Goal: Task Accomplishment & Management: Complete application form

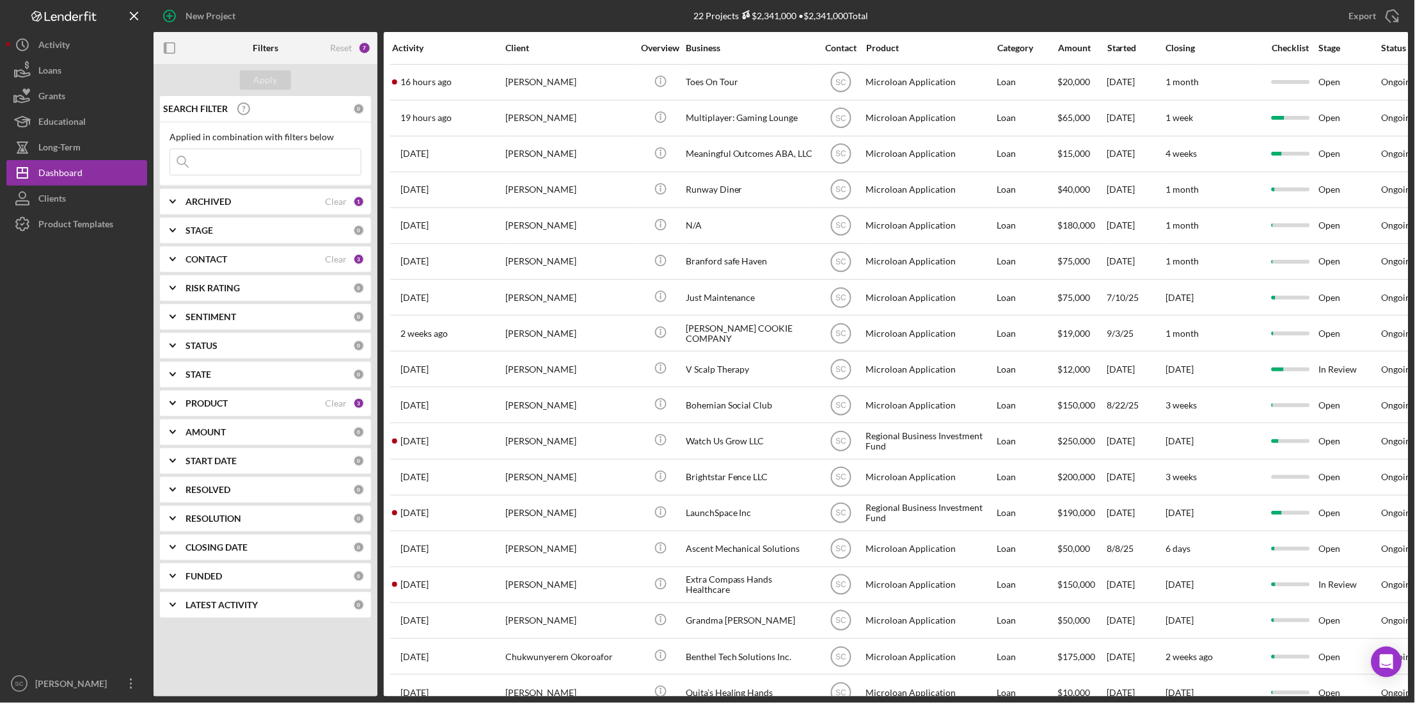
click at [209, 164] on input at bounding box center [265, 162] width 191 height 26
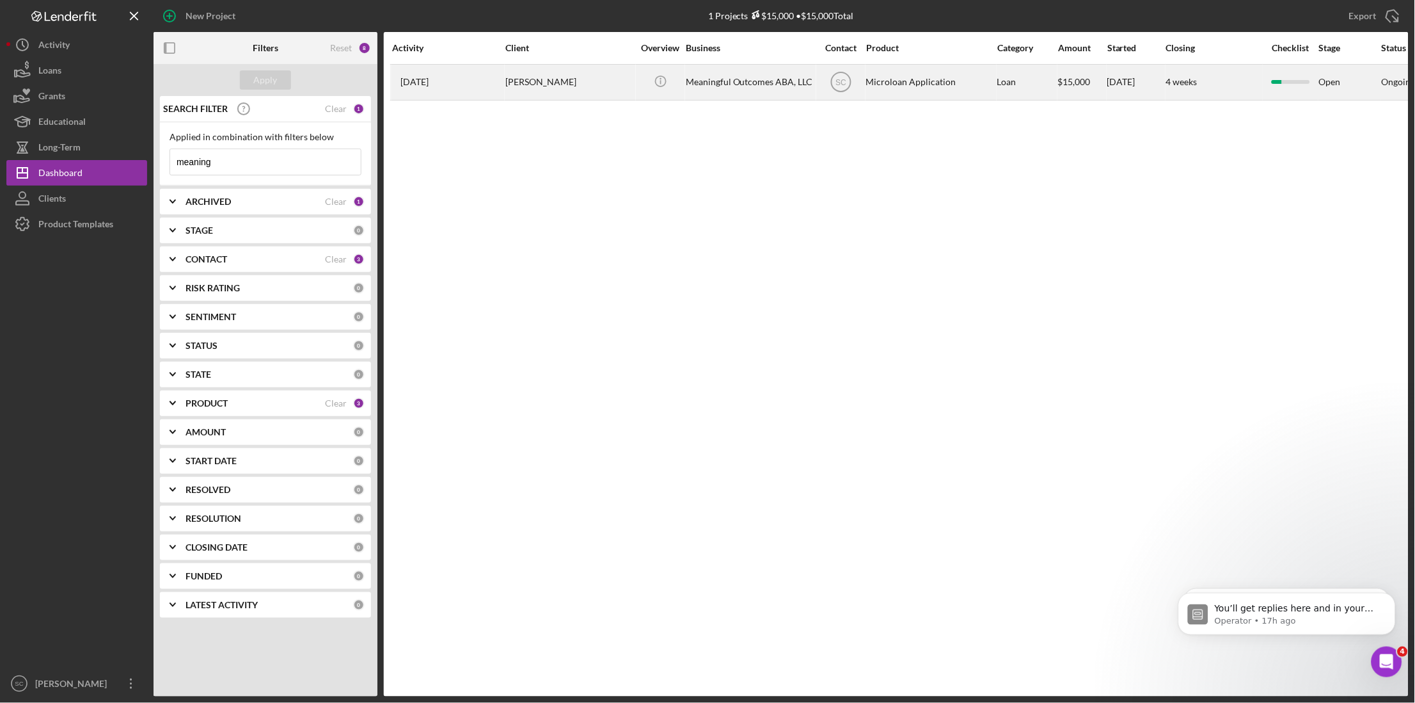
type input "meaning"
click at [517, 77] on div "[PERSON_NAME]" at bounding box center [569, 82] width 128 height 34
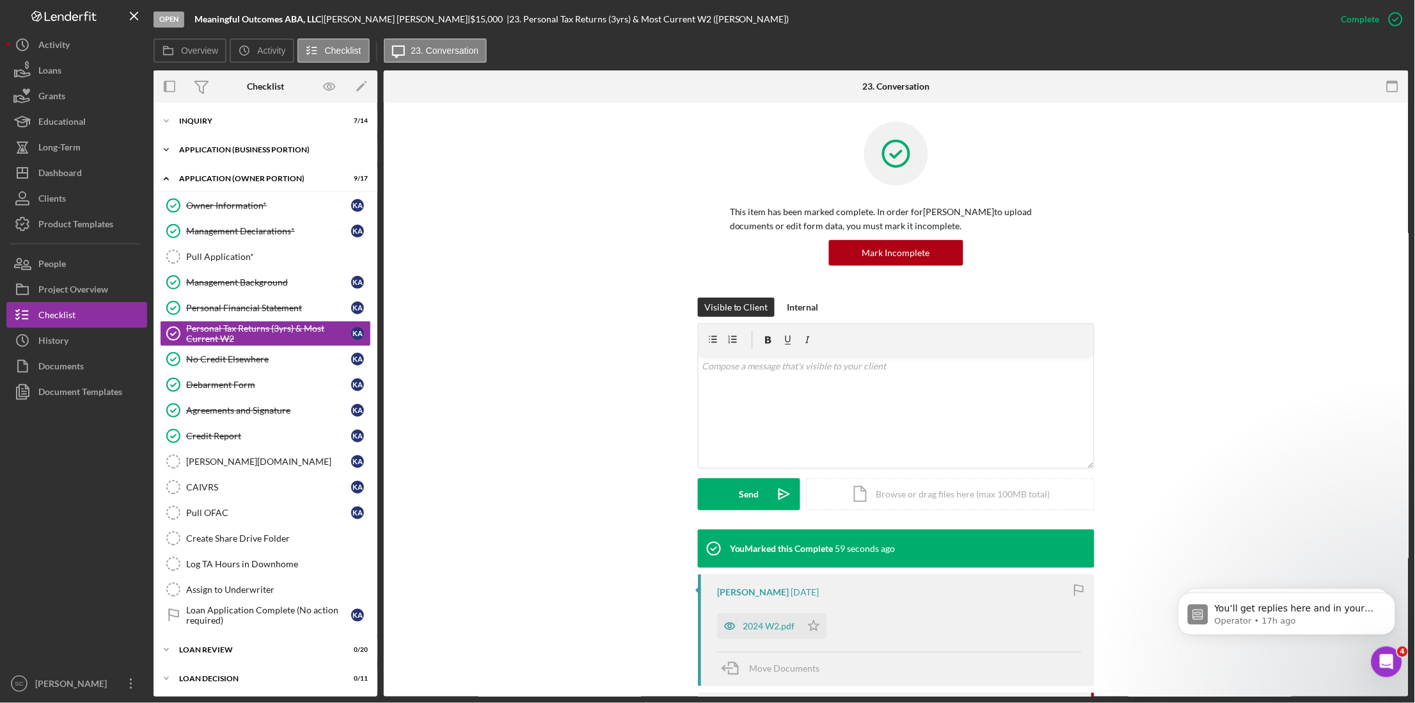
click at [245, 151] on div "APPLICATION (BUSINESS PORTION)" at bounding box center [270, 150] width 182 height 8
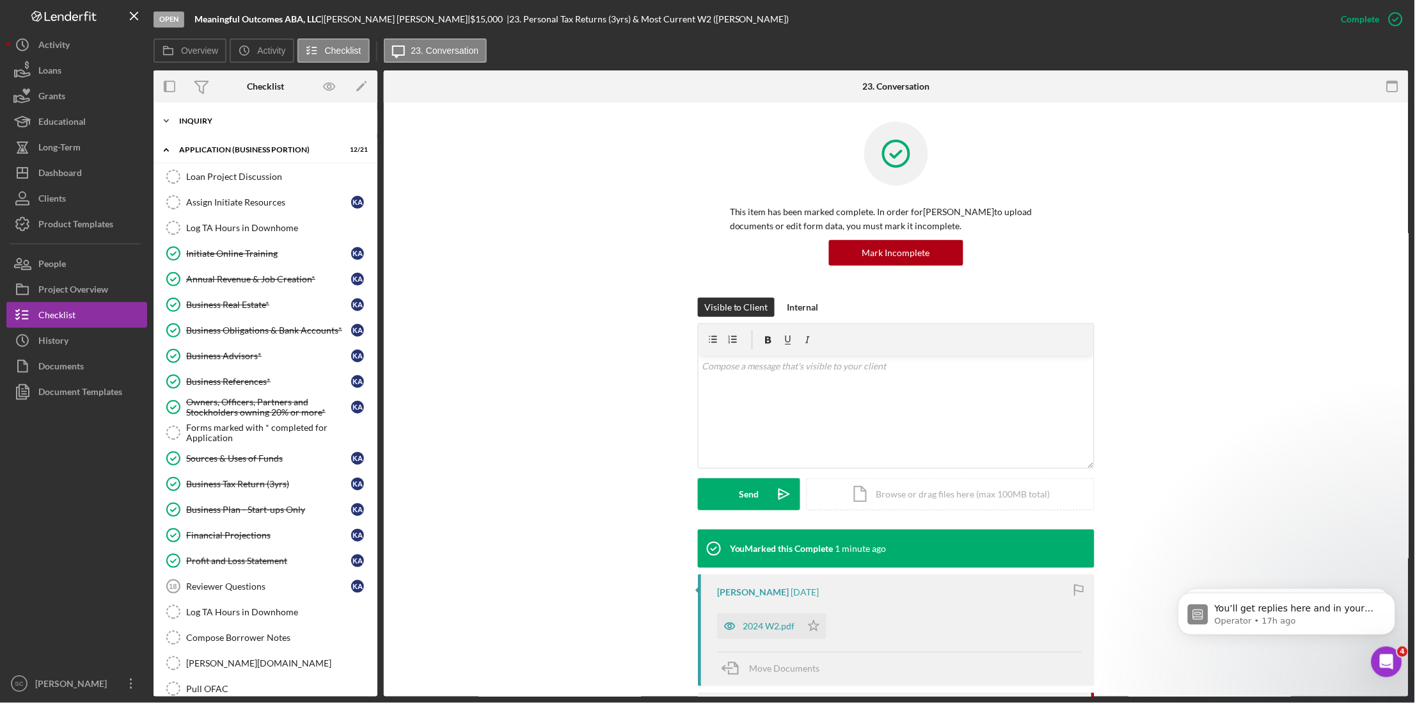
click at [205, 115] on div "Icon/Expander INQUIRY 7 / 14" at bounding box center [266, 121] width 224 height 26
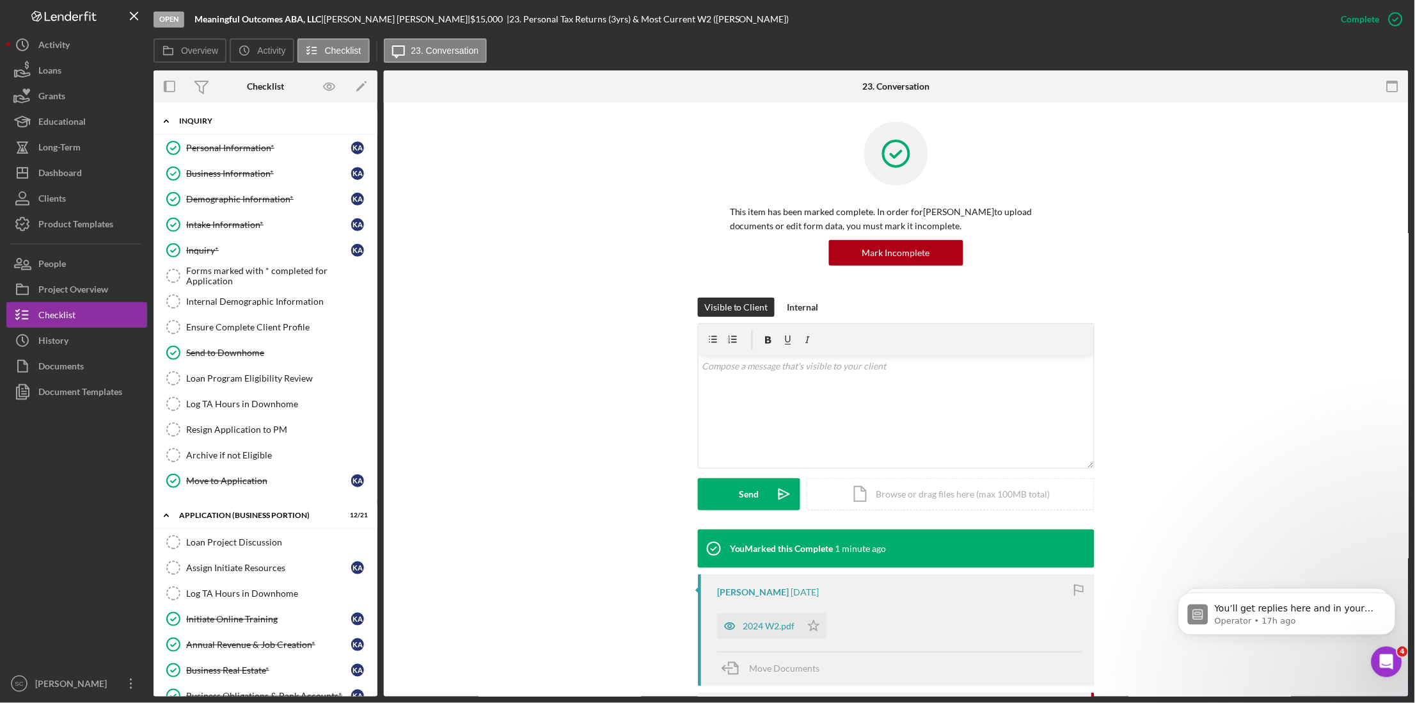
click at [196, 118] on div "INQUIRY" at bounding box center [270, 121] width 182 height 8
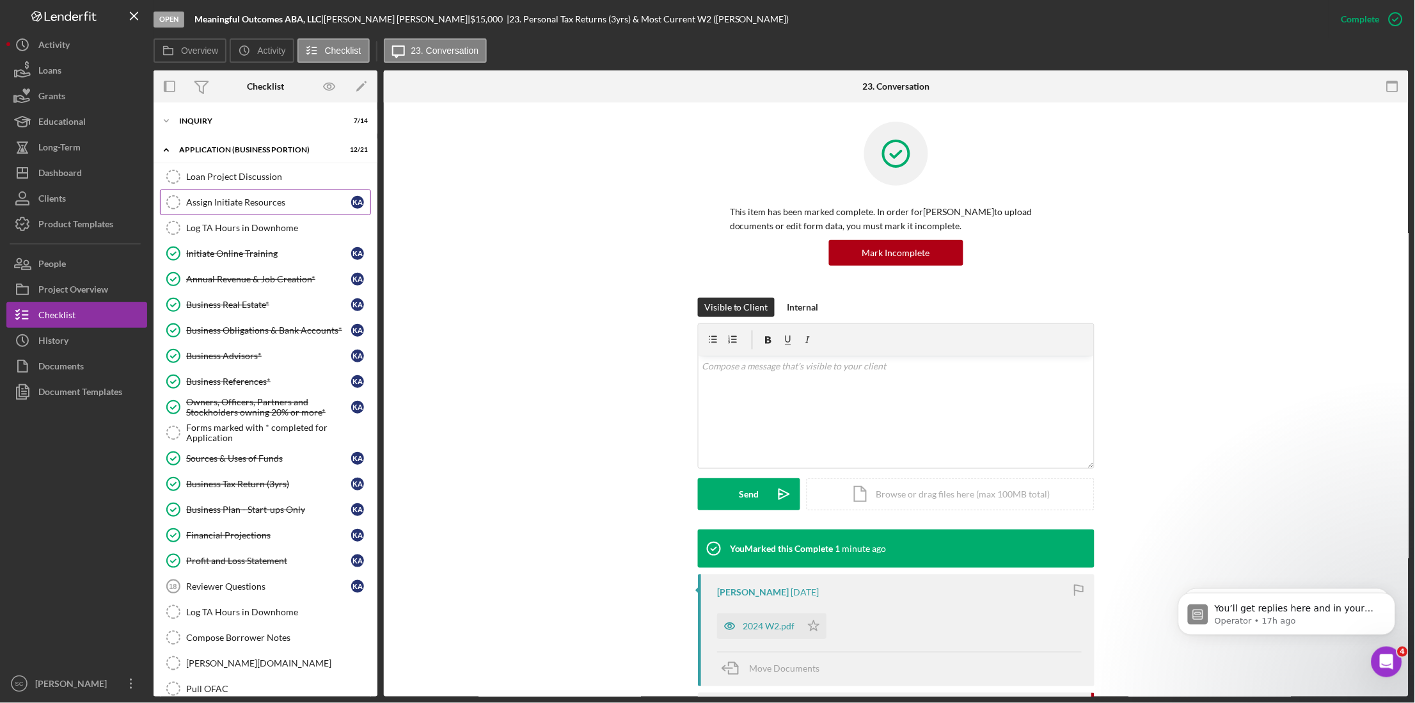
click at [237, 197] on div "Assign Initiate Resources" at bounding box center [268, 202] width 165 height 10
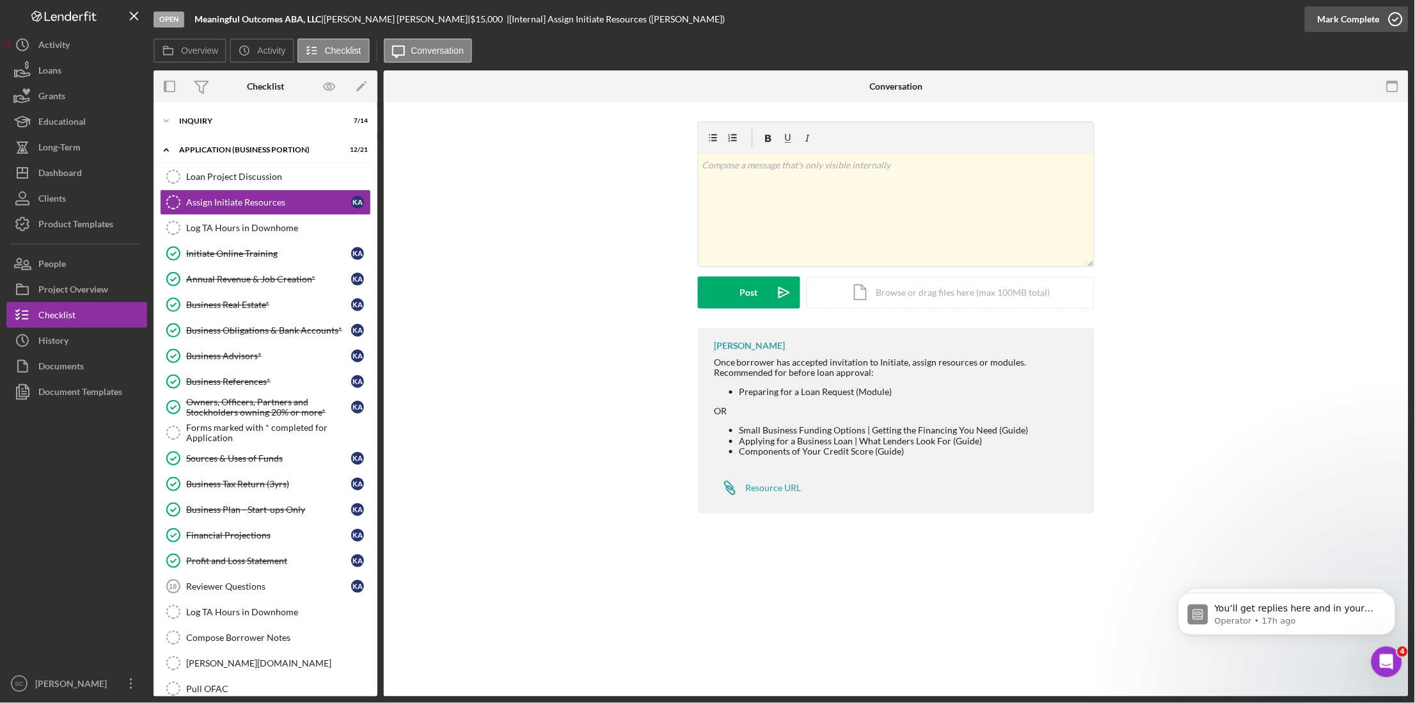
click at [1338, 20] on div "Mark Complete" at bounding box center [1349, 19] width 62 height 26
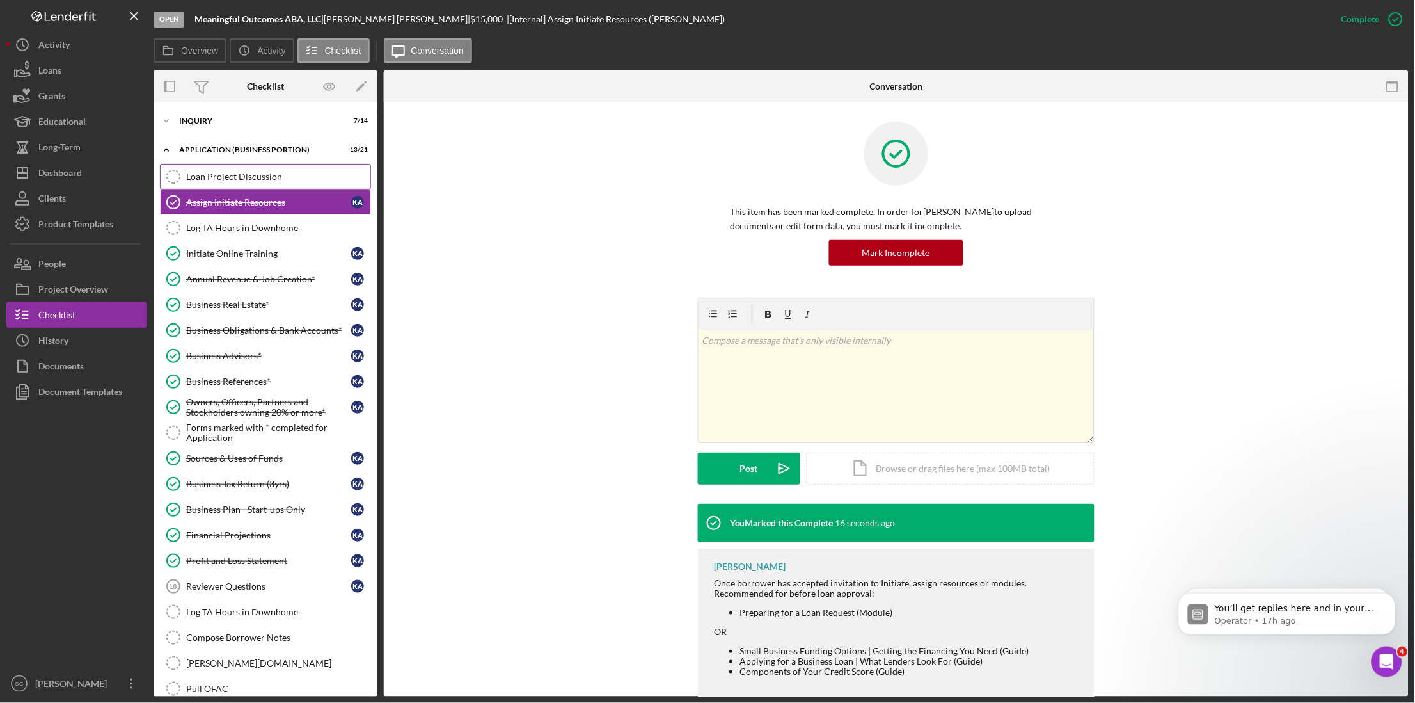
click at [262, 186] on link "Loan Project Discussion Loan Project Discussion" at bounding box center [265, 177] width 211 height 26
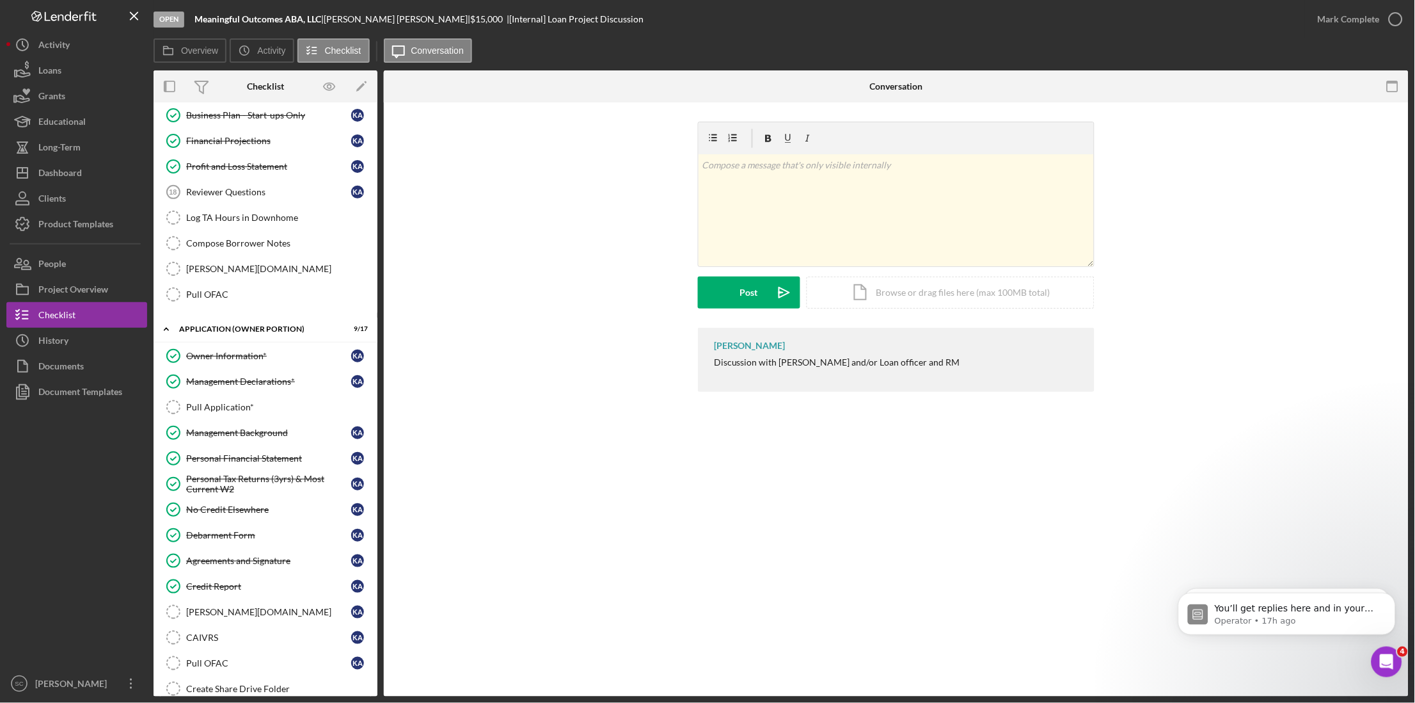
scroll to position [480, 0]
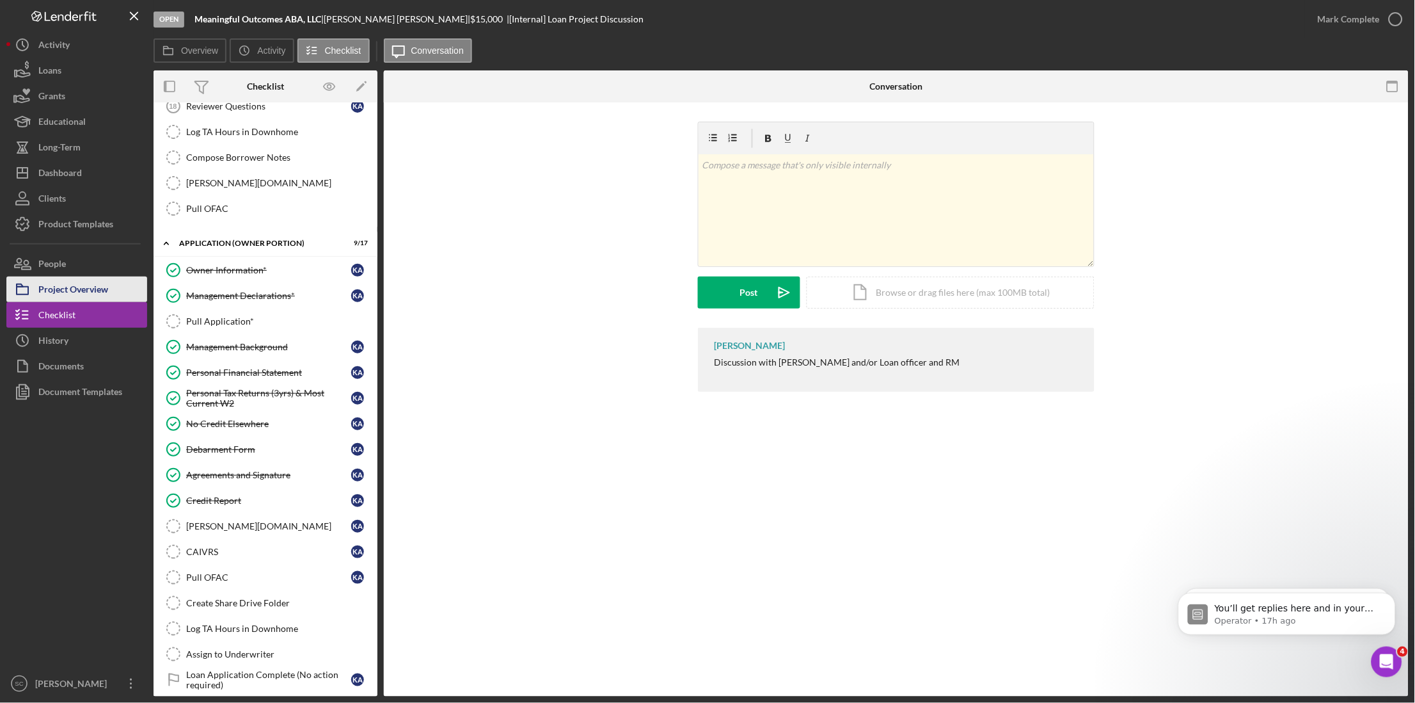
click at [65, 295] on div "Project Overview" at bounding box center [73, 290] width 70 height 29
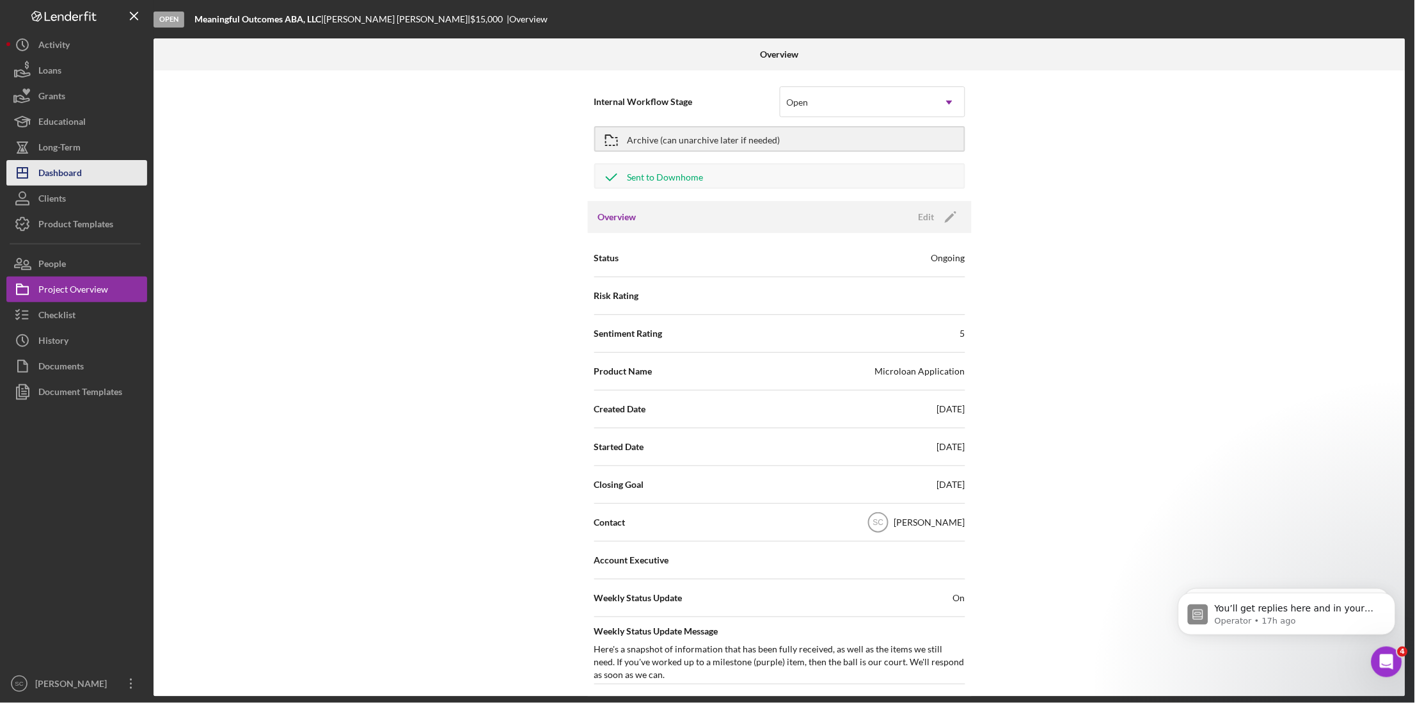
click at [71, 174] on div "Dashboard" at bounding box center [60, 174] width 44 height 29
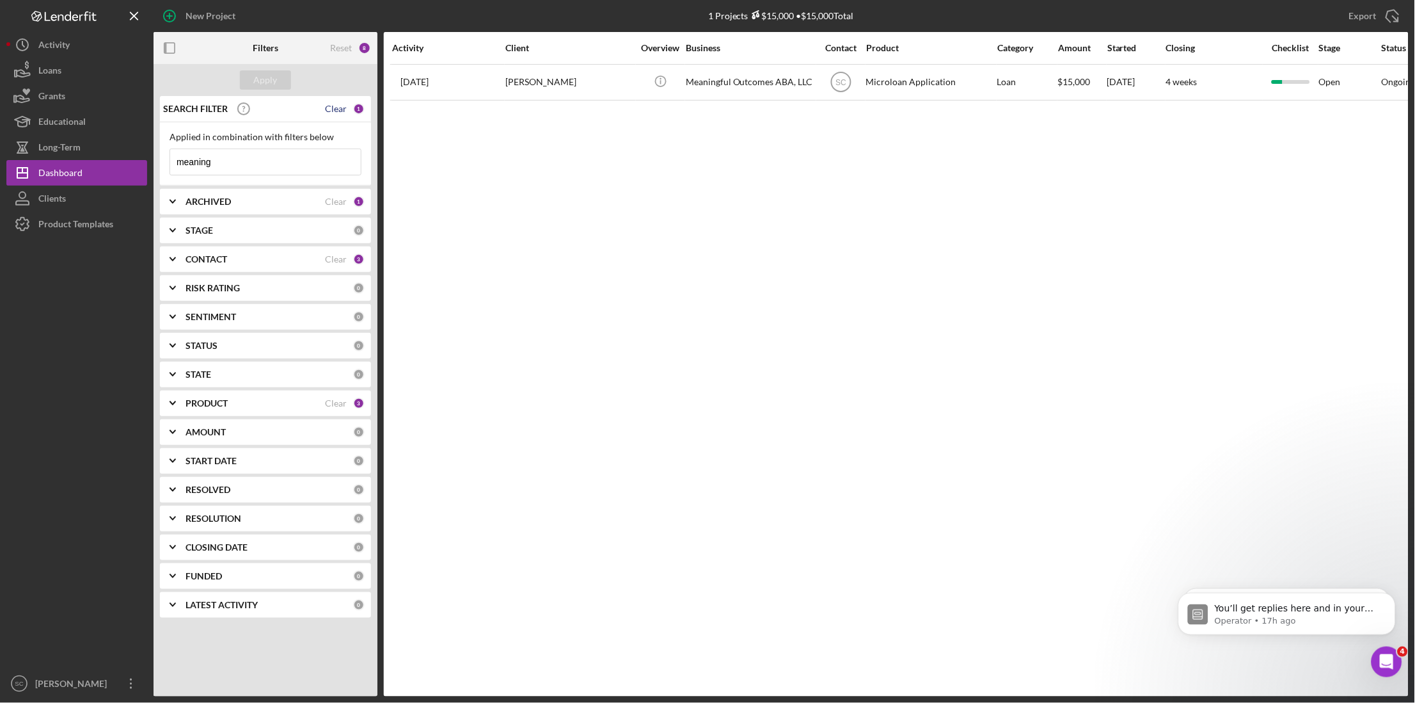
click at [340, 111] on div "Clear" at bounding box center [336, 109] width 22 height 10
click at [278, 91] on div "Apply" at bounding box center [266, 80] width 224 height 32
click at [358, 110] on div "0" at bounding box center [359, 109] width 12 height 12
click at [253, 78] on button "Apply" at bounding box center [265, 79] width 51 height 19
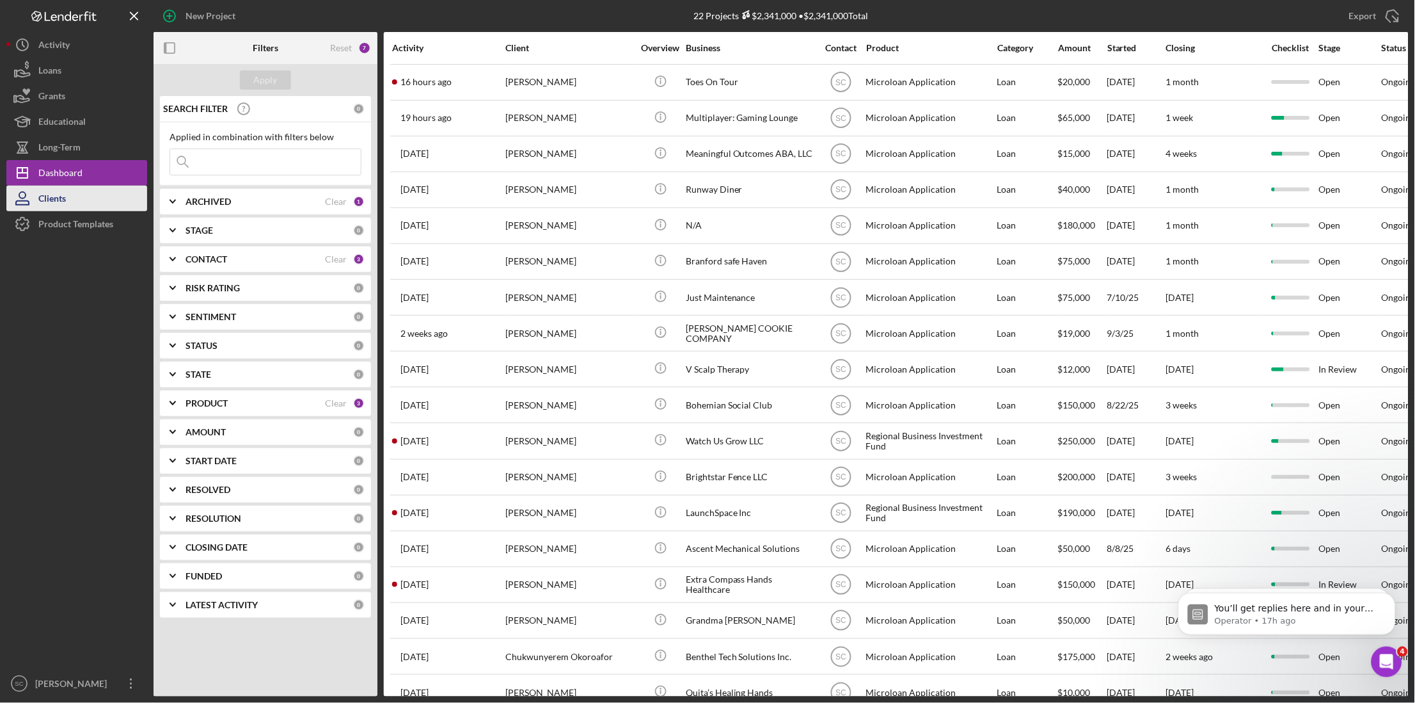
click at [59, 190] on div "Clients" at bounding box center [52, 200] width 28 height 29
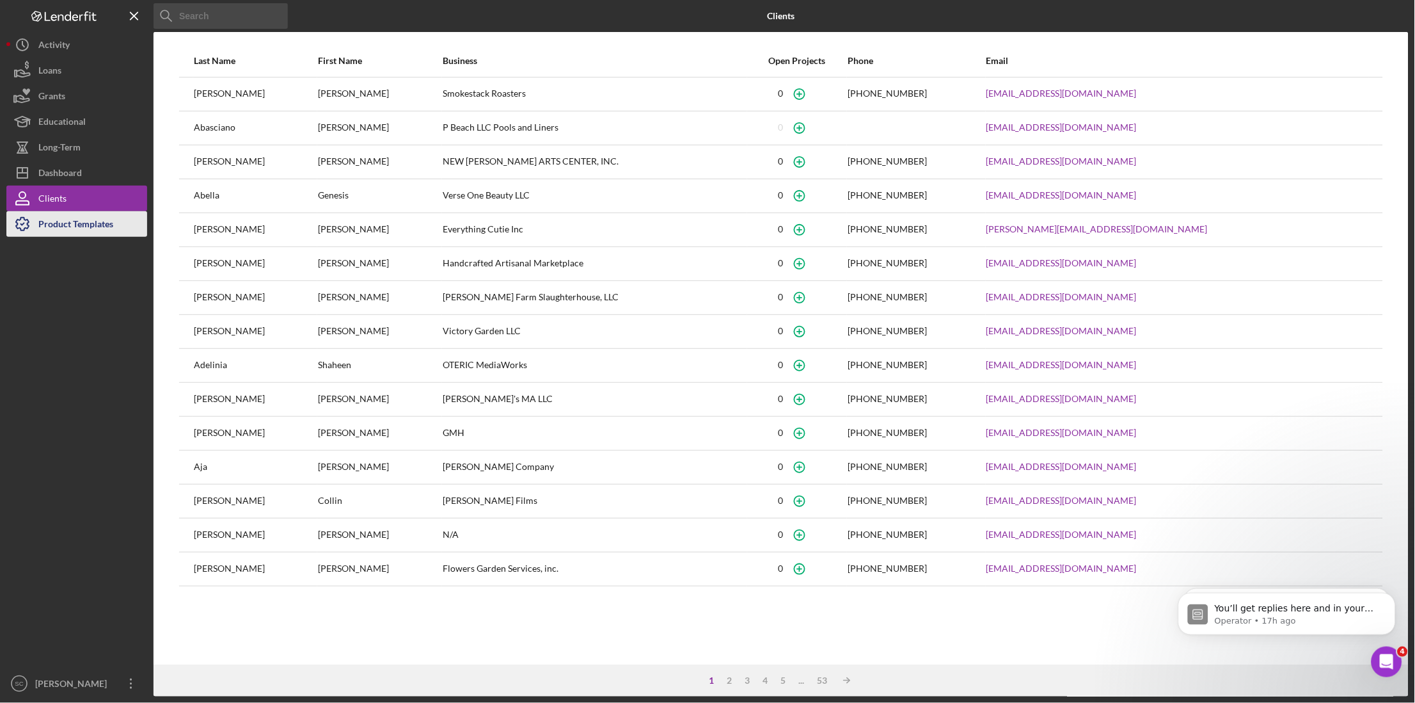
click at [61, 225] on div "Product Templates" at bounding box center [75, 225] width 75 height 29
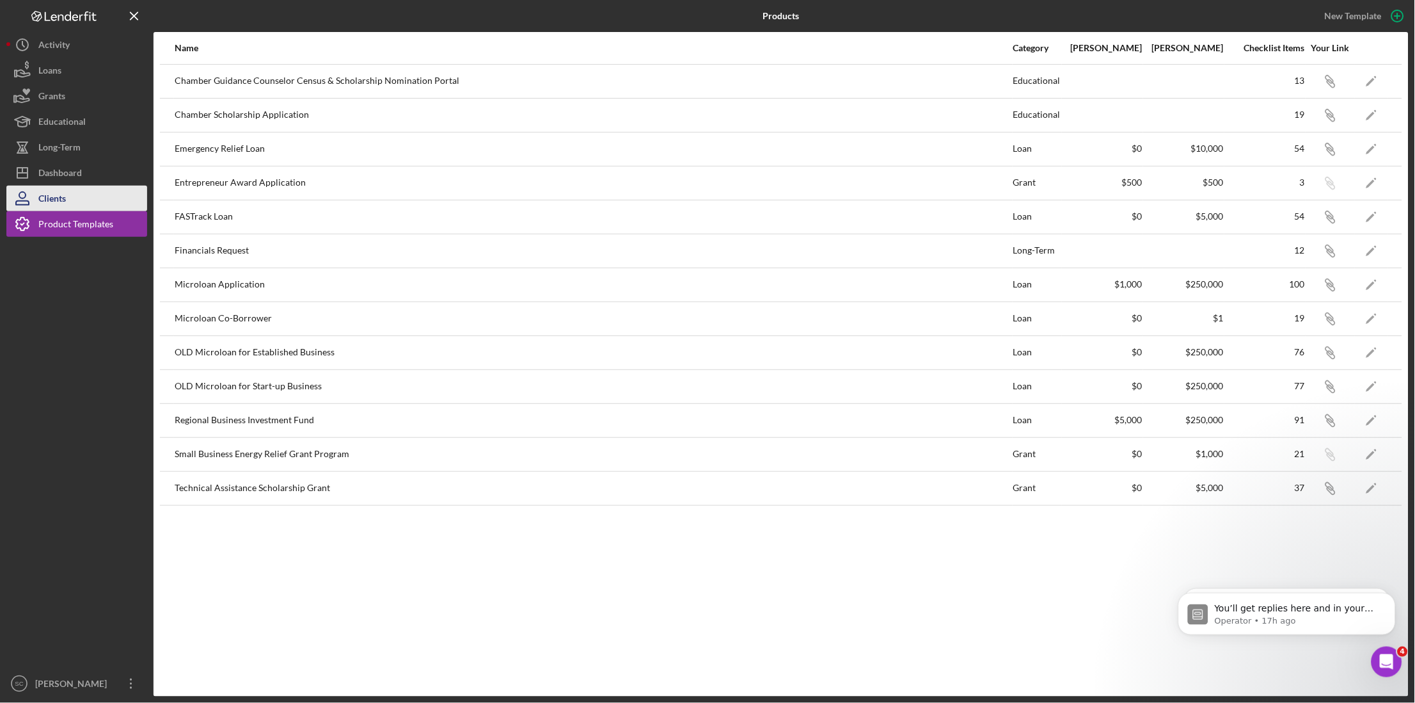
click at [60, 196] on div "Clients" at bounding box center [52, 200] width 28 height 29
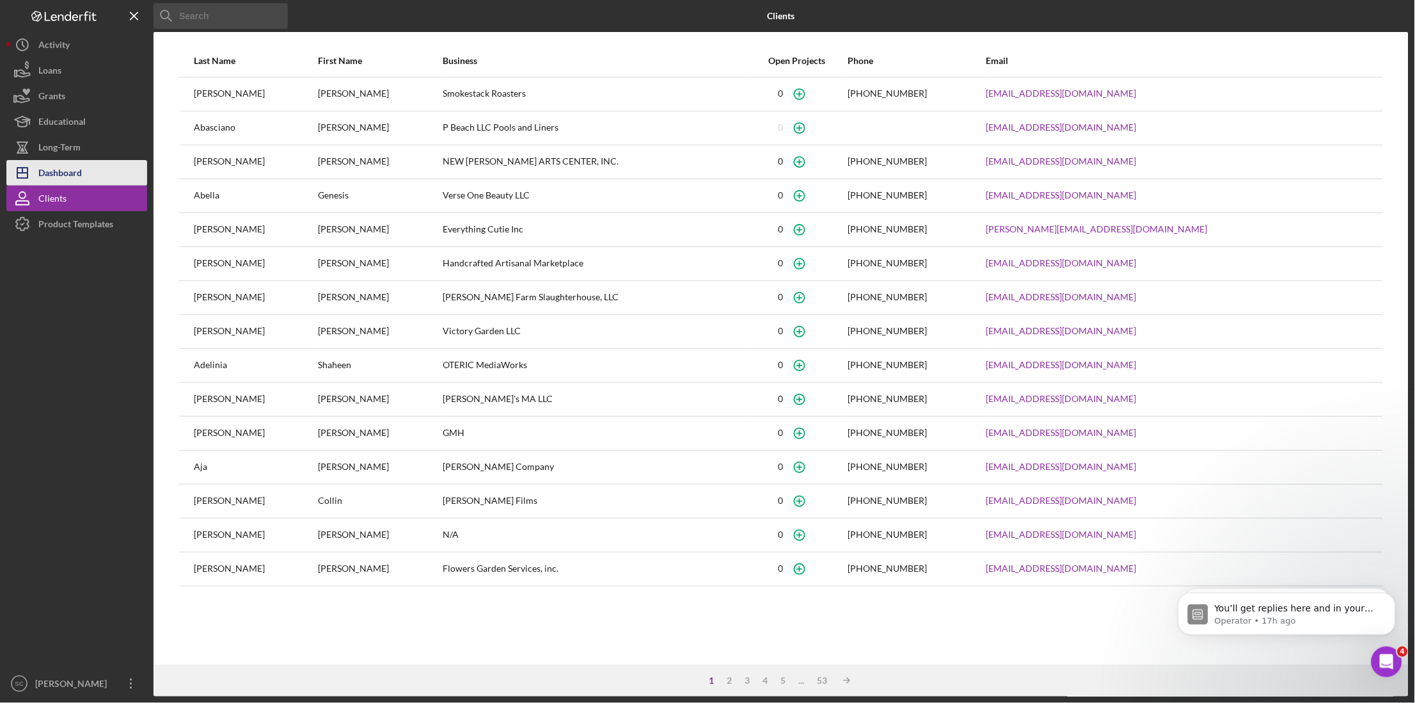
click at [66, 166] on div "Dashboard" at bounding box center [60, 174] width 44 height 29
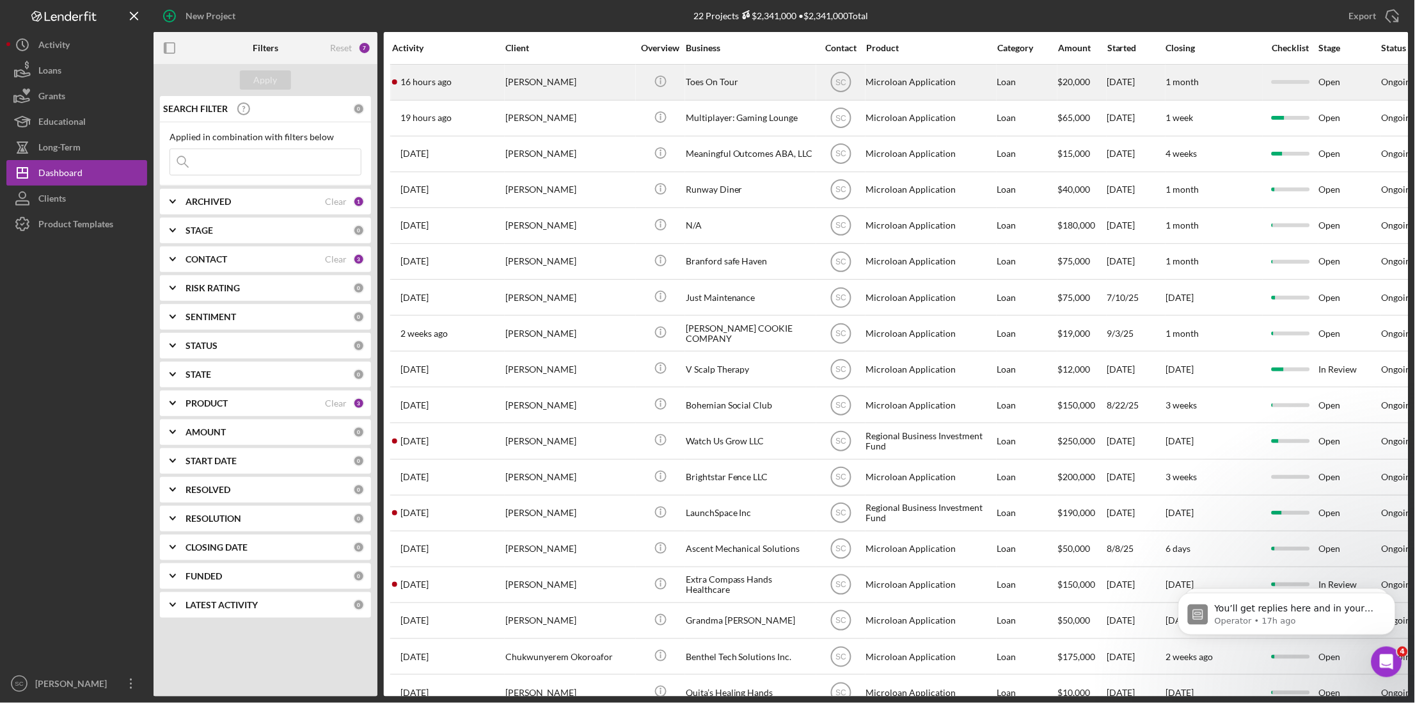
click at [575, 84] on div "[PERSON_NAME]" at bounding box center [569, 82] width 128 height 34
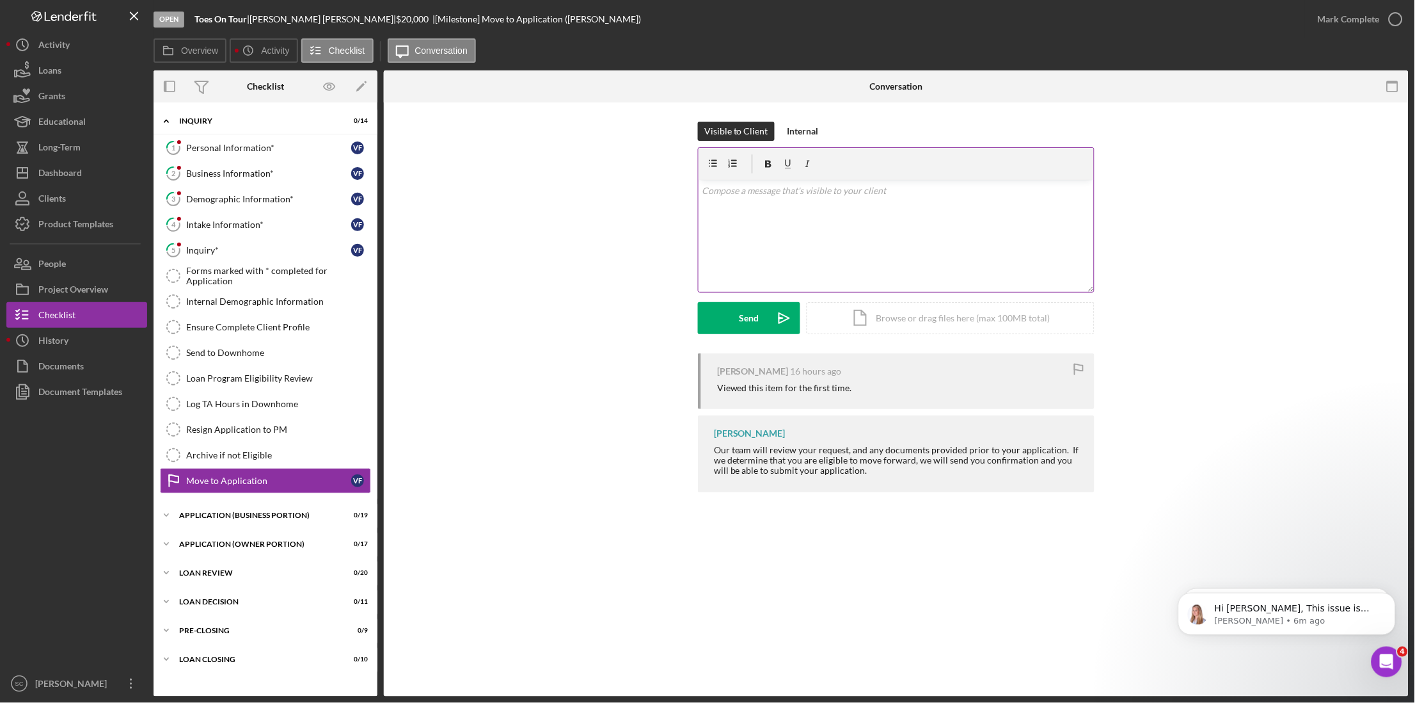
click at [766, 201] on div "v Color teal Color pink Remove color Add row above Add row below Add column bef…" at bounding box center [896, 236] width 395 height 112
click at [742, 318] on div "Send" at bounding box center [750, 318] width 20 height 32
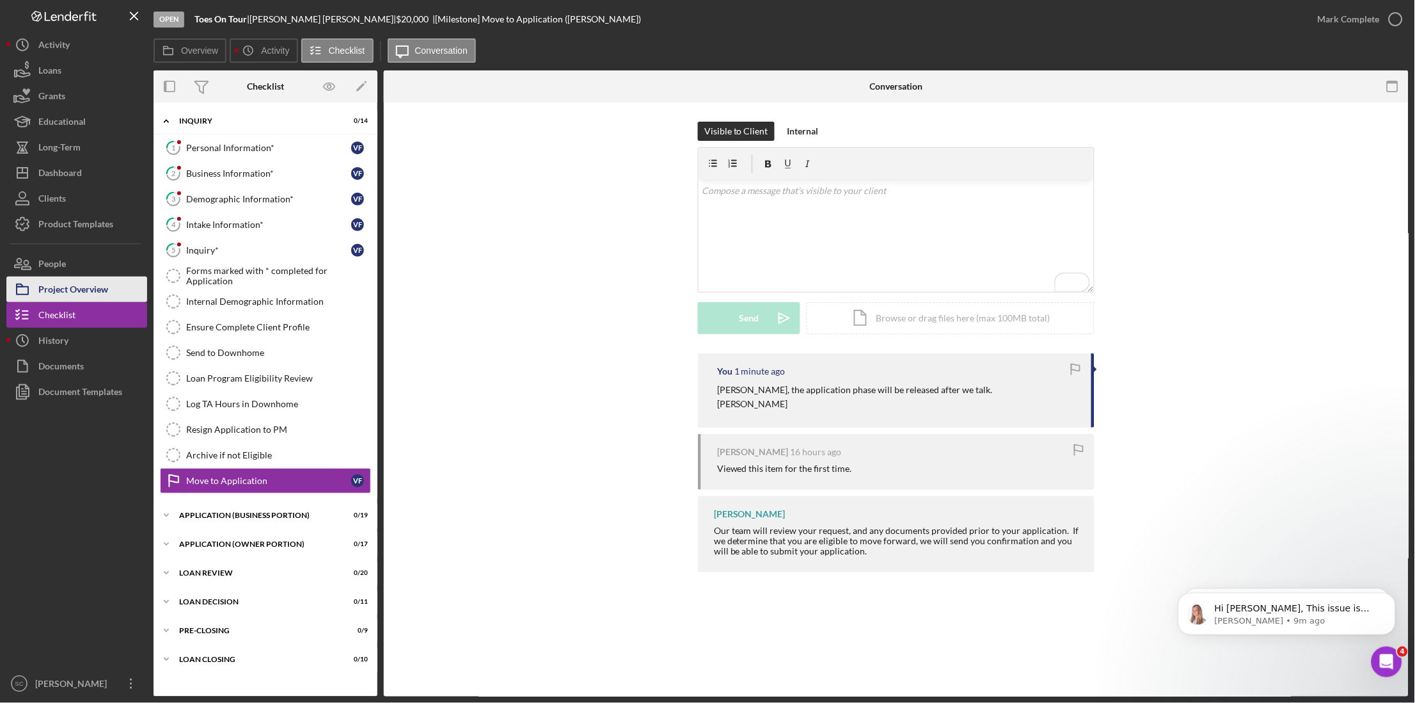
click at [101, 285] on div "Project Overview" at bounding box center [73, 290] width 70 height 29
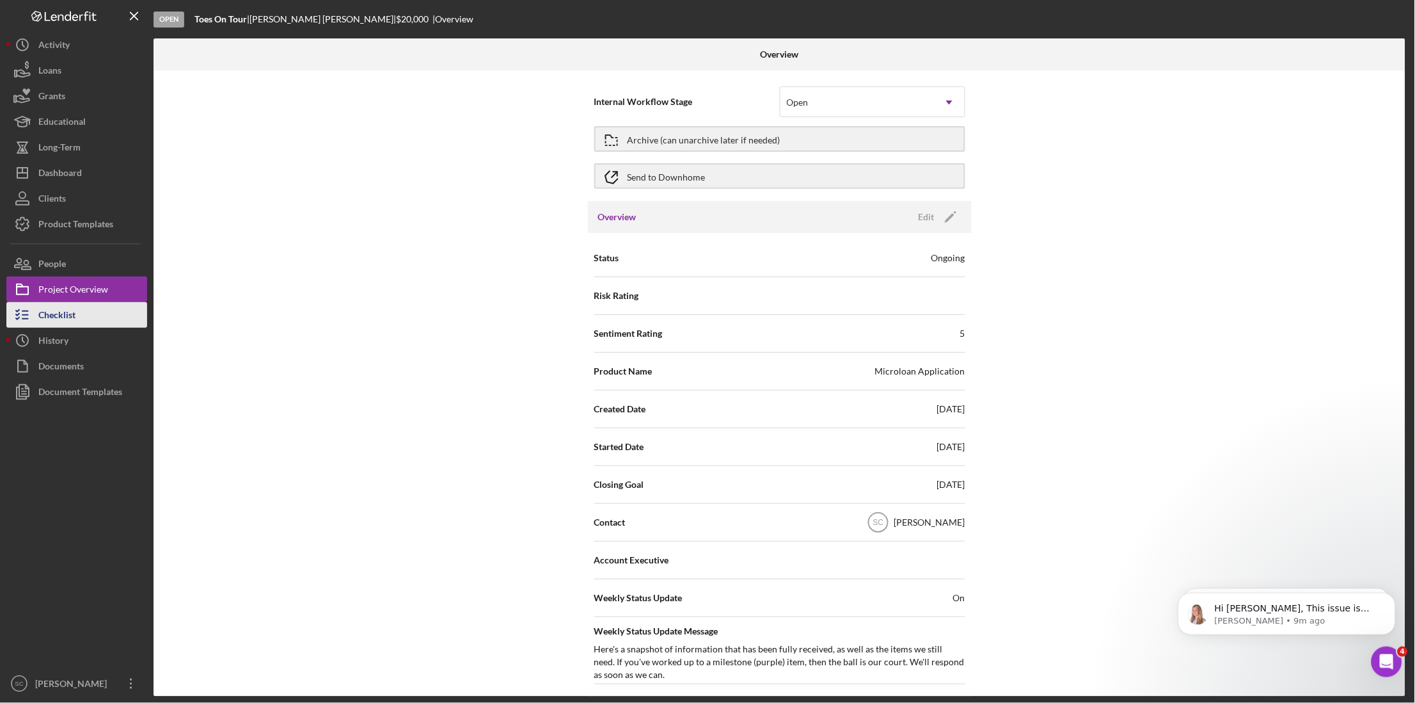
click at [58, 309] on div "Checklist" at bounding box center [56, 316] width 37 height 29
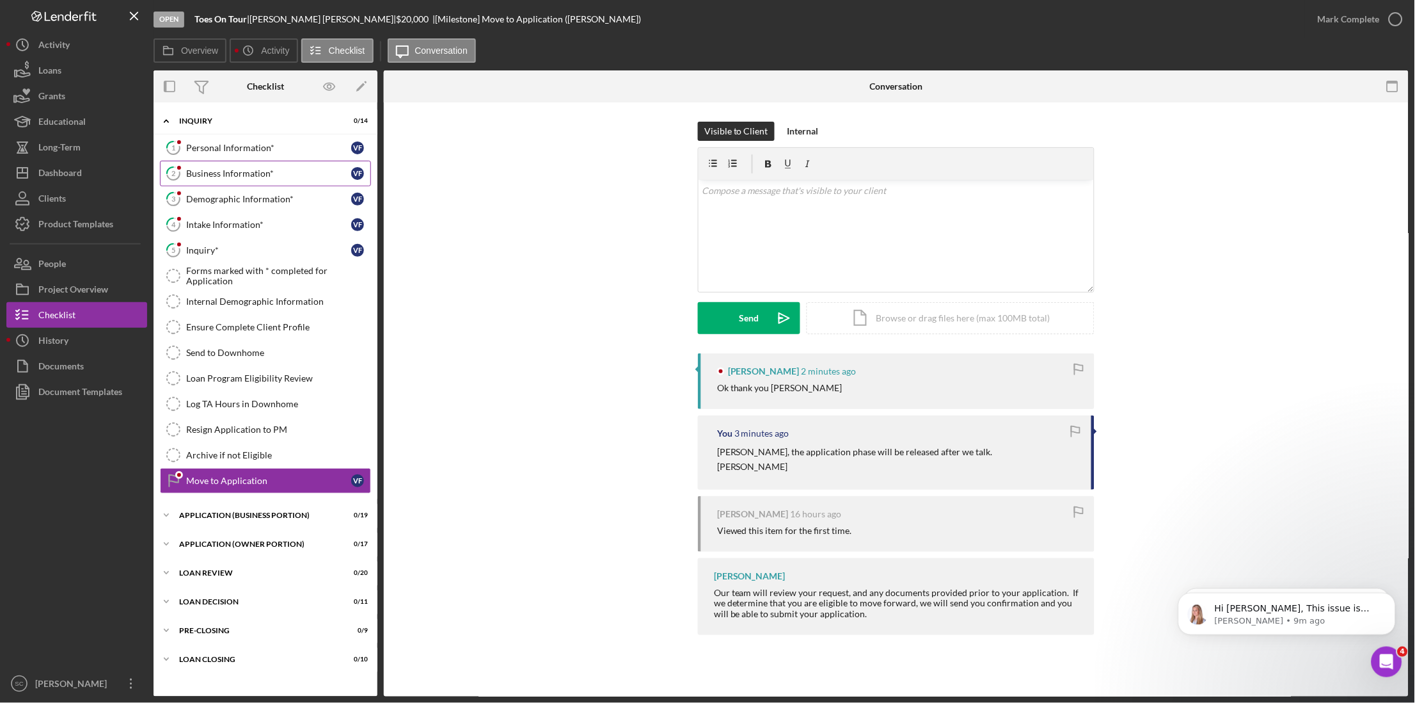
click at [230, 171] on div "Business Information*" at bounding box center [268, 173] width 165 height 10
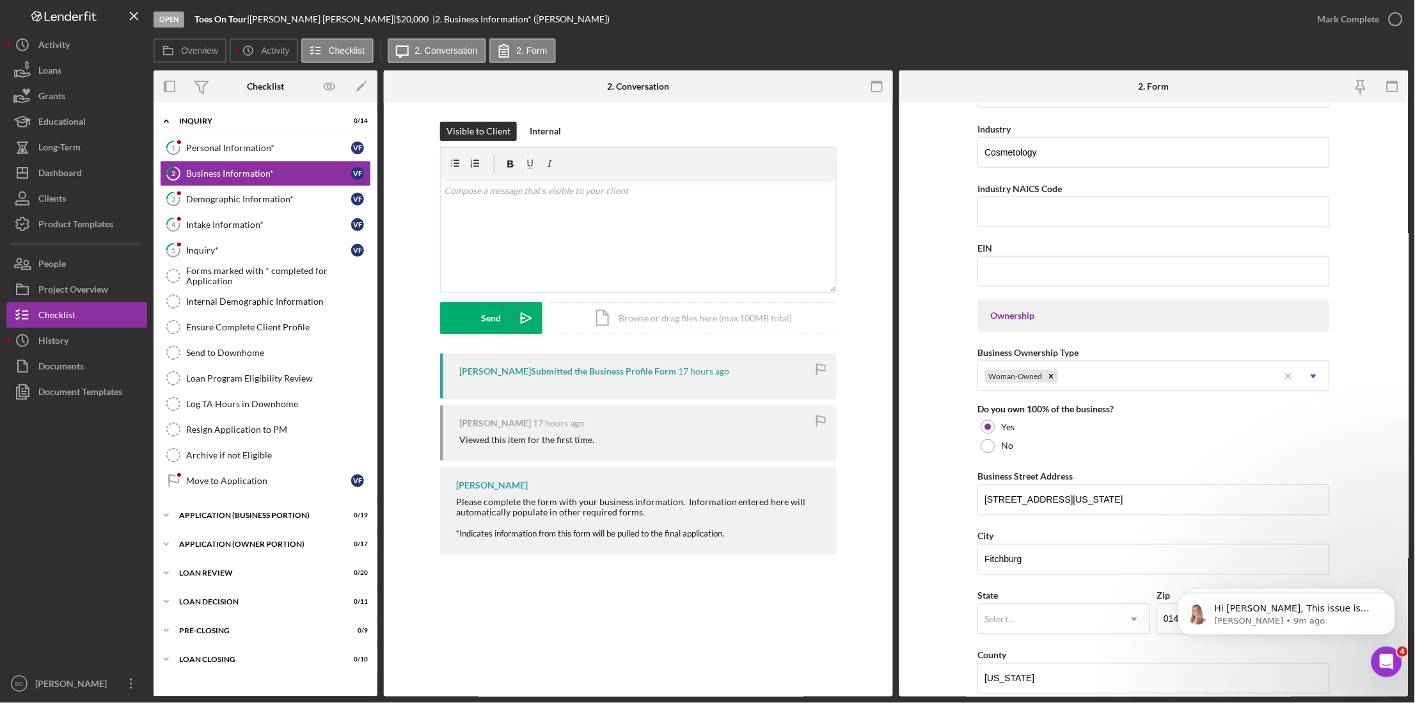
scroll to position [480, 0]
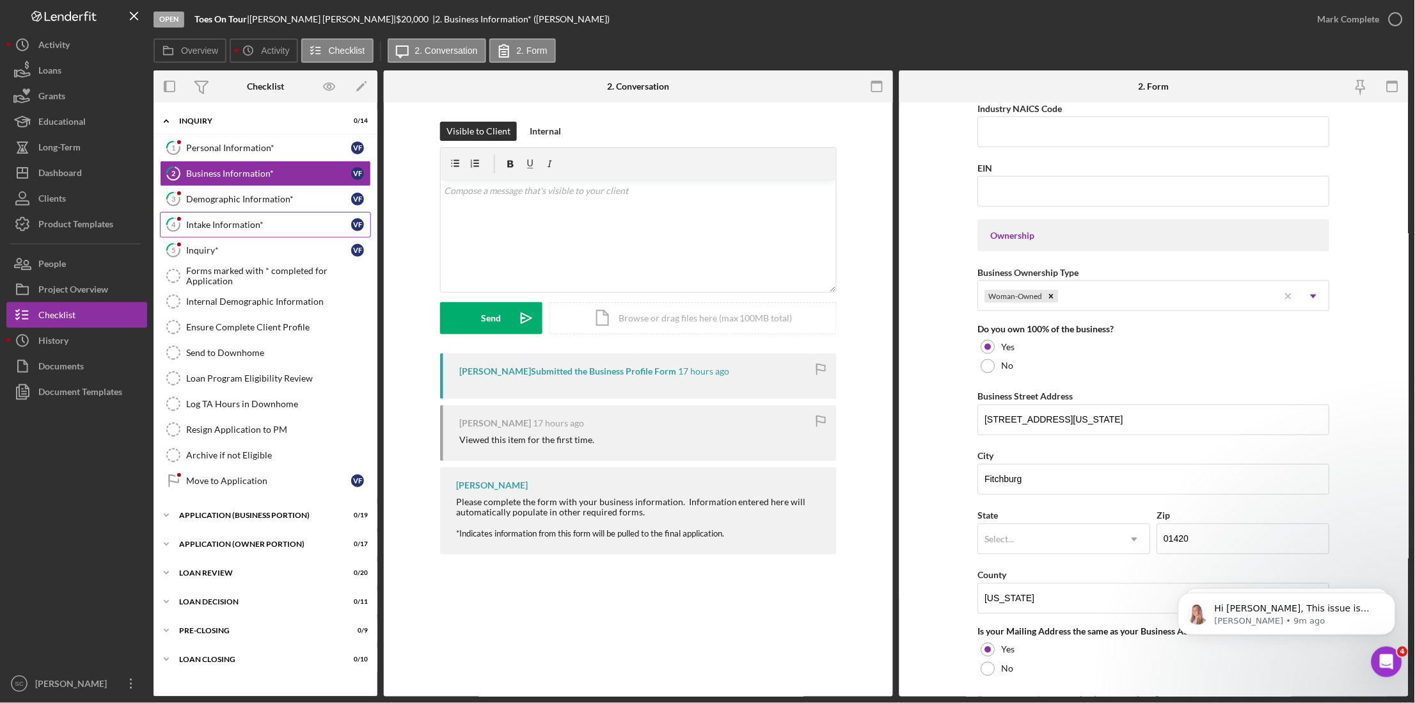
click at [241, 223] on div "Intake Information*" at bounding box center [268, 224] width 165 height 10
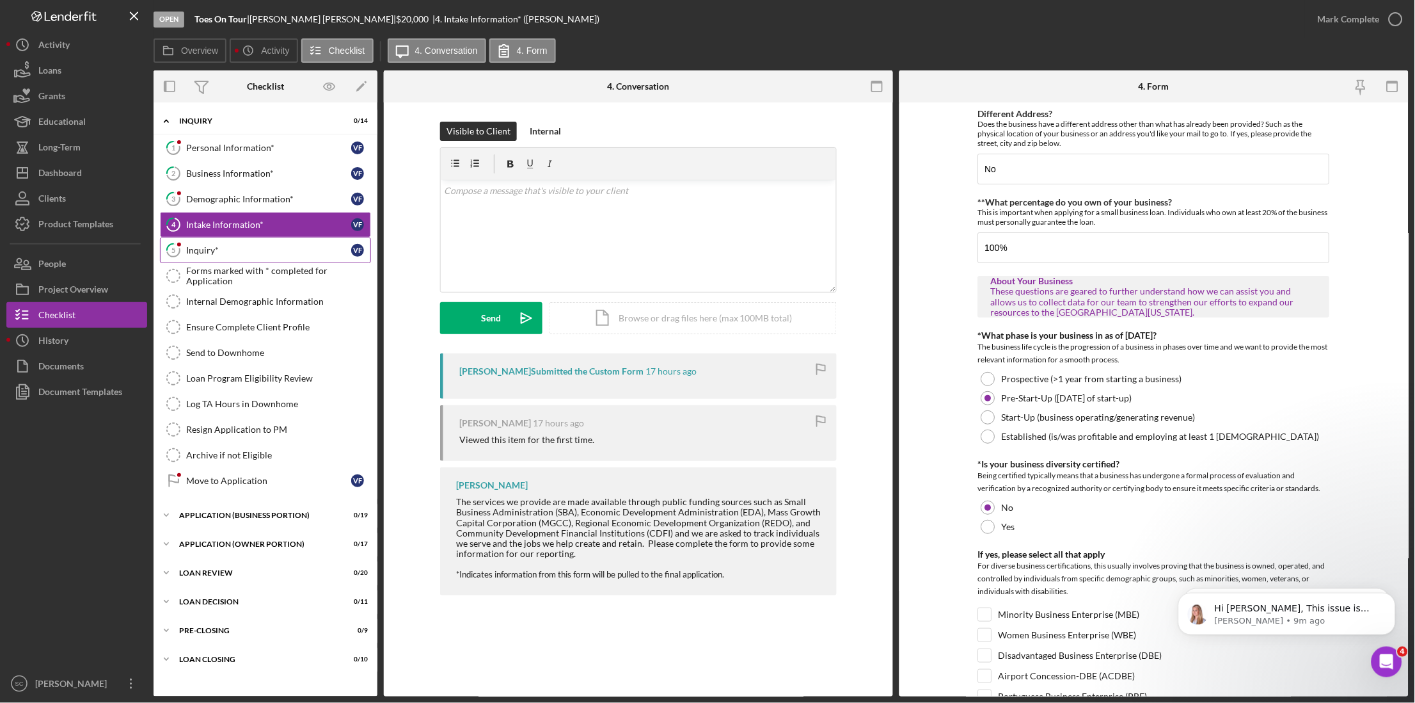
click at [174, 255] on icon "5" at bounding box center [173, 250] width 32 height 32
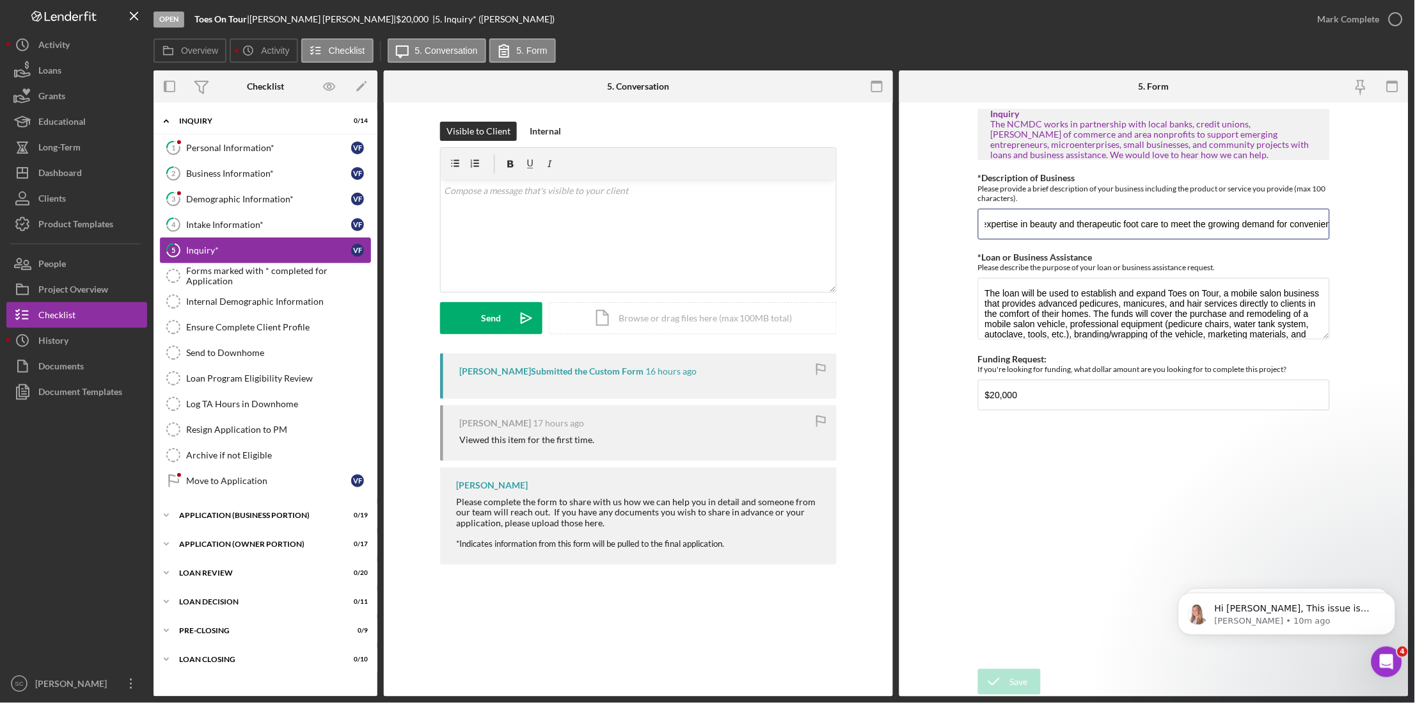
scroll to position [0, 2411]
drag, startPoint x: 983, startPoint y: 221, endPoint x: 1334, endPoint y: 207, distance: 350.9
click at [1334, 207] on form "Inquiry The NCMDC works in partnership with local banks, credit unions, [PERSON…" at bounding box center [1154, 399] width 509 height 594
click at [267, 223] on div "Intake Information*" at bounding box center [268, 224] width 165 height 10
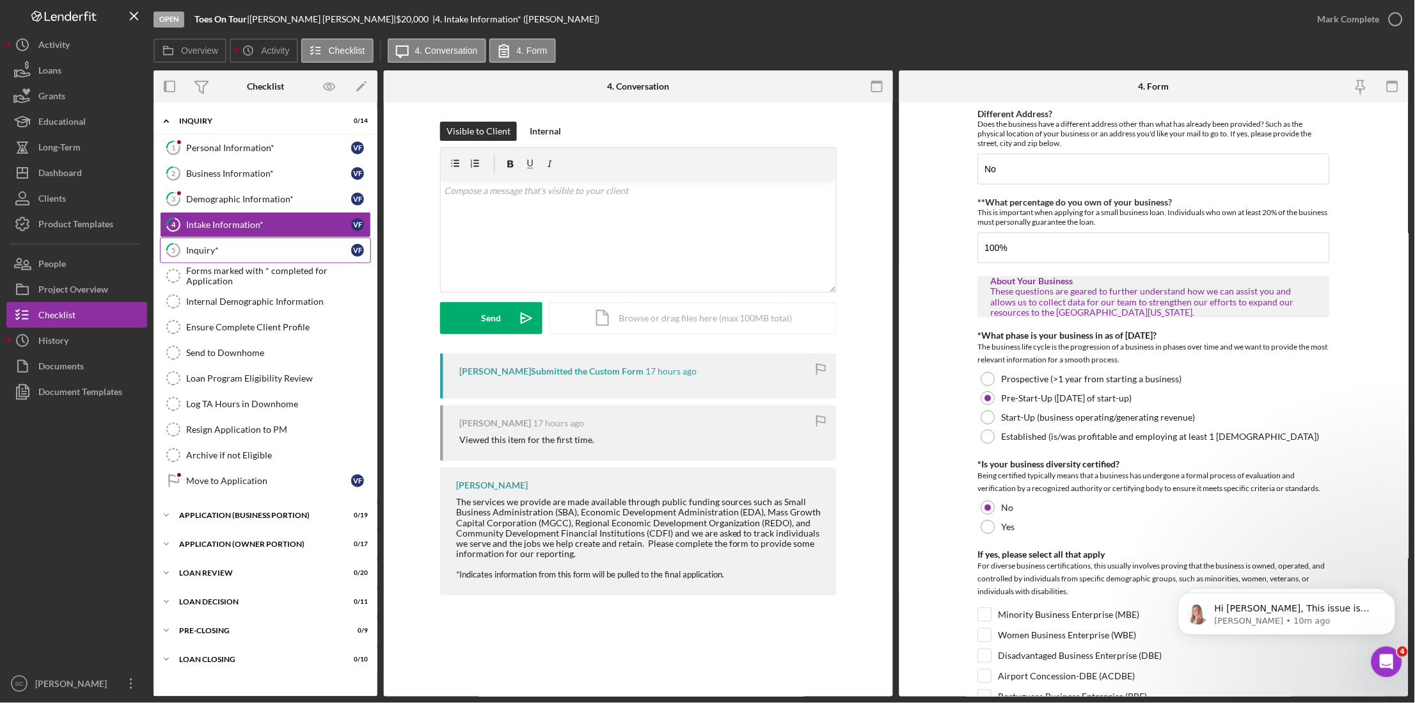
click at [261, 241] on link "5 Inquiry* V F" at bounding box center [265, 250] width 211 height 26
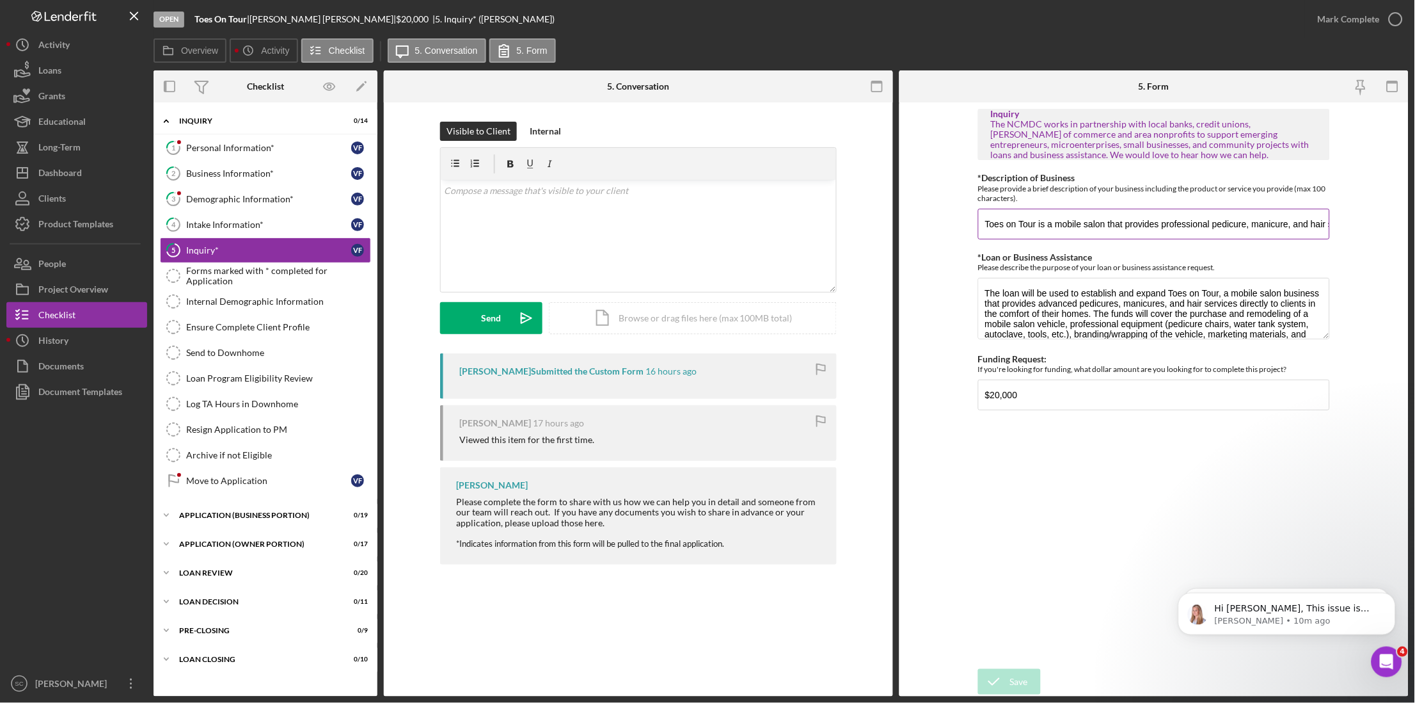
click at [1252, 221] on input "Toes on Tour is a mobile salon that provides professional pedicure, manicure, a…" at bounding box center [1154, 224] width 352 height 31
click at [1044, 535] on div "Inquiry The NCMDC works in partnership with local banks, credit unions, [PERSON…" at bounding box center [1154, 385] width 352 height 553
click at [1333, 26] on div "Mark Complete" at bounding box center [1349, 19] width 62 height 26
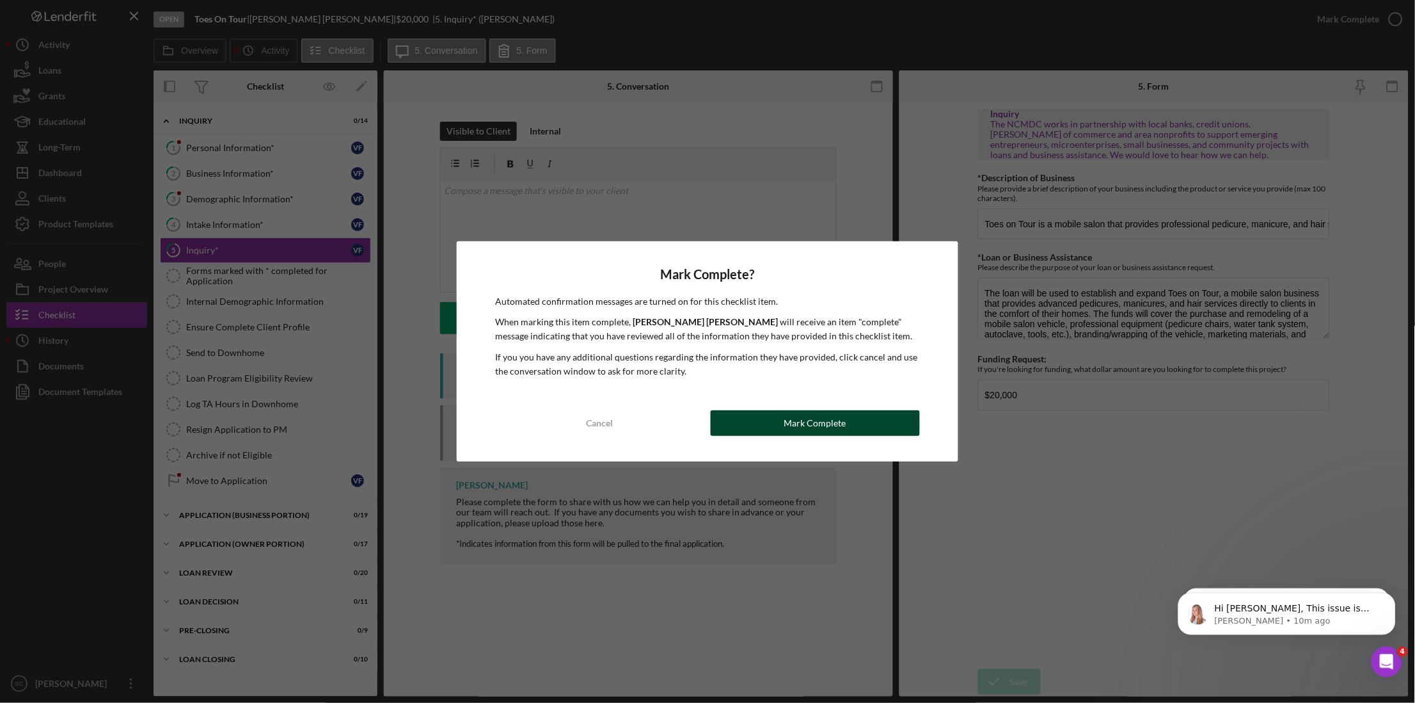
drag, startPoint x: 737, startPoint y: 418, endPoint x: 544, endPoint y: 377, distance: 197.5
click at [736, 418] on button "Mark Complete" at bounding box center [815, 423] width 209 height 26
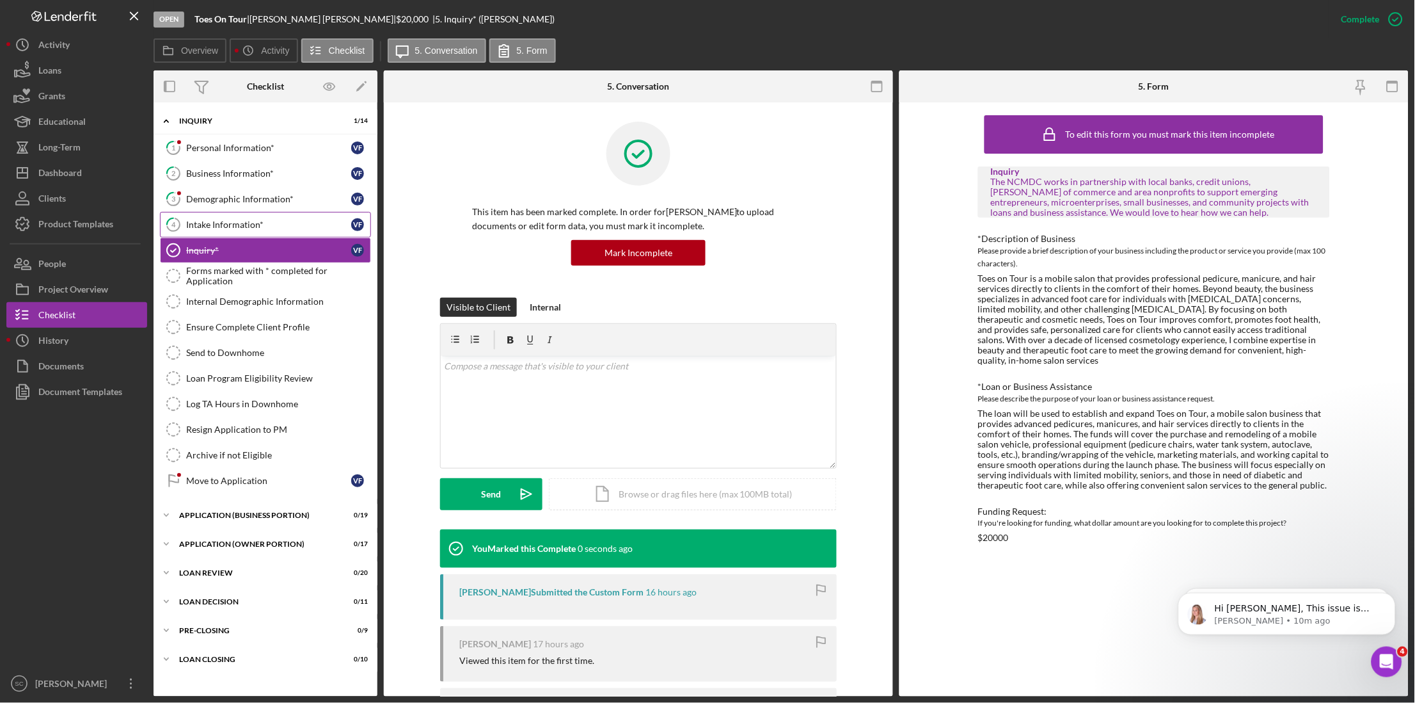
click at [216, 221] on div "Intake Information*" at bounding box center [268, 224] width 165 height 10
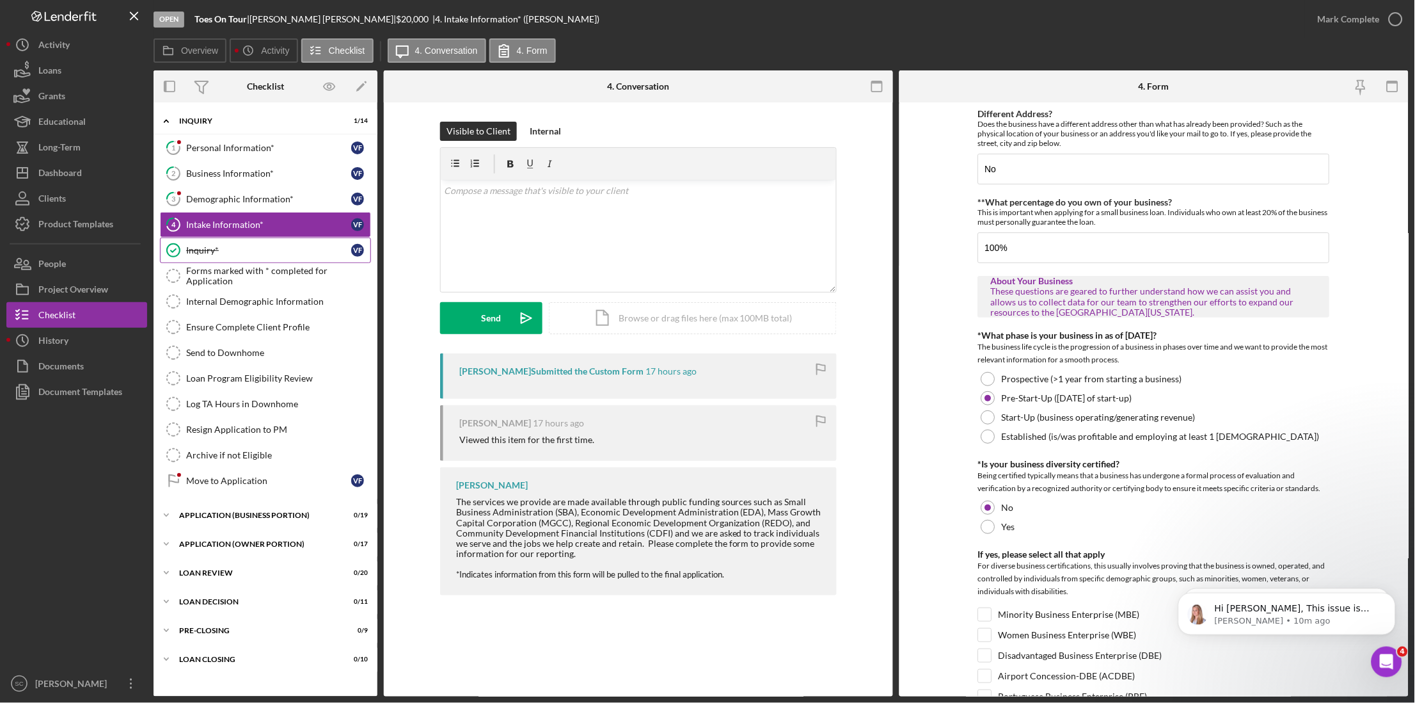
click at [215, 239] on link "Inquiry* Inquiry* V F" at bounding box center [265, 250] width 211 height 26
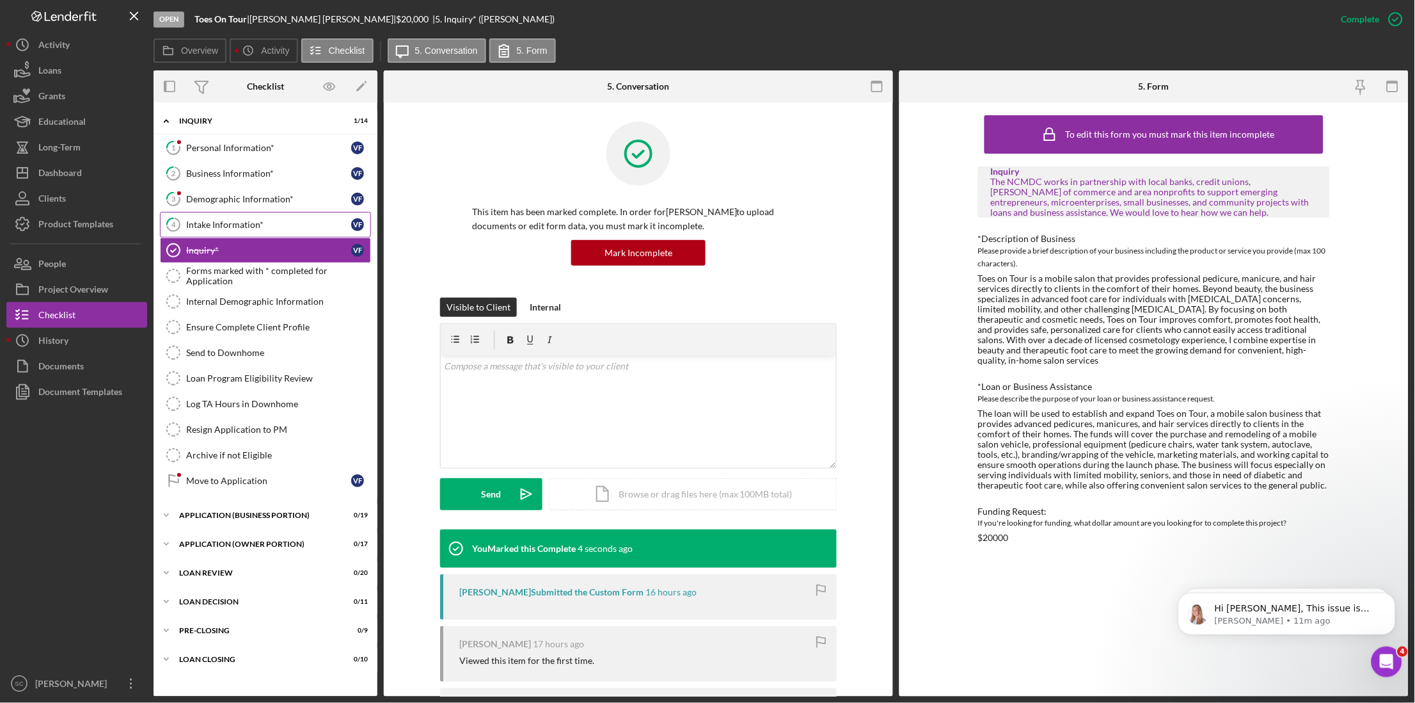
click at [214, 223] on div "Intake Information*" at bounding box center [268, 224] width 165 height 10
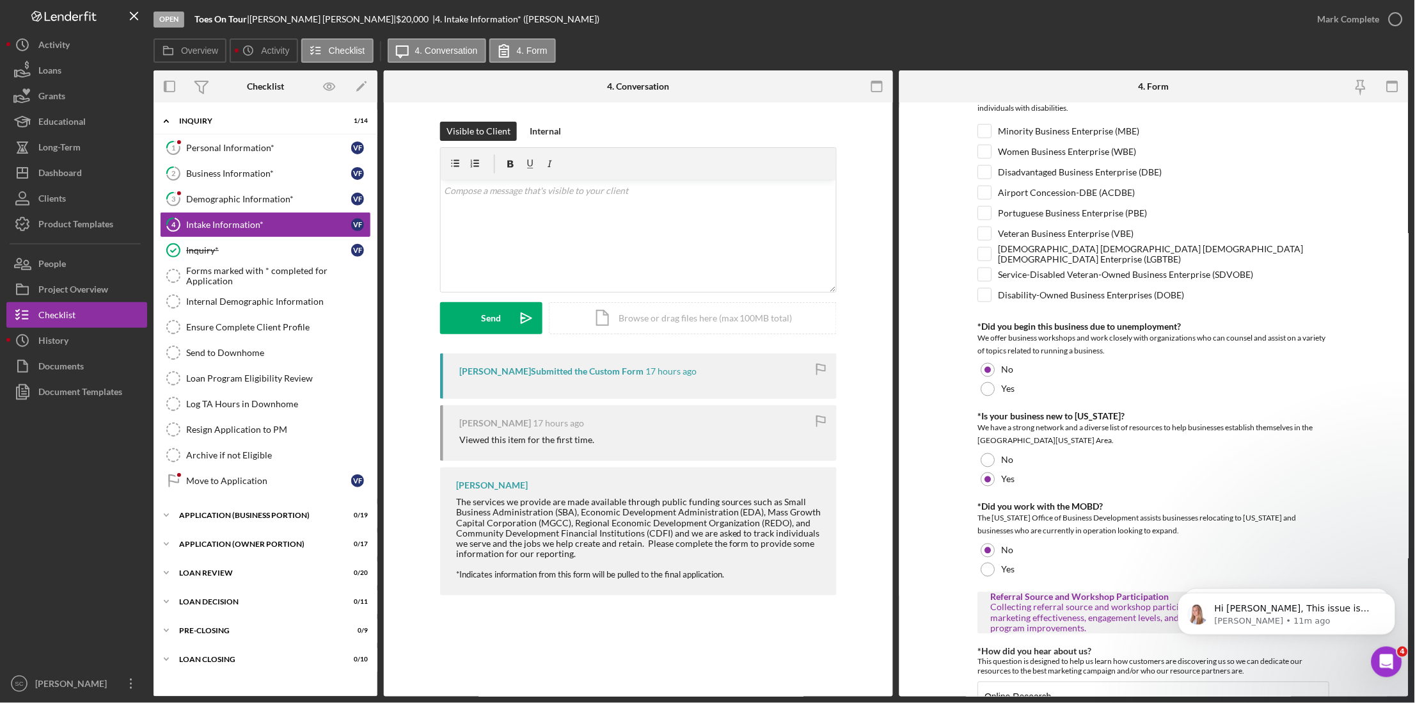
scroll to position [626, 0]
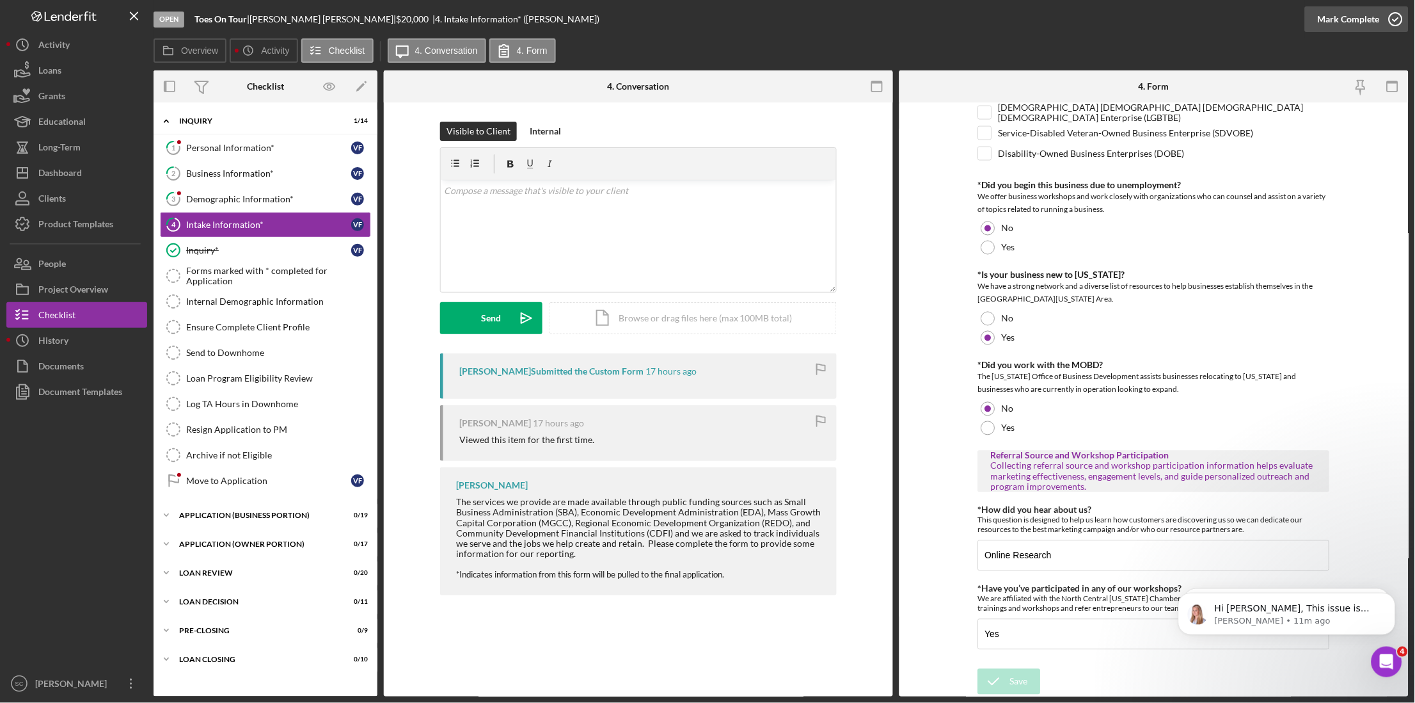
click at [1392, 16] on icon "button" at bounding box center [1396, 19] width 32 height 32
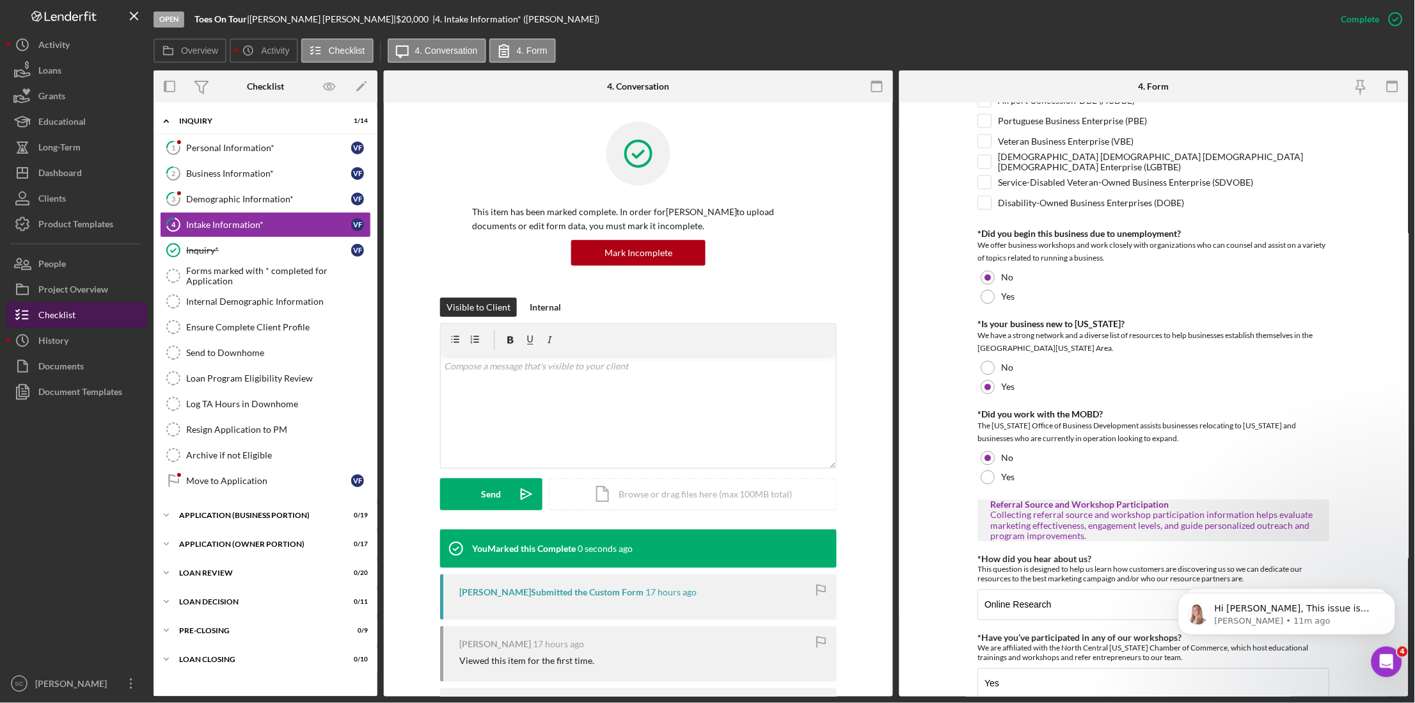
scroll to position [678, 0]
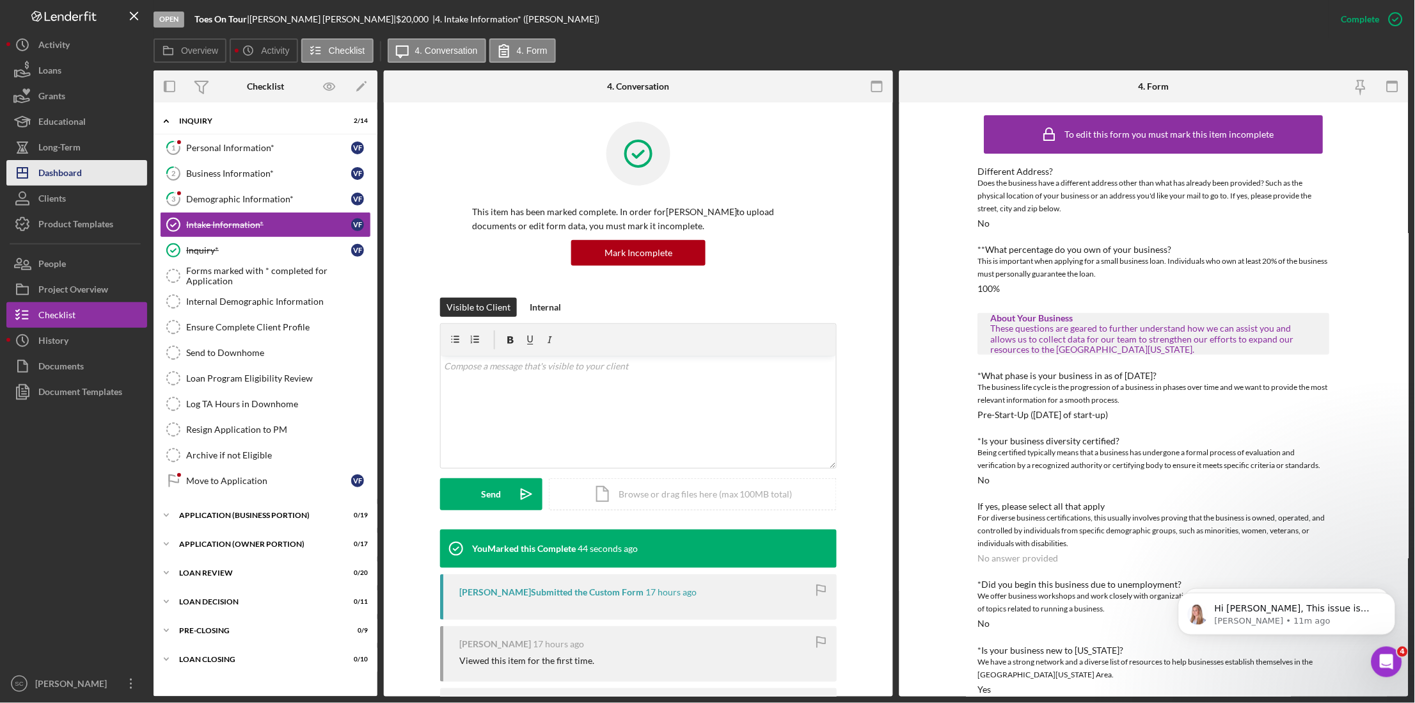
click at [65, 171] on div "Dashboard" at bounding box center [60, 174] width 44 height 29
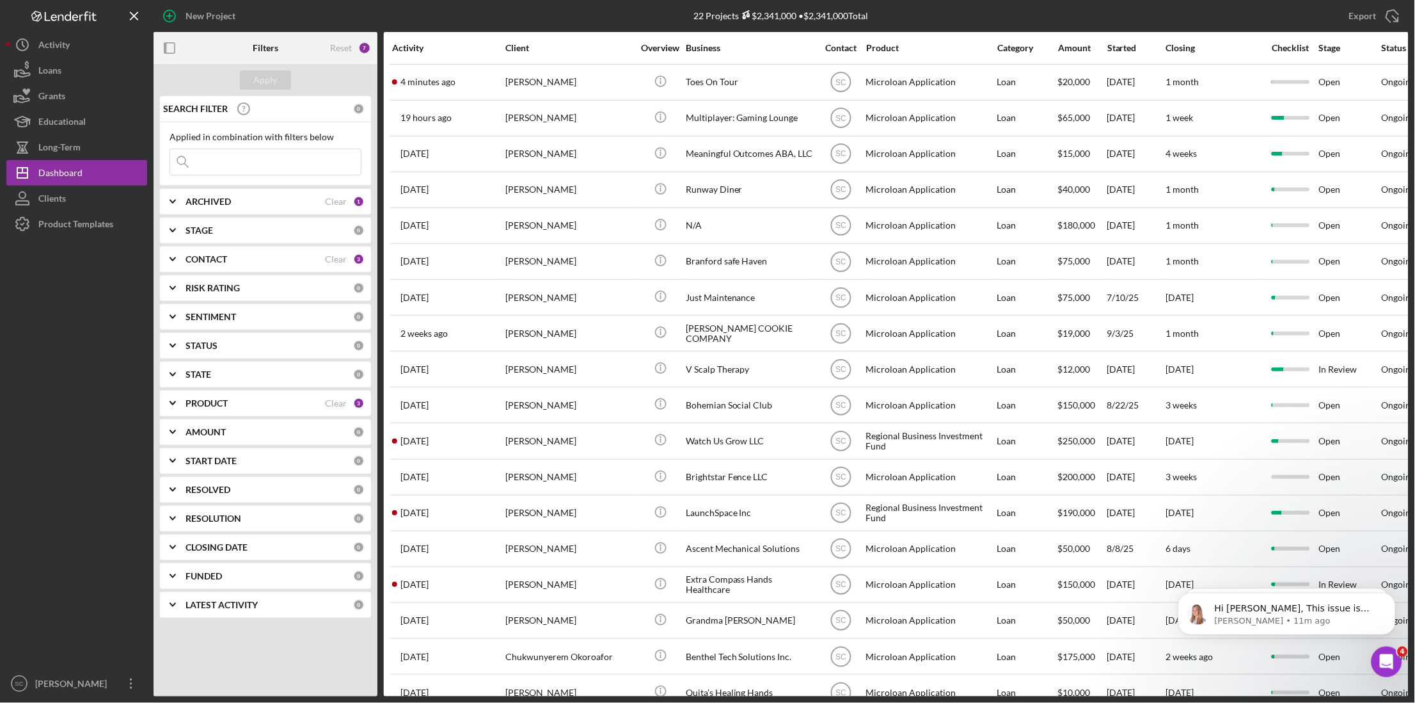
click at [253, 21] on div "New Project" at bounding box center [363, 16] width 418 height 32
click at [197, 163] on input at bounding box center [265, 162] width 191 height 26
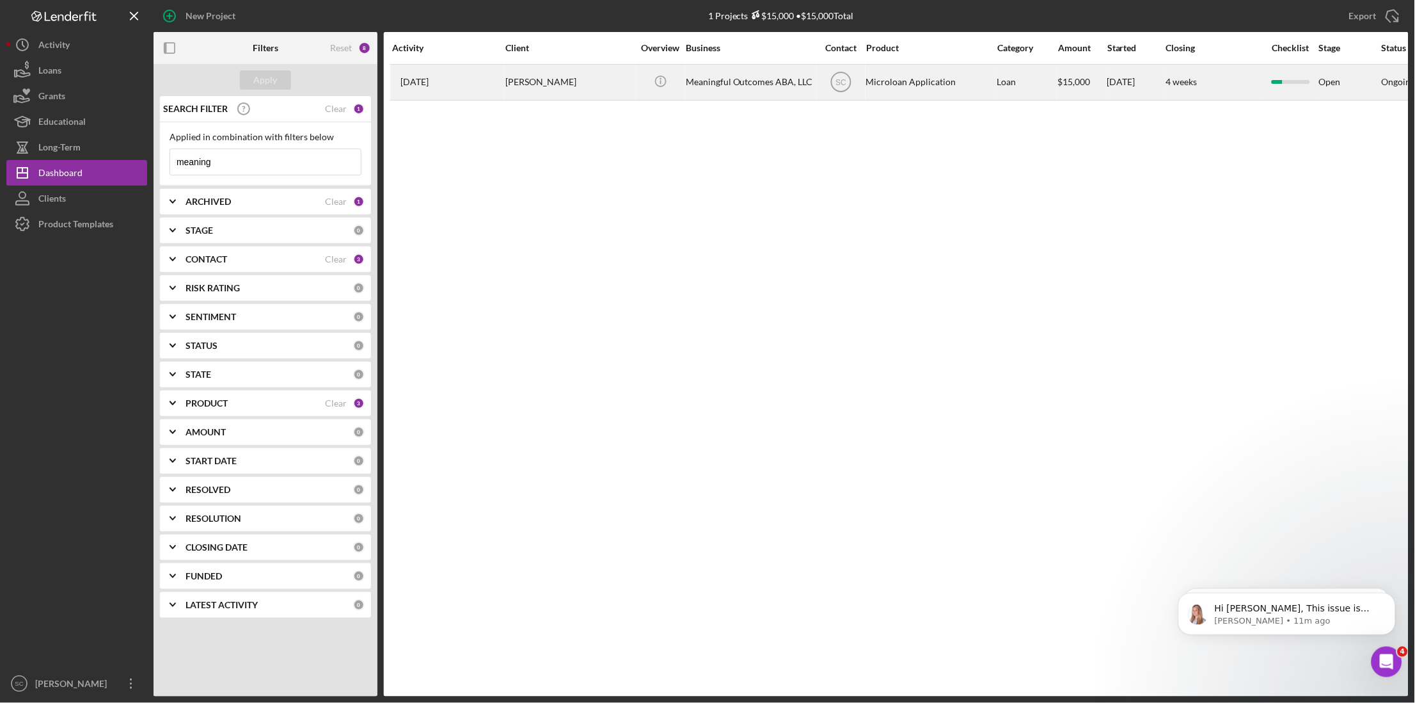
type input "meaning"
click at [727, 83] on div "Meaningful Outcomes ABA, LLC" at bounding box center [750, 82] width 128 height 34
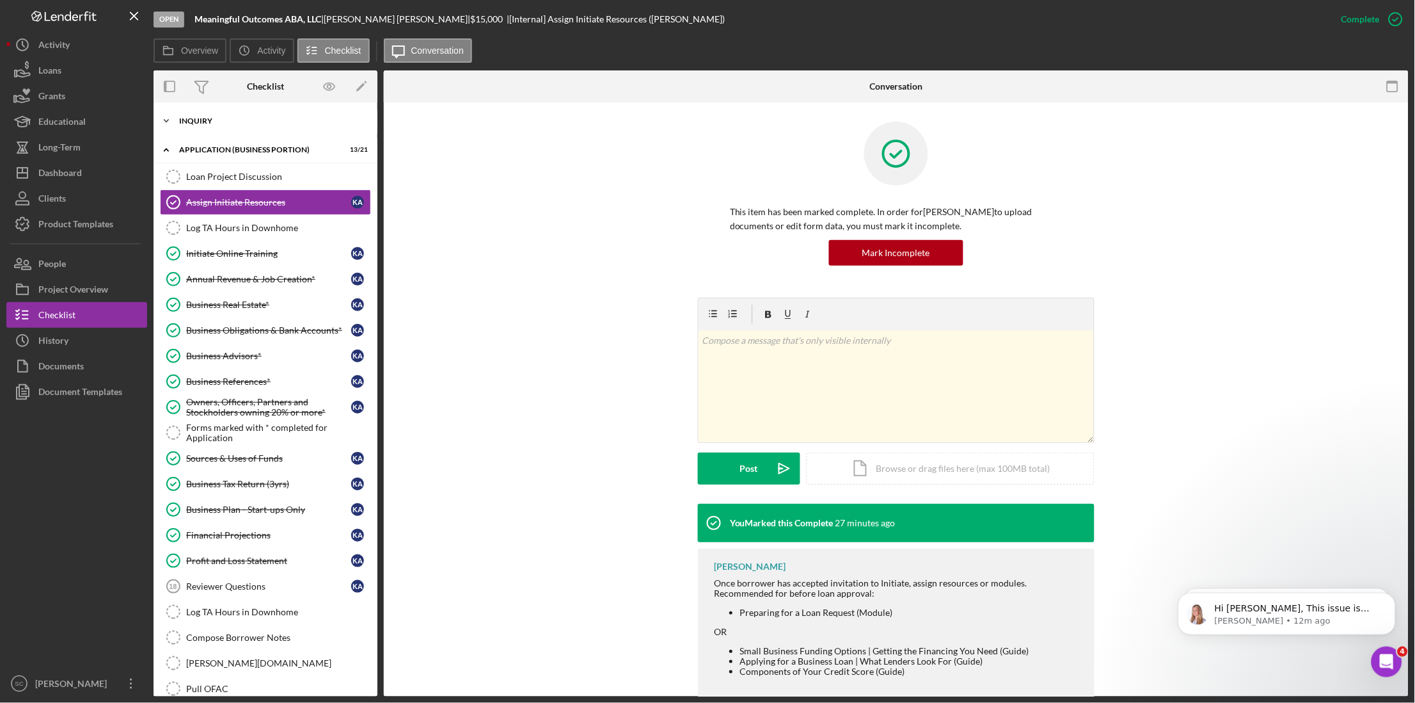
click at [191, 116] on div "Icon/Expander INQUIRY 7 / 14" at bounding box center [266, 121] width 224 height 26
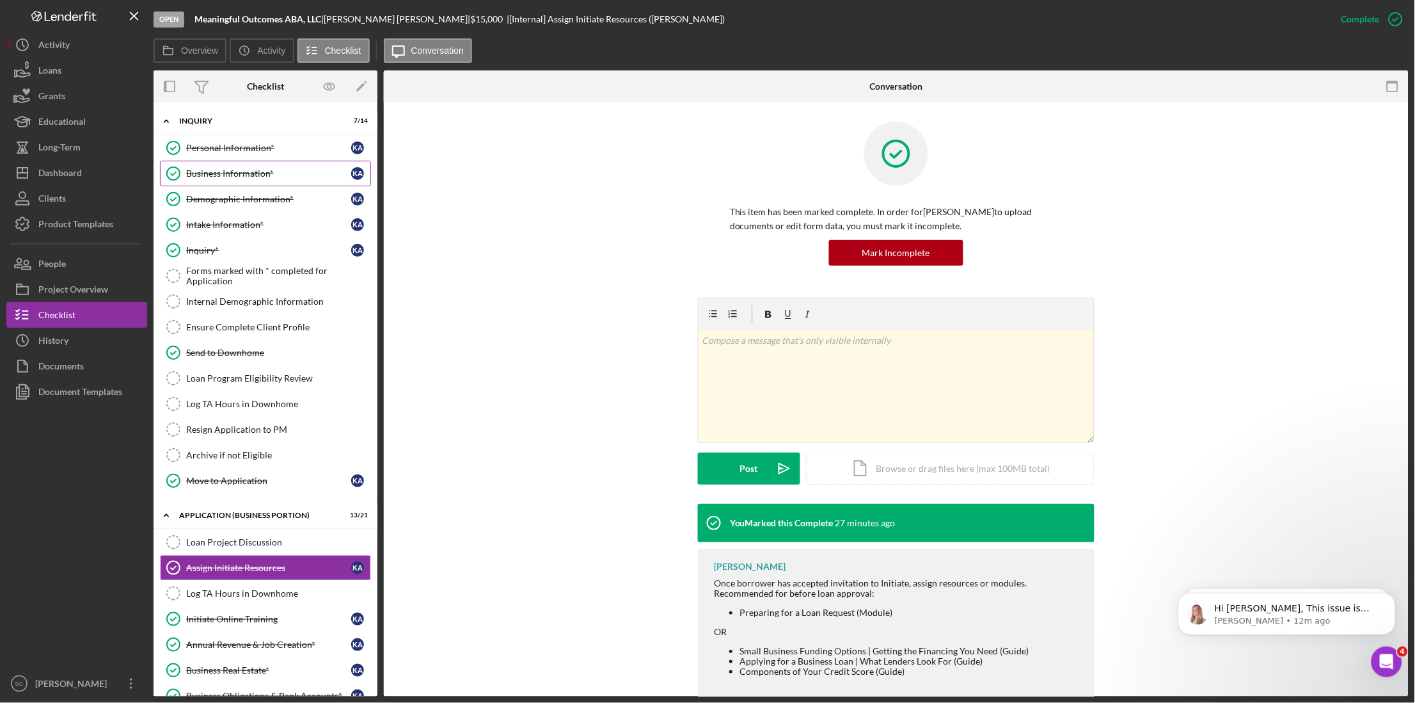
click at [228, 163] on link "Business Information* Business Information* K A" at bounding box center [265, 174] width 211 height 26
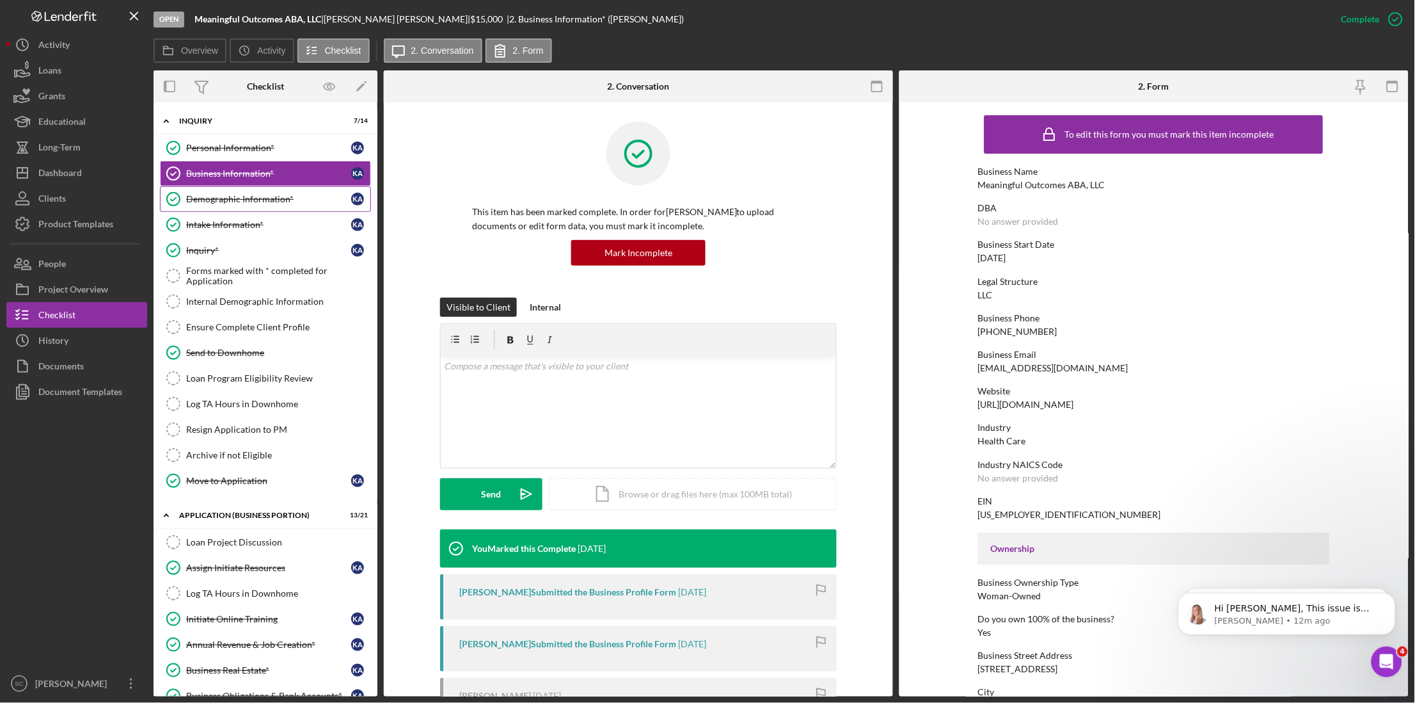
click at [243, 204] on div "Demographic Information*" at bounding box center [268, 199] width 165 height 10
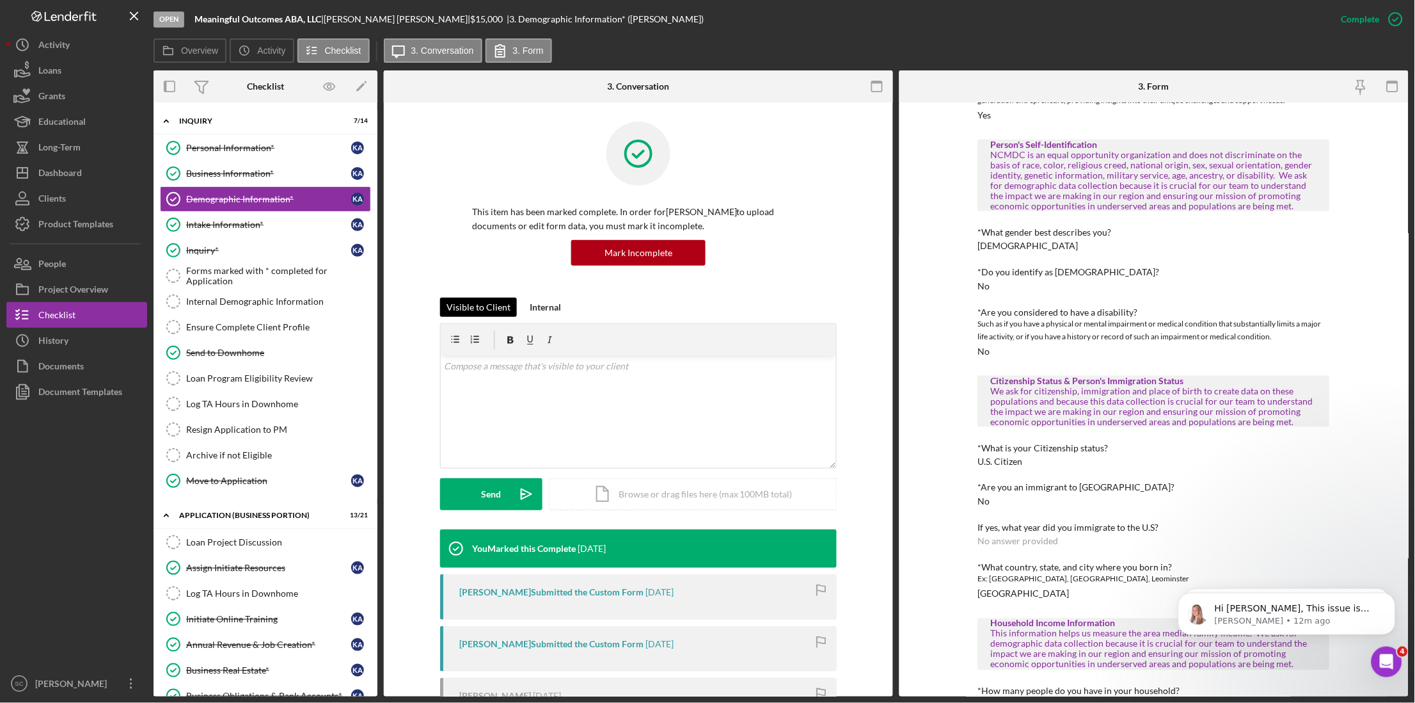
scroll to position [267, 0]
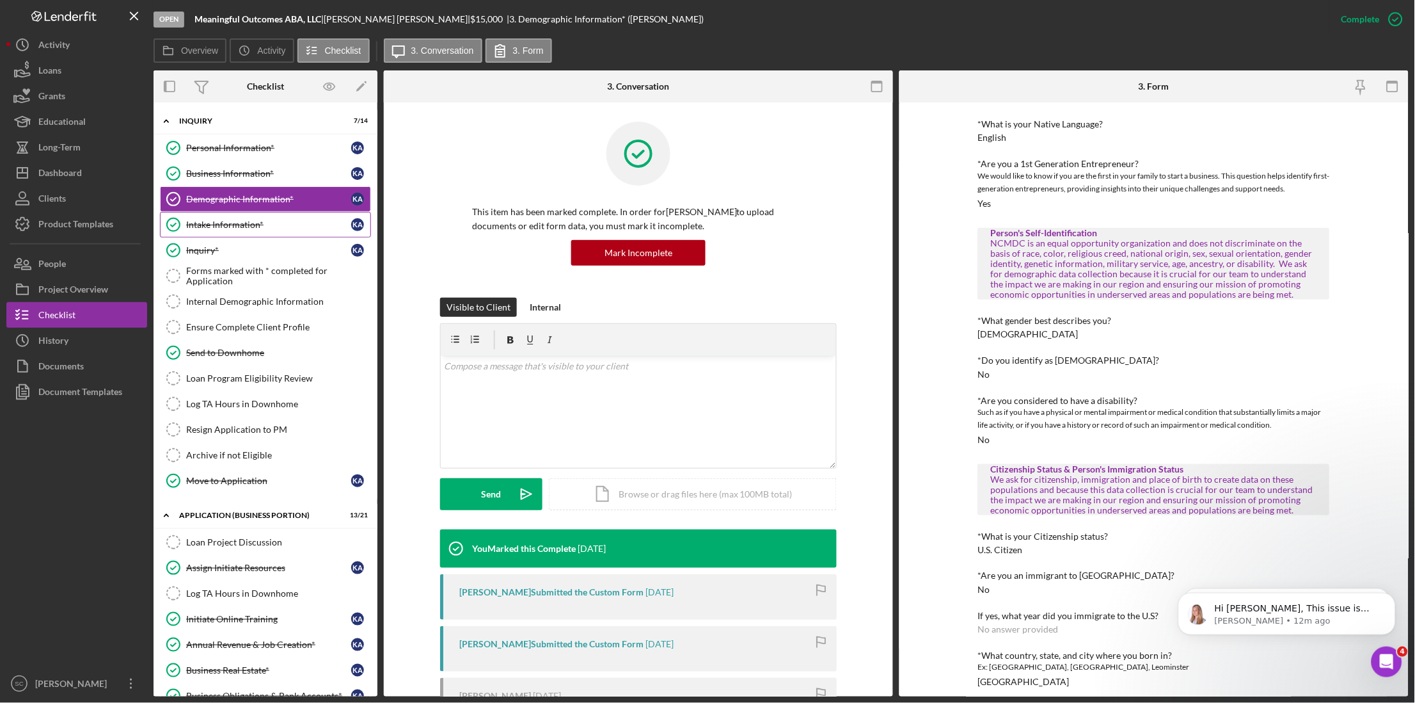
click at [244, 223] on div "Intake Information*" at bounding box center [268, 224] width 165 height 10
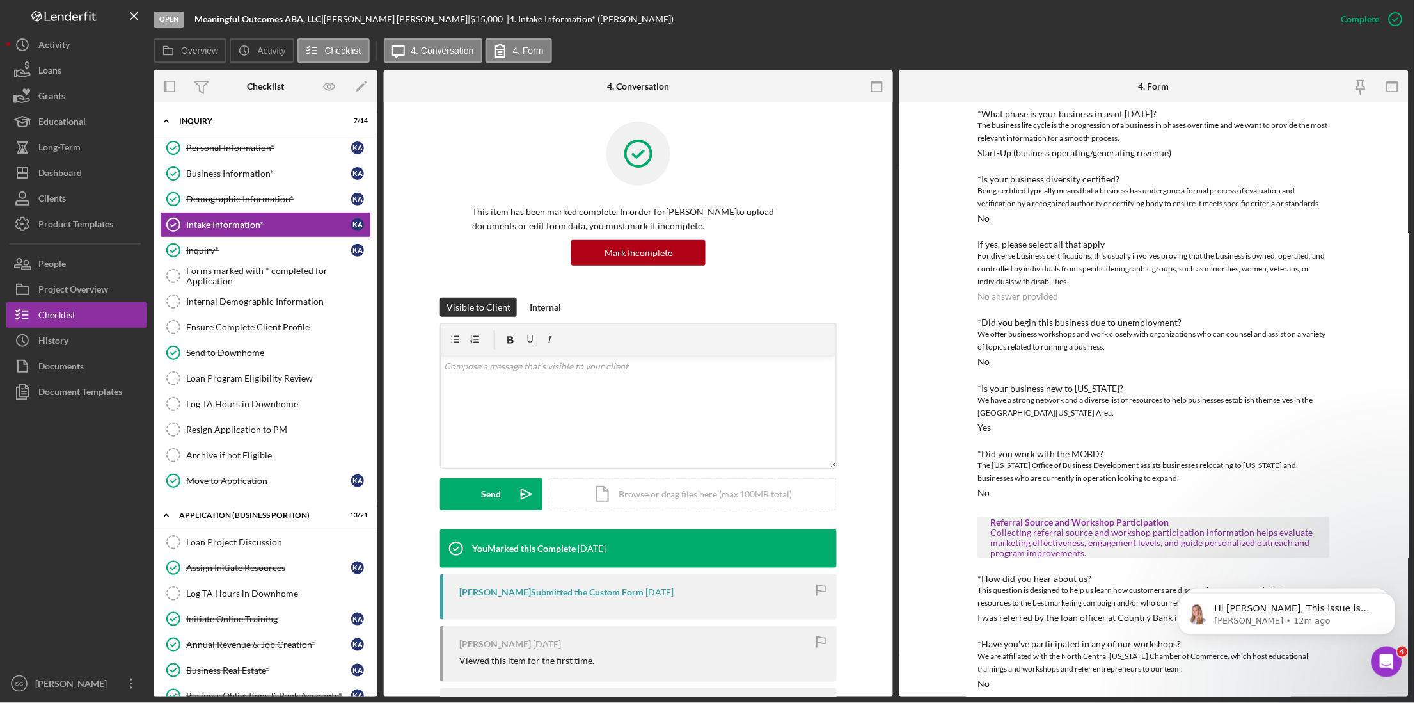
scroll to position [273, 0]
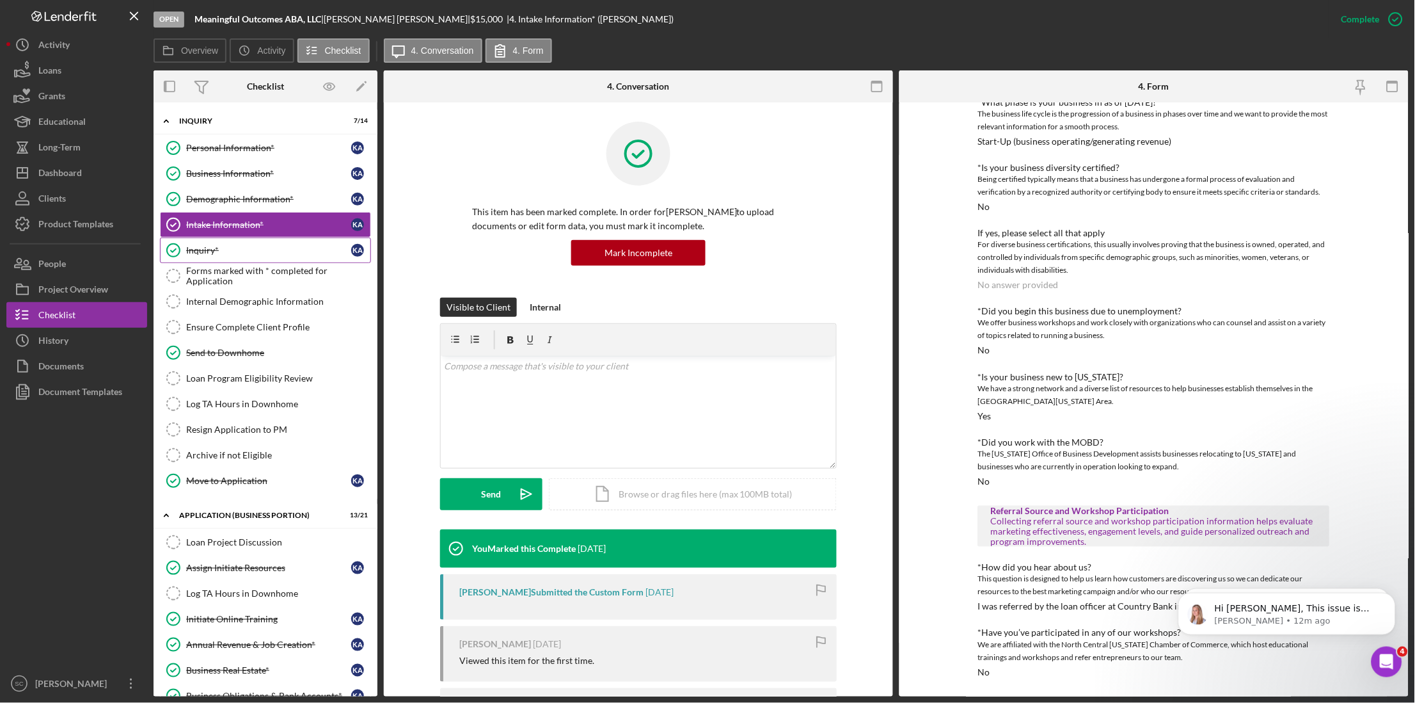
click at [196, 250] on div "Inquiry*" at bounding box center [268, 250] width 165 height 10
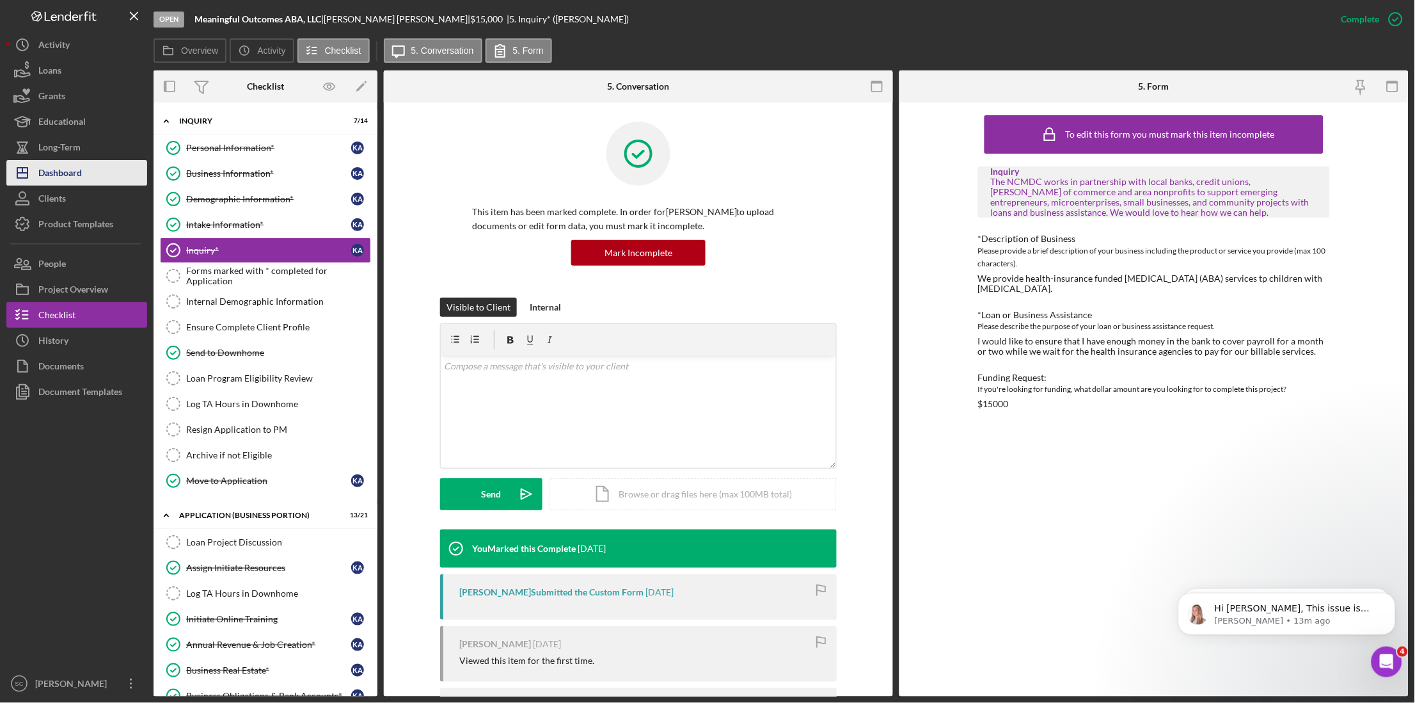
click at [110, 180] on button "Icon/Dashboard Dashboard" at bounding box center [76, 173] width 141 height 26
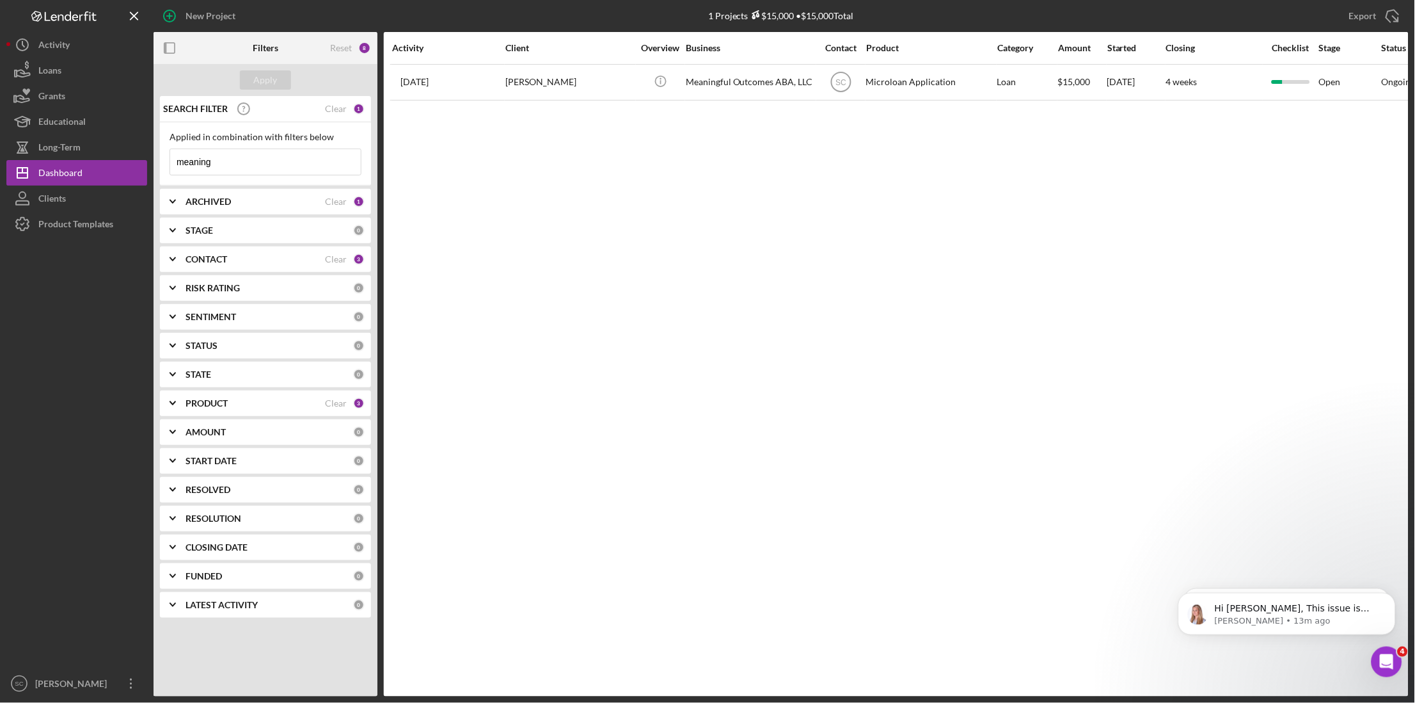
click at [355, 106] on div "1" at bounding box center [359, 109] width 12 height 12
click at [336, 109] on div "Clear" at bounding box center [336, 109] width 22 height 10
click at [267, 86] on div "Apply" at bounding box center [266, 79] width 24 height 19
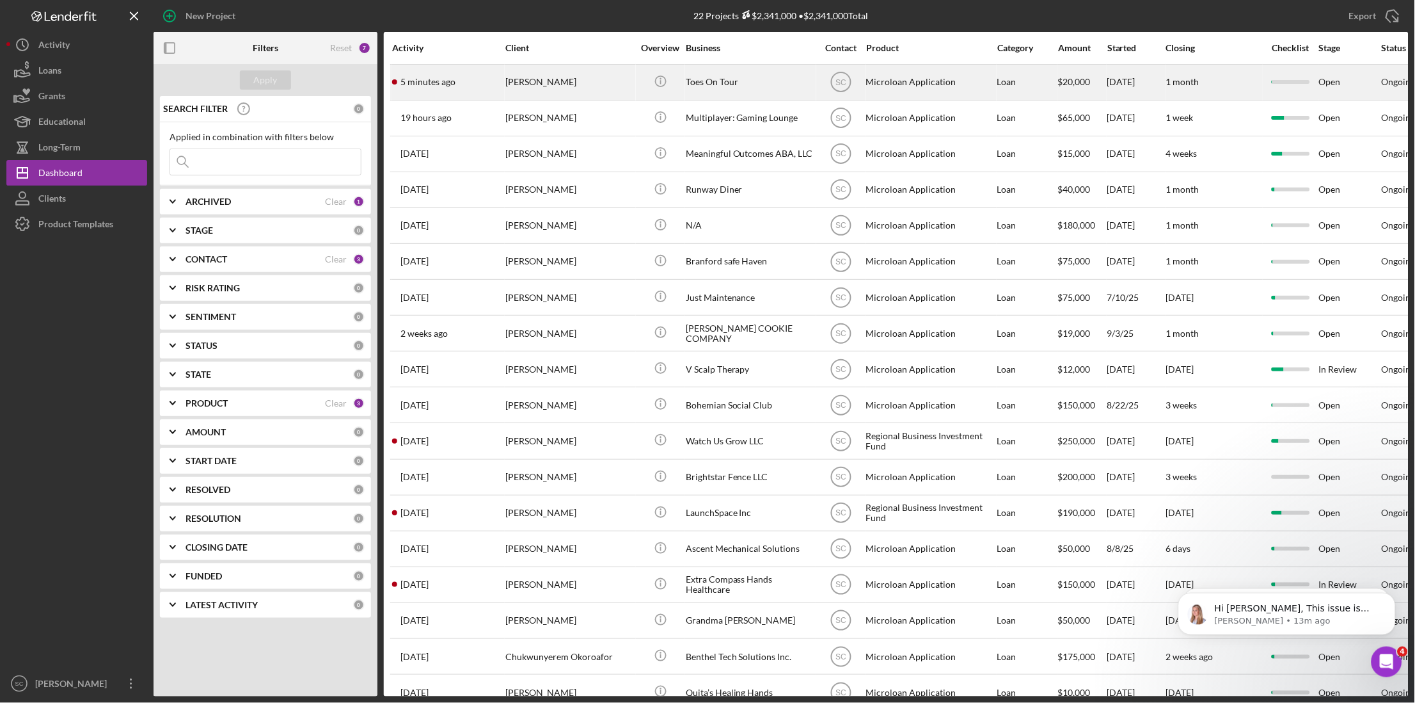
click at [583, 88] on div "[PERSON_NAME]" at bounding box center [569, 82] width 128 height 34
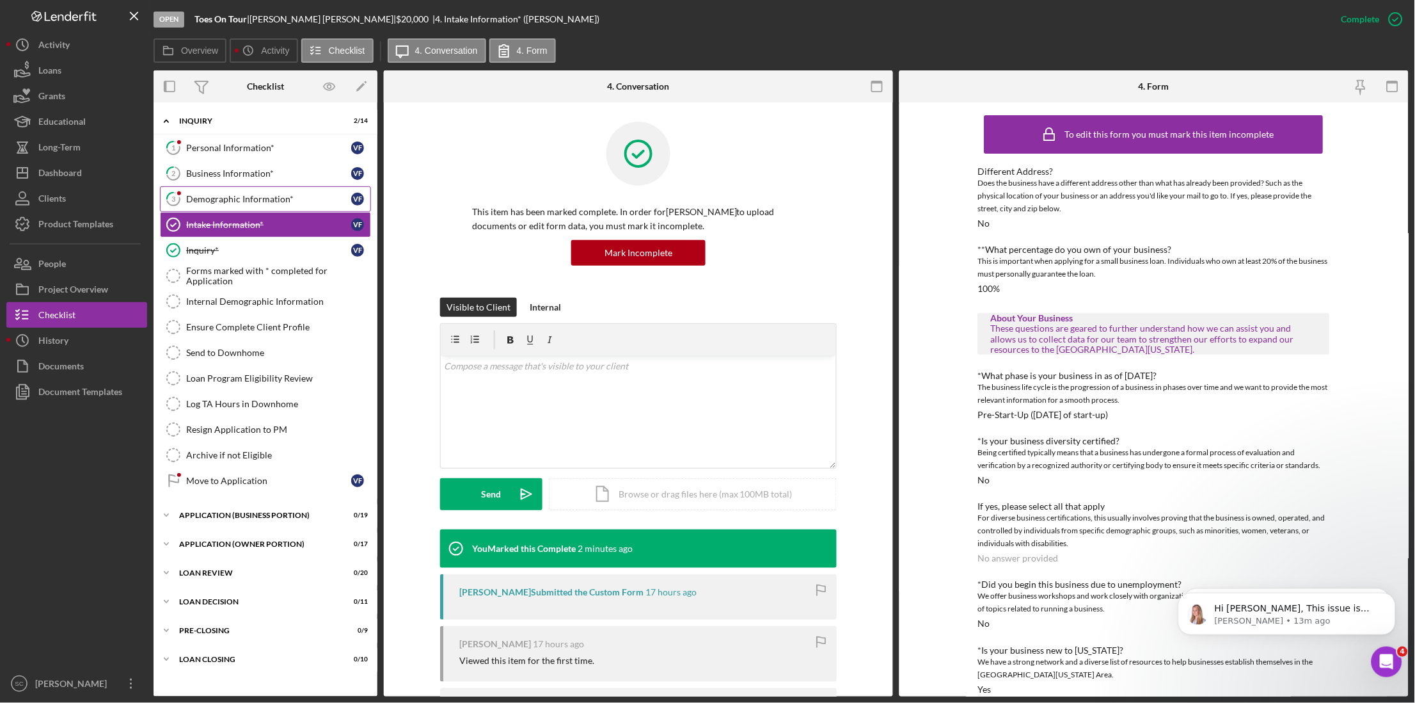
click at [225, 205] on link "3 Demographic Information* V F" at bounding box center [265, 199] width 211 height 26
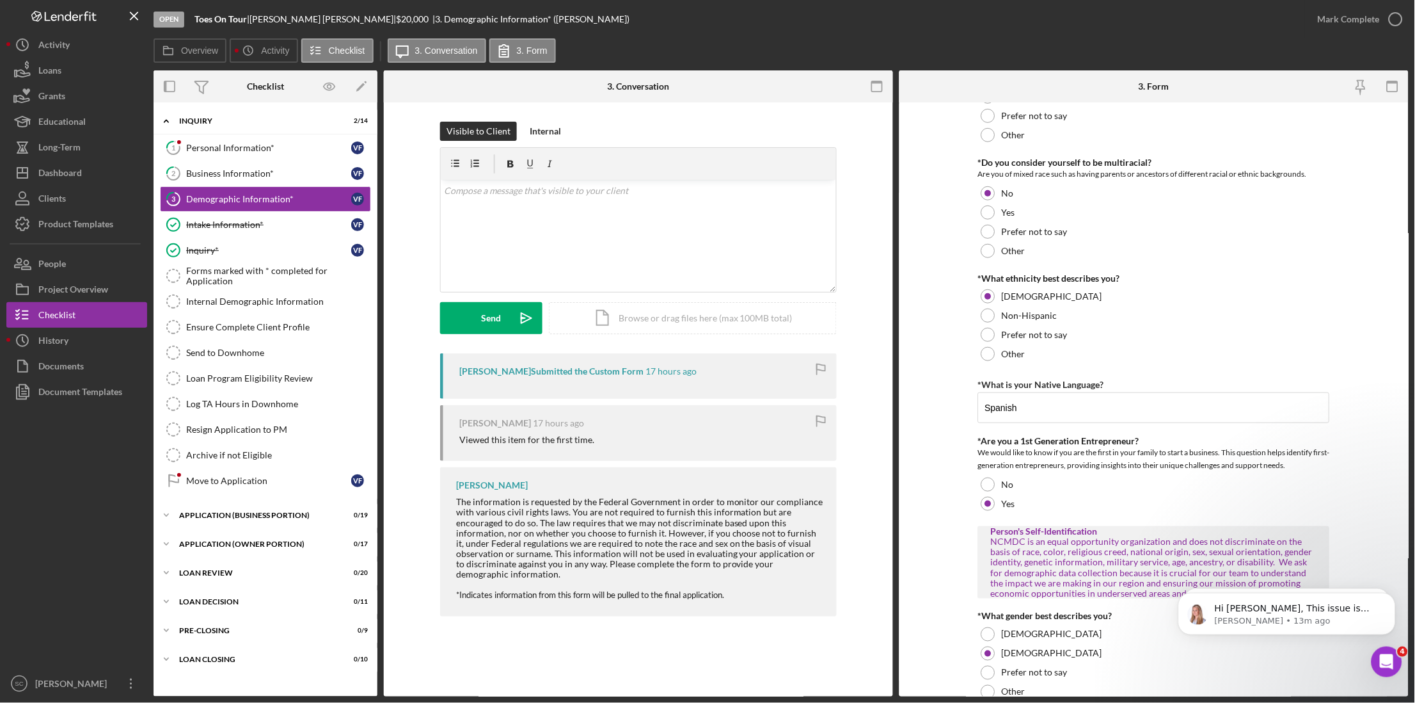
scroll to position [240, 0]
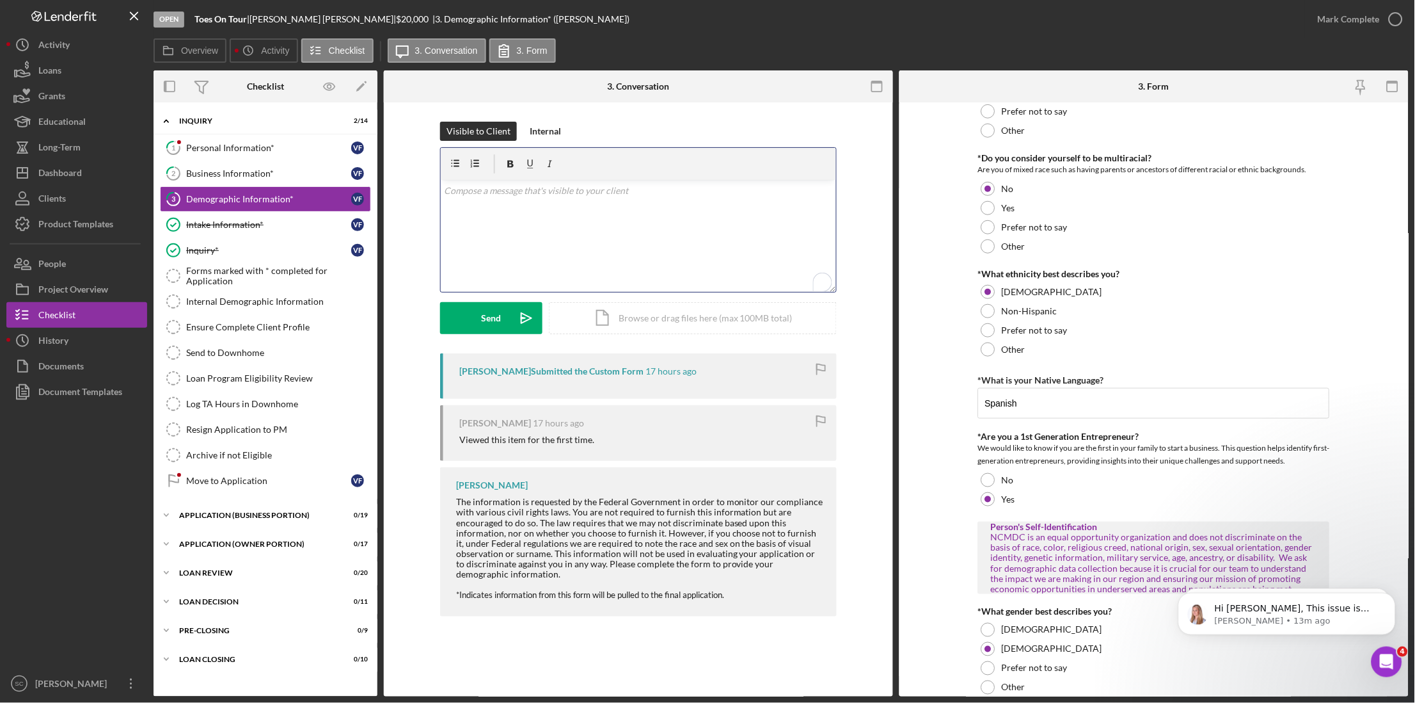
click at [615, 212] on div "v Color teal Color pink Remove color Add row above Add row below Add column bef…" at bounding box center [638, 236] width 395 height 112
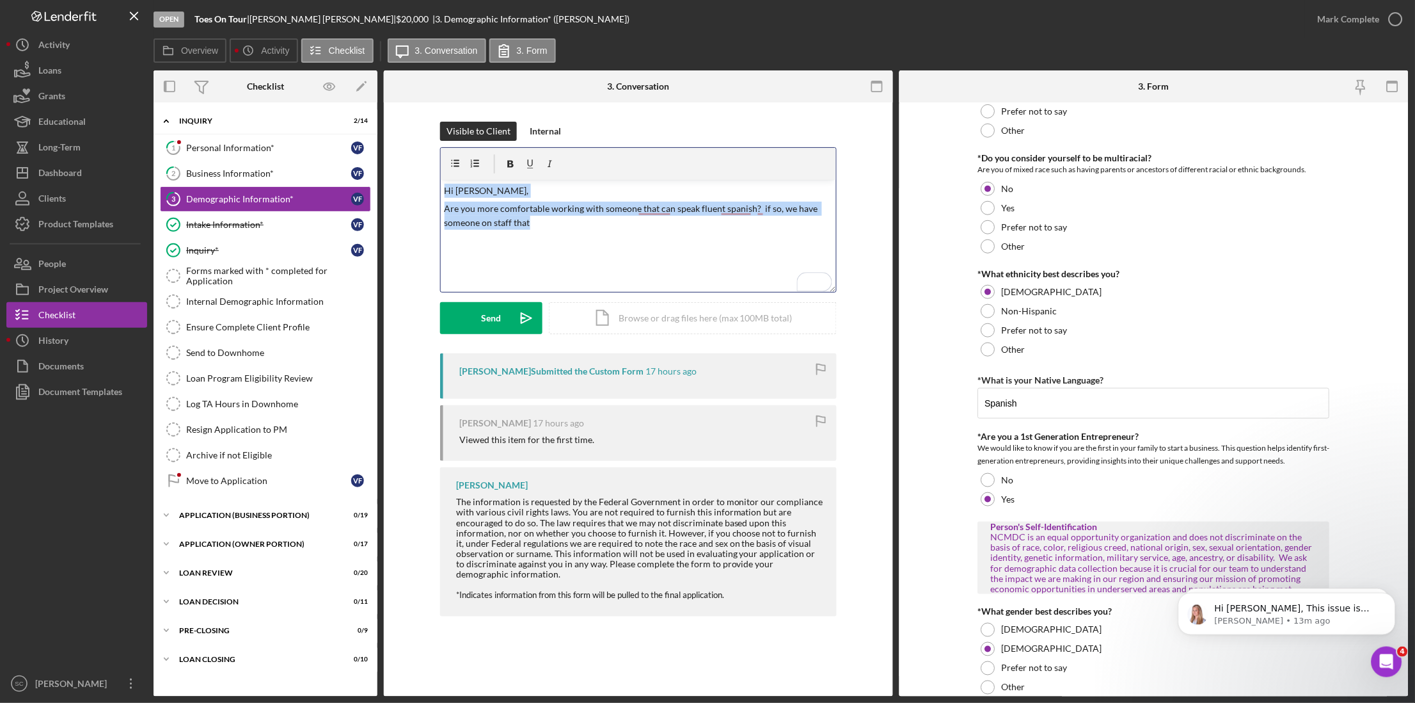
drag, startPoint x: 550, startPoint y: 232, endPoint x: 445, endPoint y: 186, distance: 114.3
click at [445, 186] on div "v Color teal Color pink Remove color Add row above Add row below Add column bef…" at bounding box center [638, 236] width 395 height 112
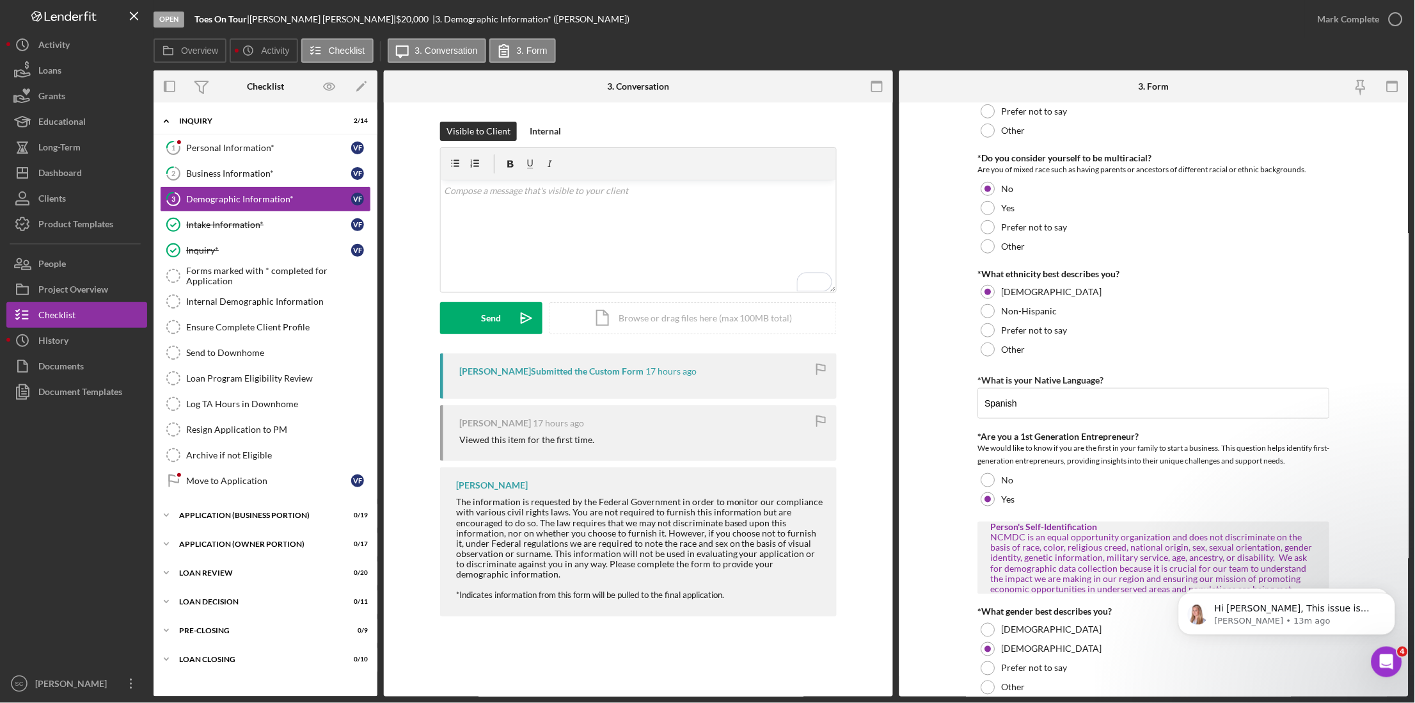
click at [418, 241] on div "Visible to Client Internal v Color teal Color pink Remove color Add row above A…" at bounding box center [638, 238] width 471 height 232
click at [290, 166] on link "2 Business Information* V F" at bounding box center [265, 174] width 211 height 26
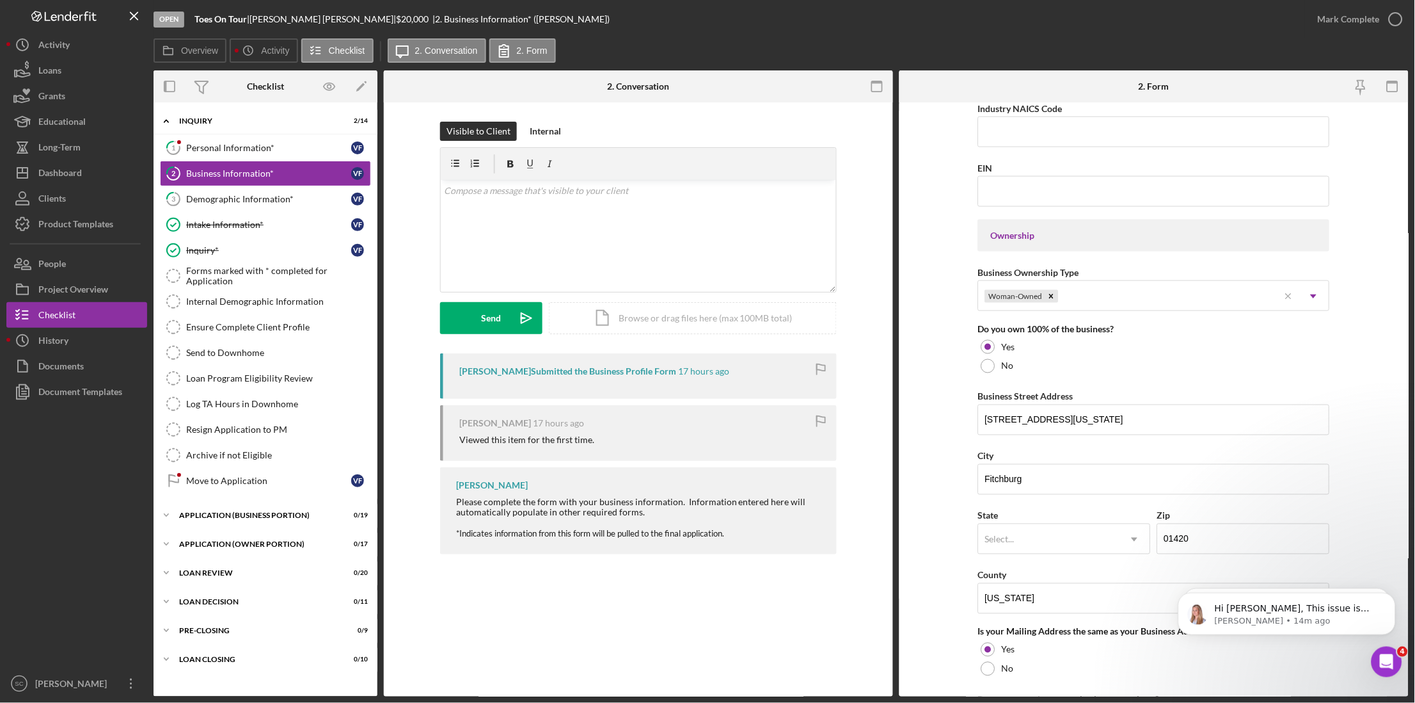
scroll to position [560, 0]
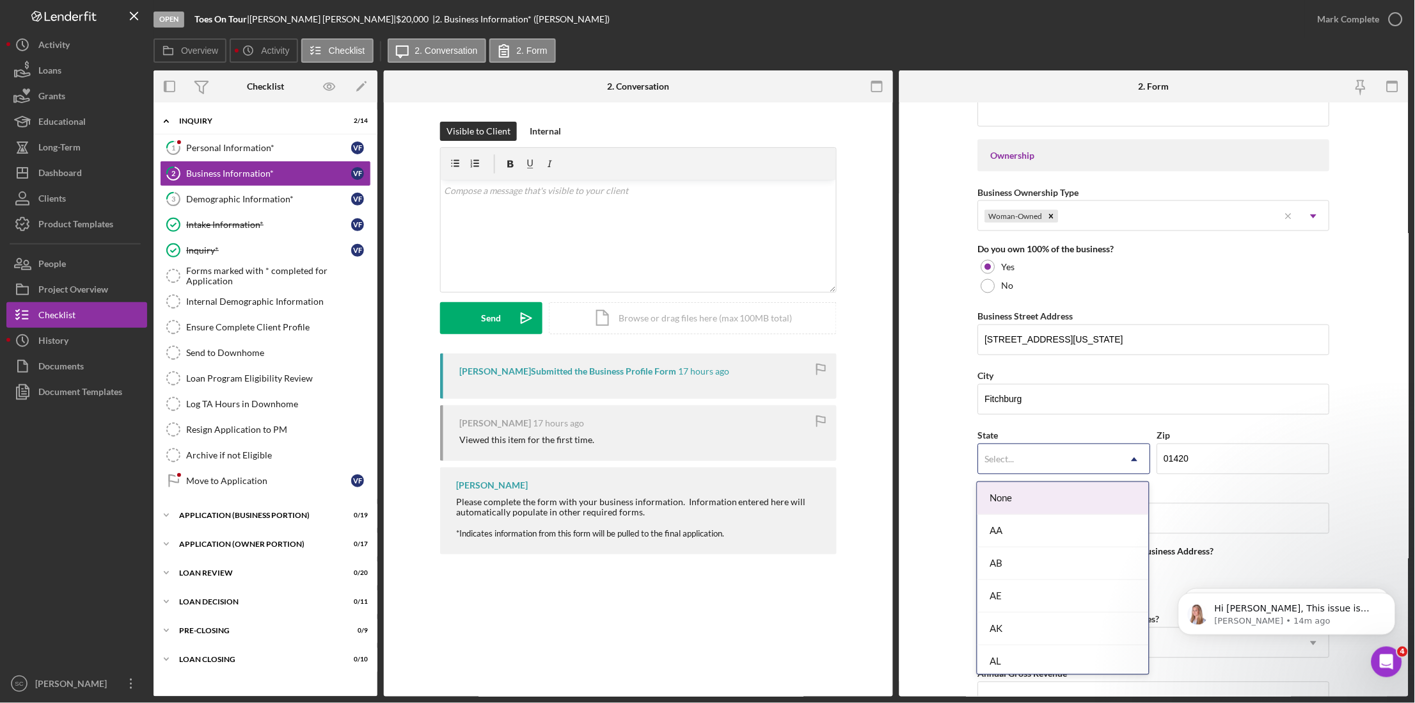
click at [1013, 459] on div "Select..." at bounding box center [999, 459] width 29 height 10
type input "ma"
click at [1020, 528] on div "MA" at bounding box center [1063, 530] width 171 height 33
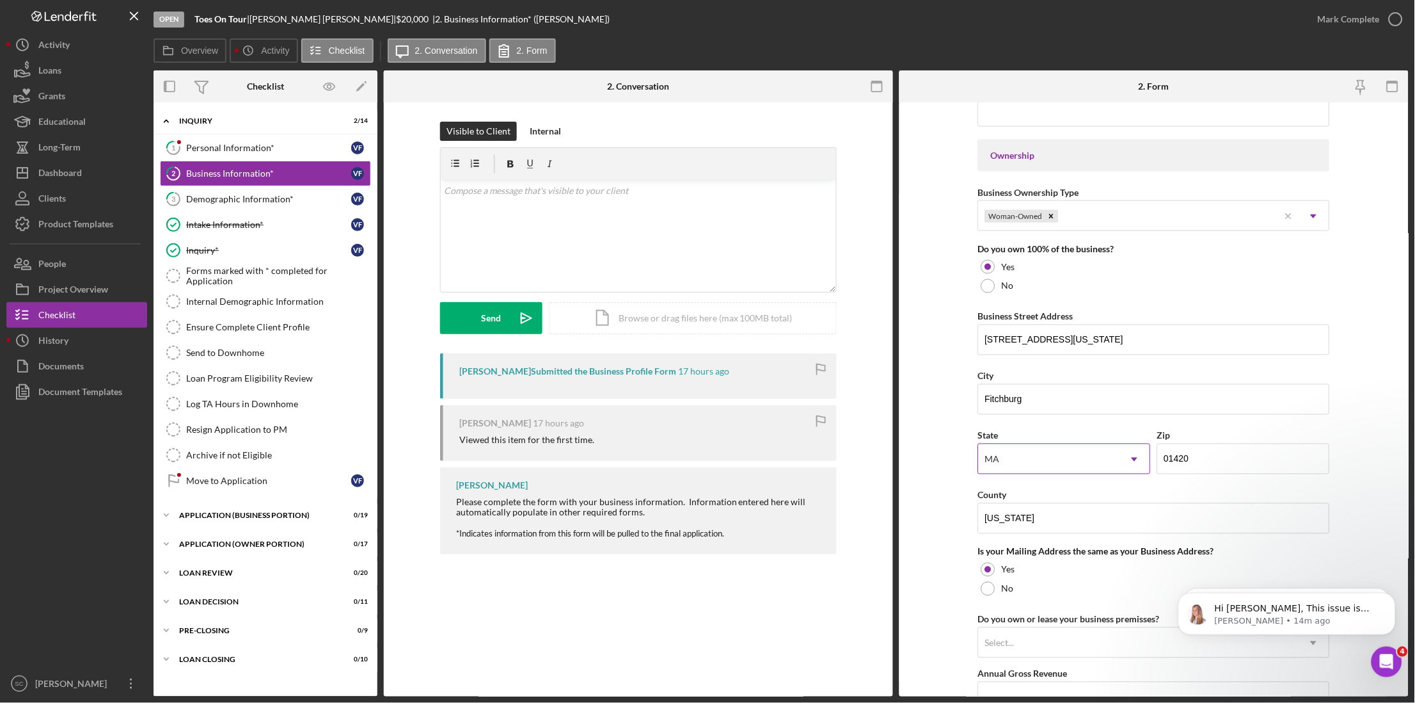
click at [932, 547] on form "Business Name Toes On Tour DBA Toes On Tour Business Start Date Legal Structure…" at bounding box center [1154, 399] width 509 height 594
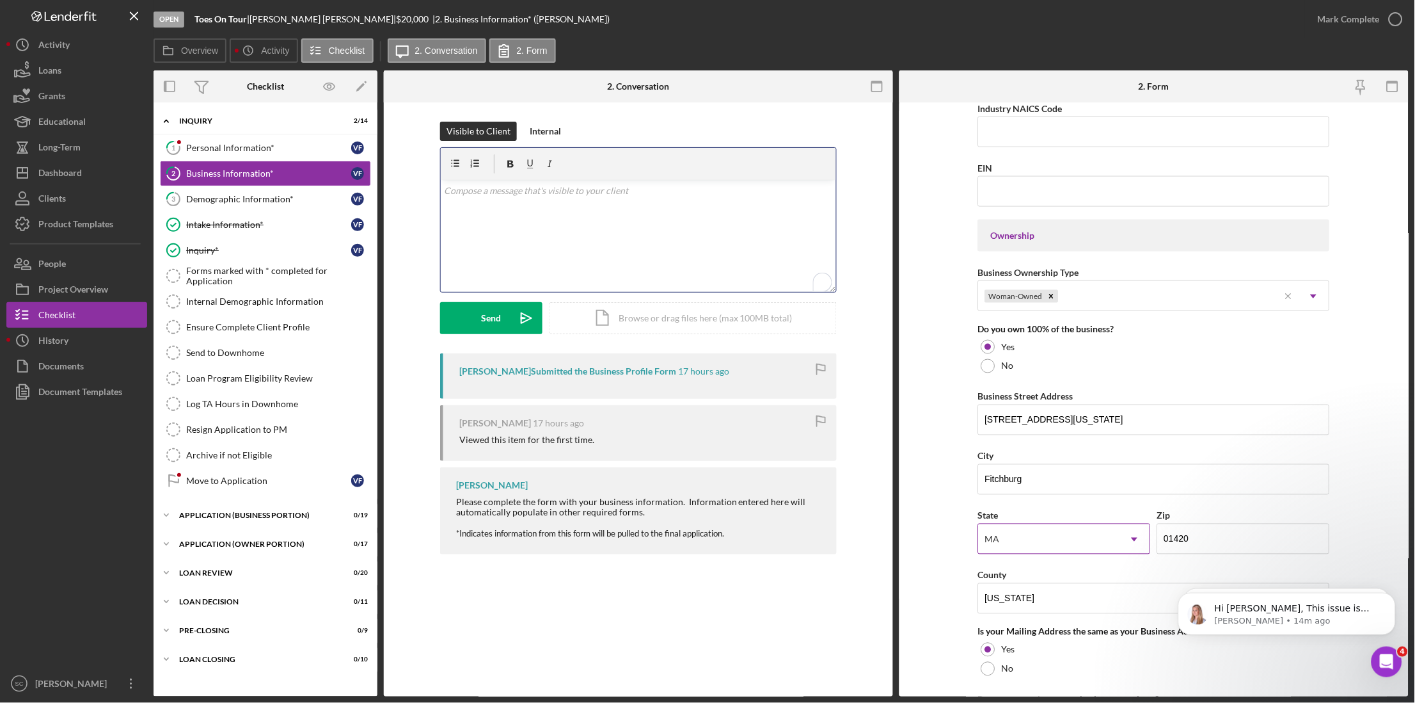
click at [536, 222] on div "v Color teal Color pink Remove color Add row above Add row below Add column bef…" at bounding box center [638, 236] width 395 height 112
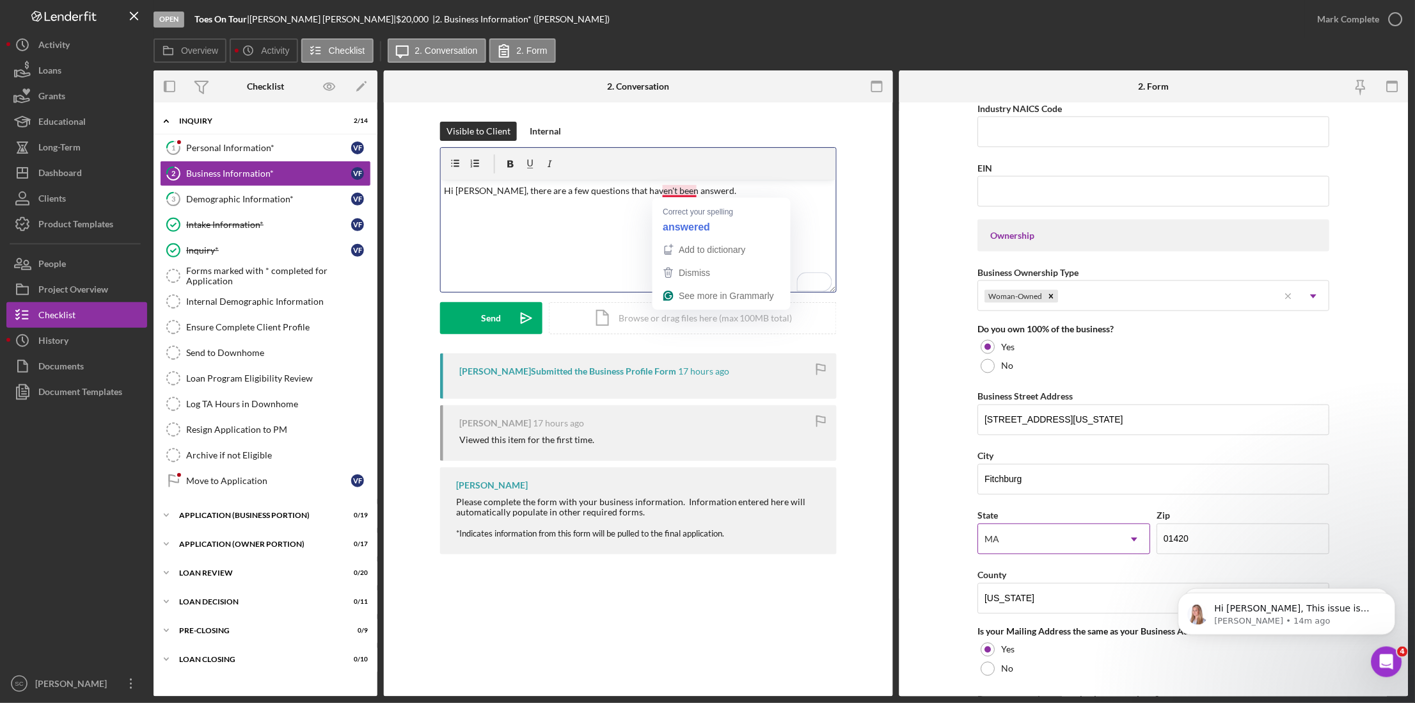
click at [665, 191] on p "Hi [PERSON_NAME], there are a few questions that haven't been answerd." at bounding box center [639, 191] width 388 height 14
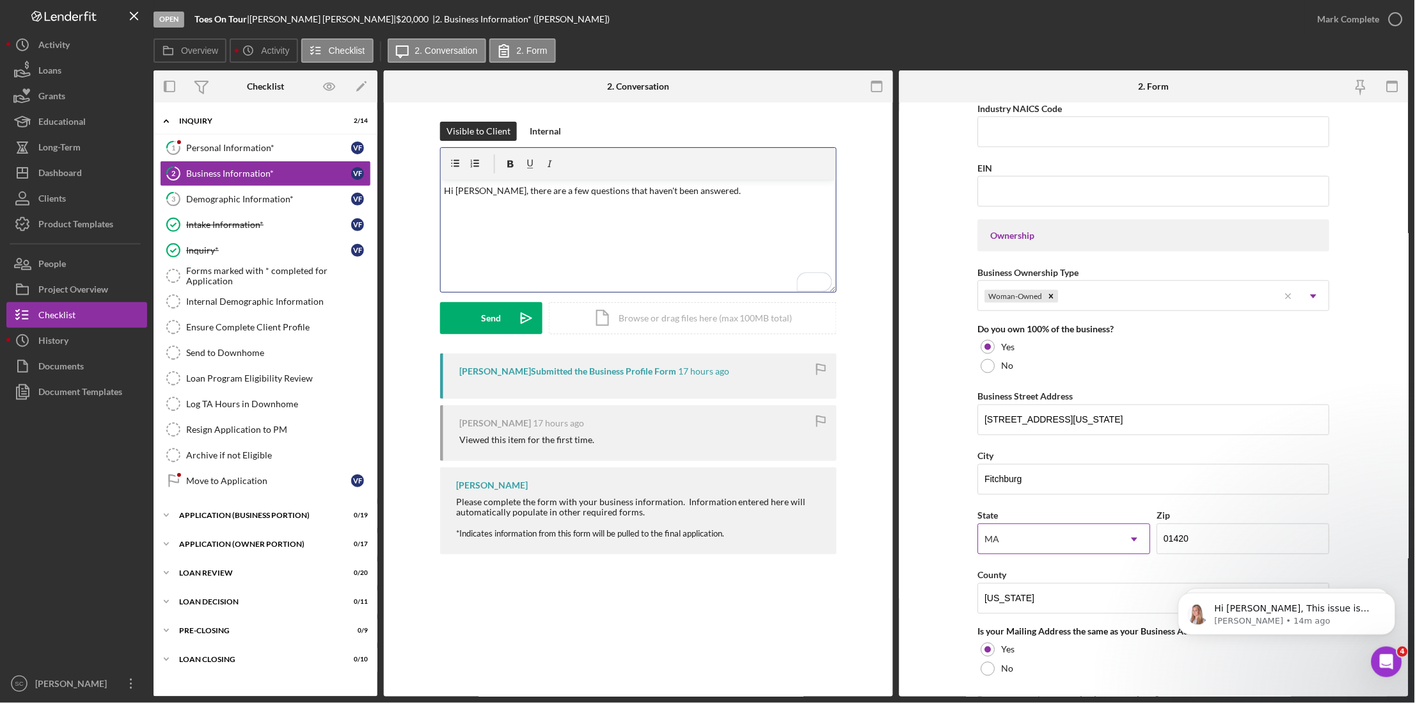
click at [714, 196] on p "Hi [PERSON_NAME], there are a few questions that haven't been answered." at bounding box center [639, 191] width 388 height 14
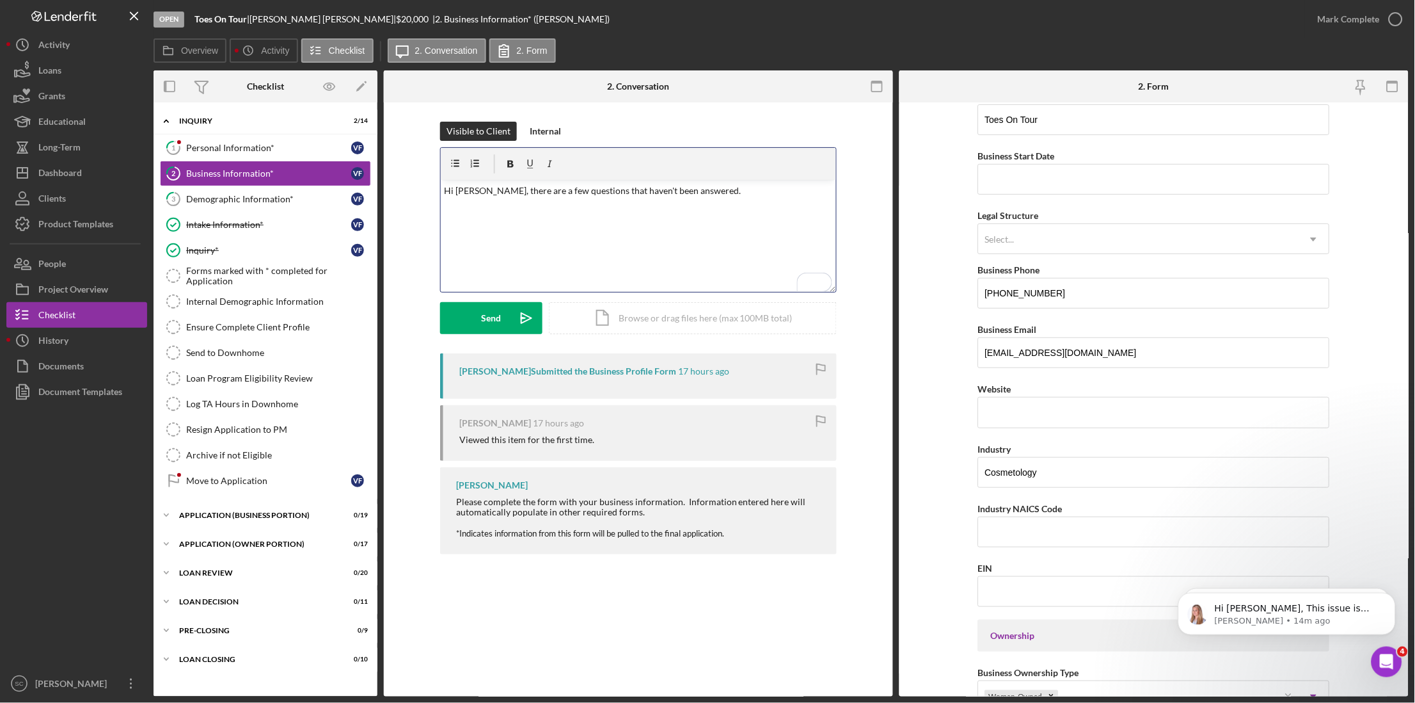
scroll to position [0, 0]
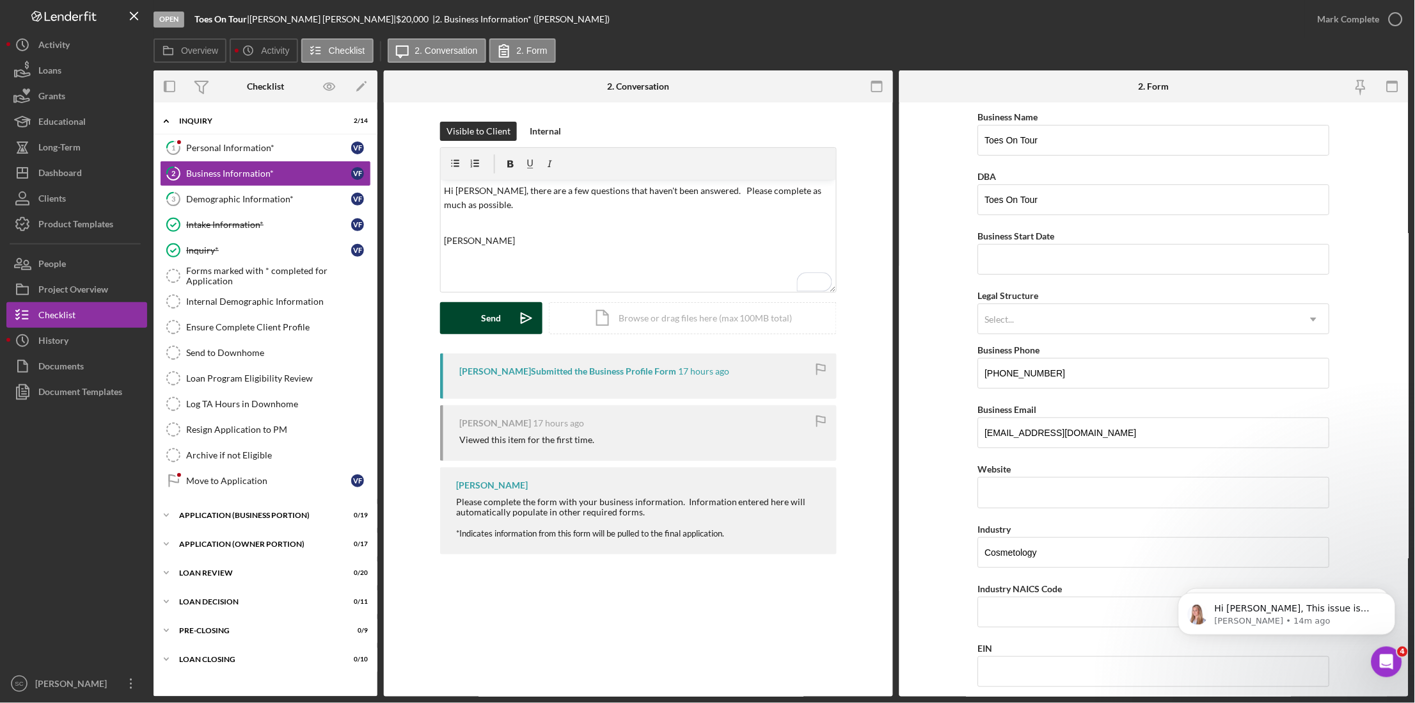
click at [466, 315] on button "Send Icon/icon-invite-send" at bounding box center [491, 318] width 102 height 32
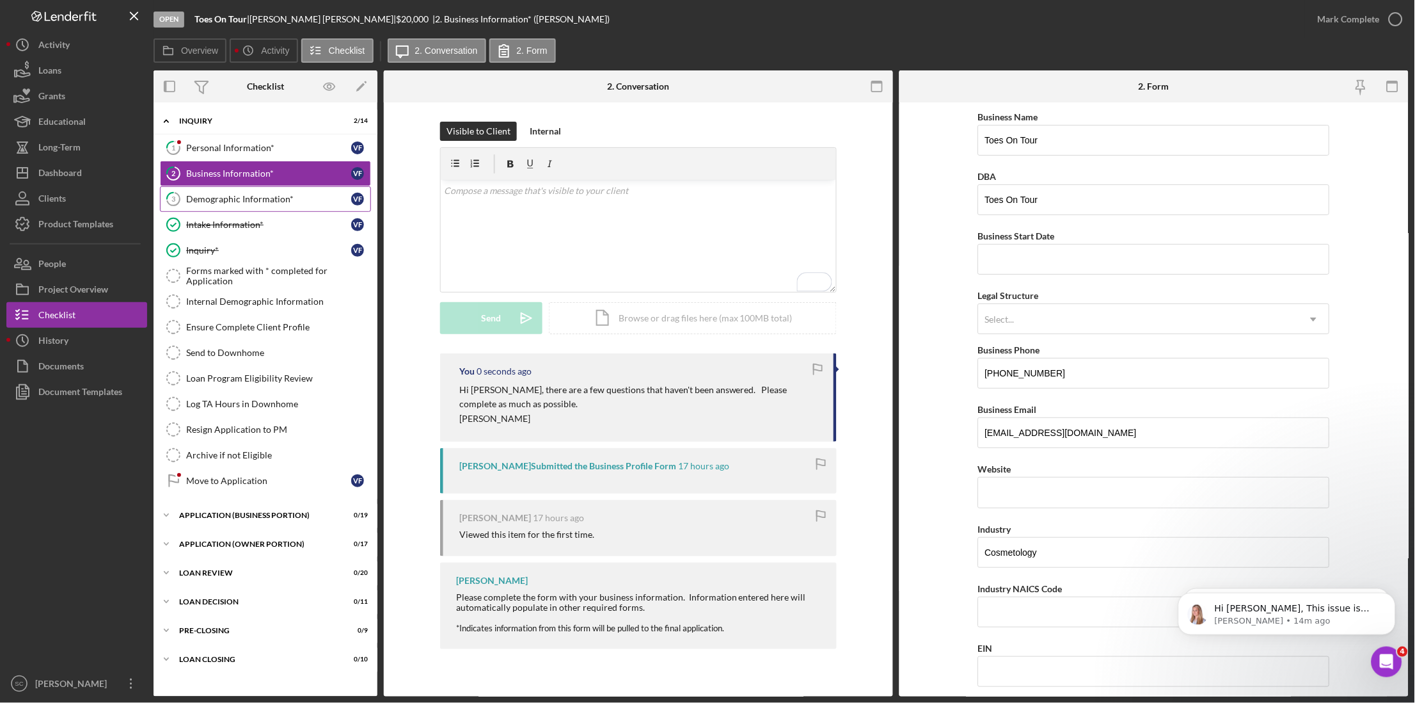
click at [249, 196] on div "Demographic Information*" at bounding box center [268, 199] width 165 height 10
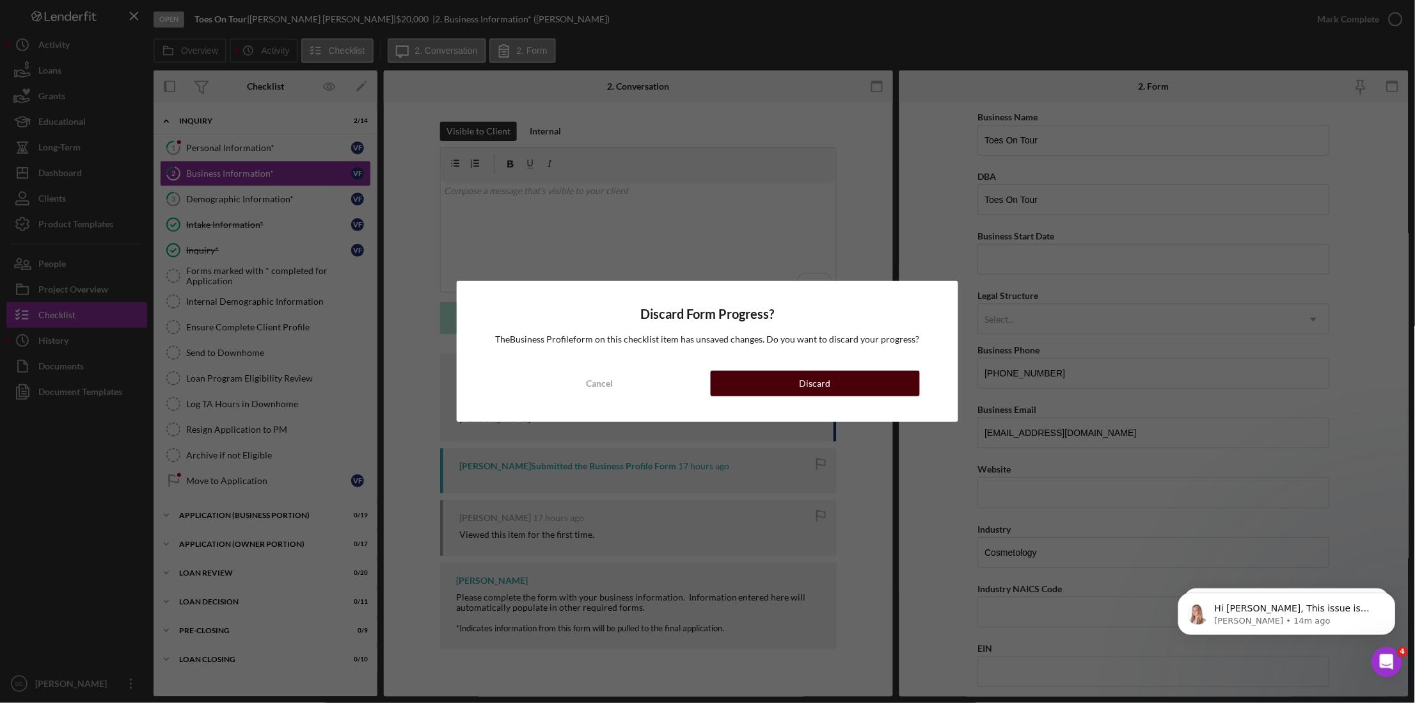
click at [810, 392] on div "Discard" at bounding box center [815, 383] width 31 height 26
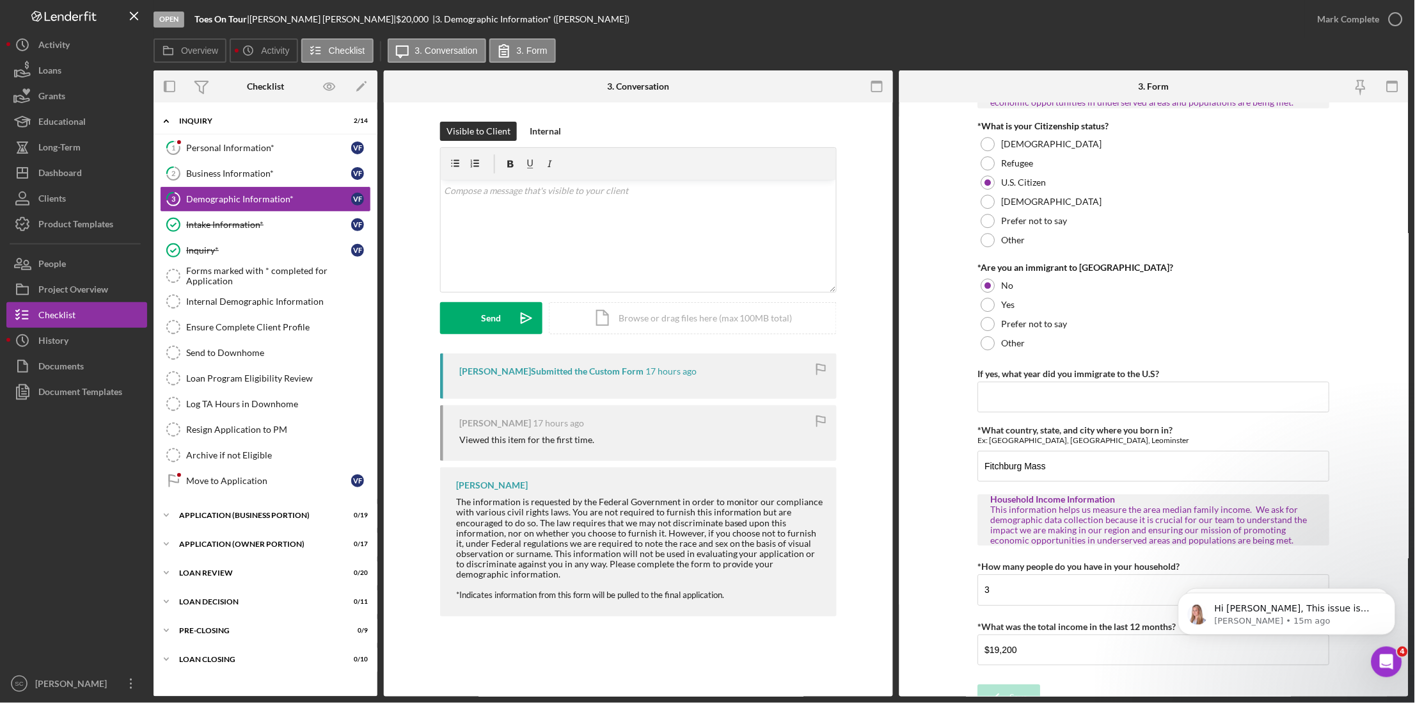
scroll to position [1140, 0]
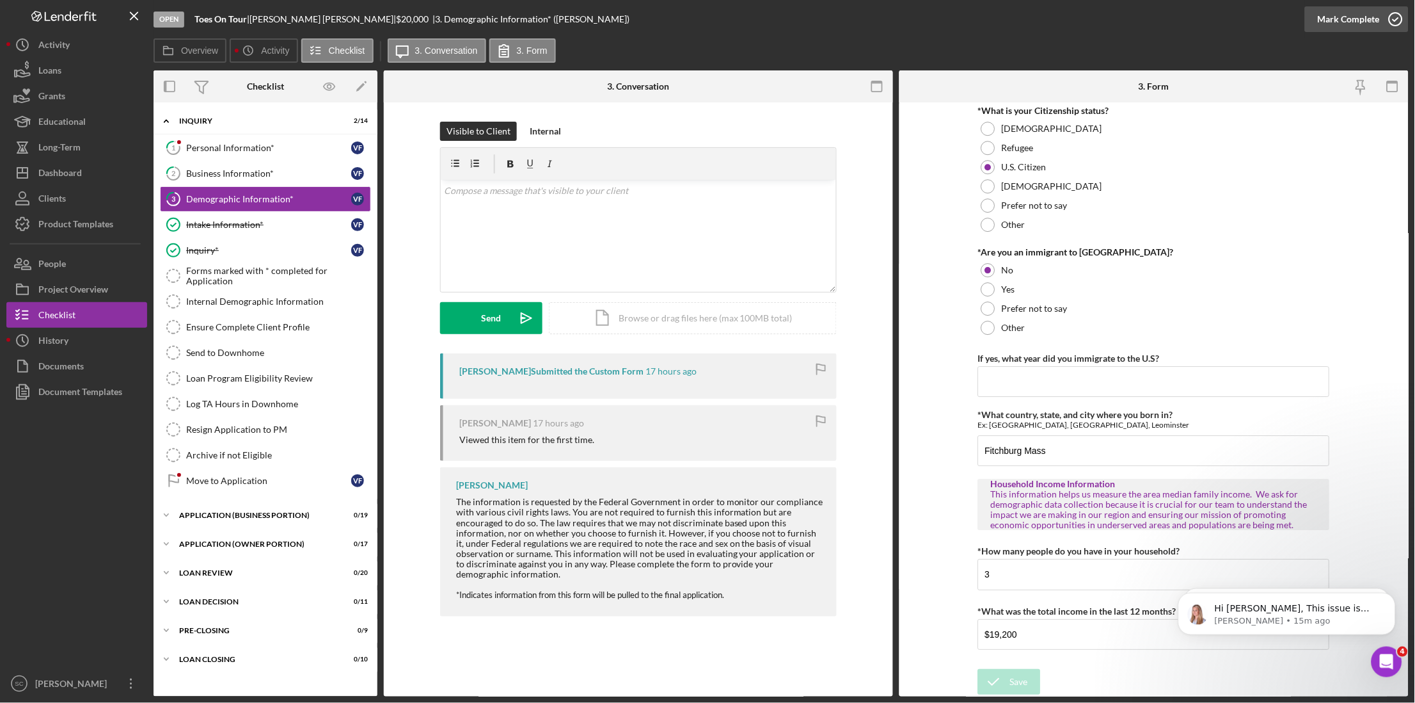
click at [1354, 24] on div "Mark Complete" at bounding box center [1349, 19] width 62 height 26
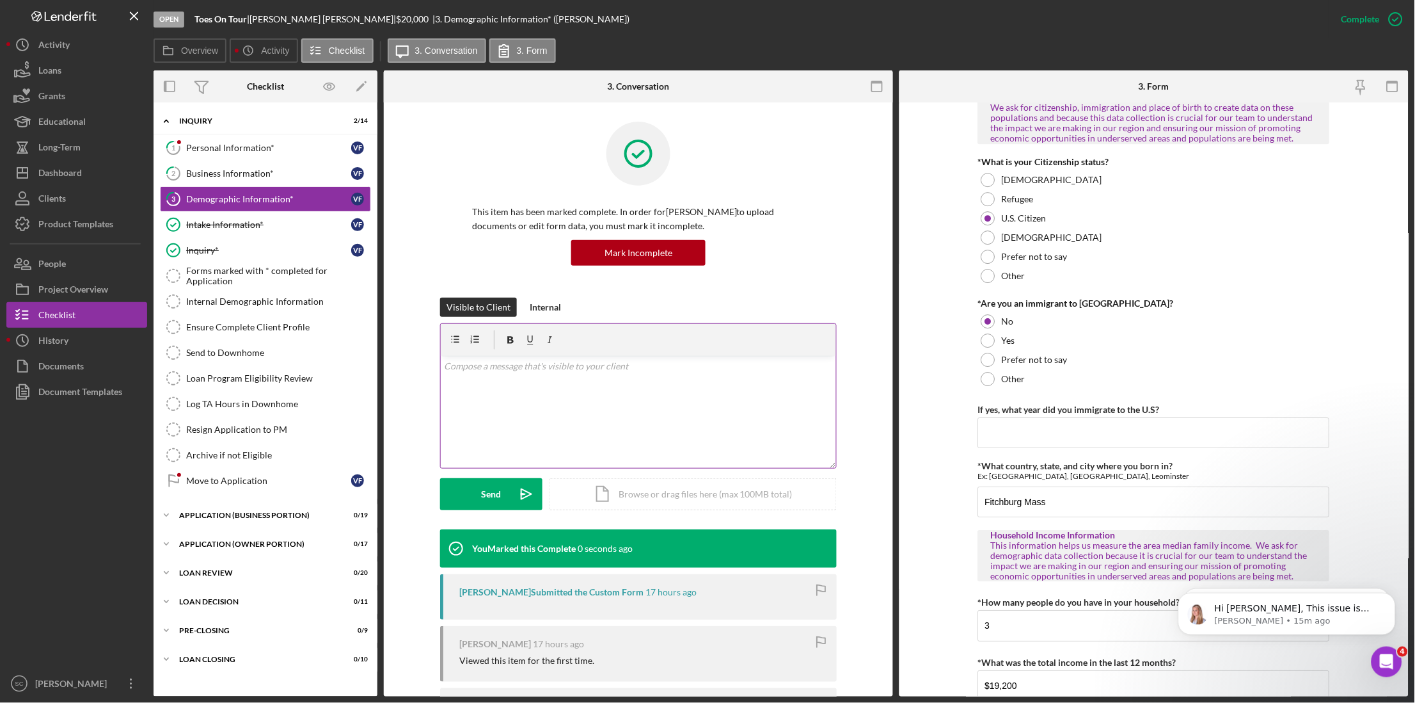
scroll to position [1191, 0]
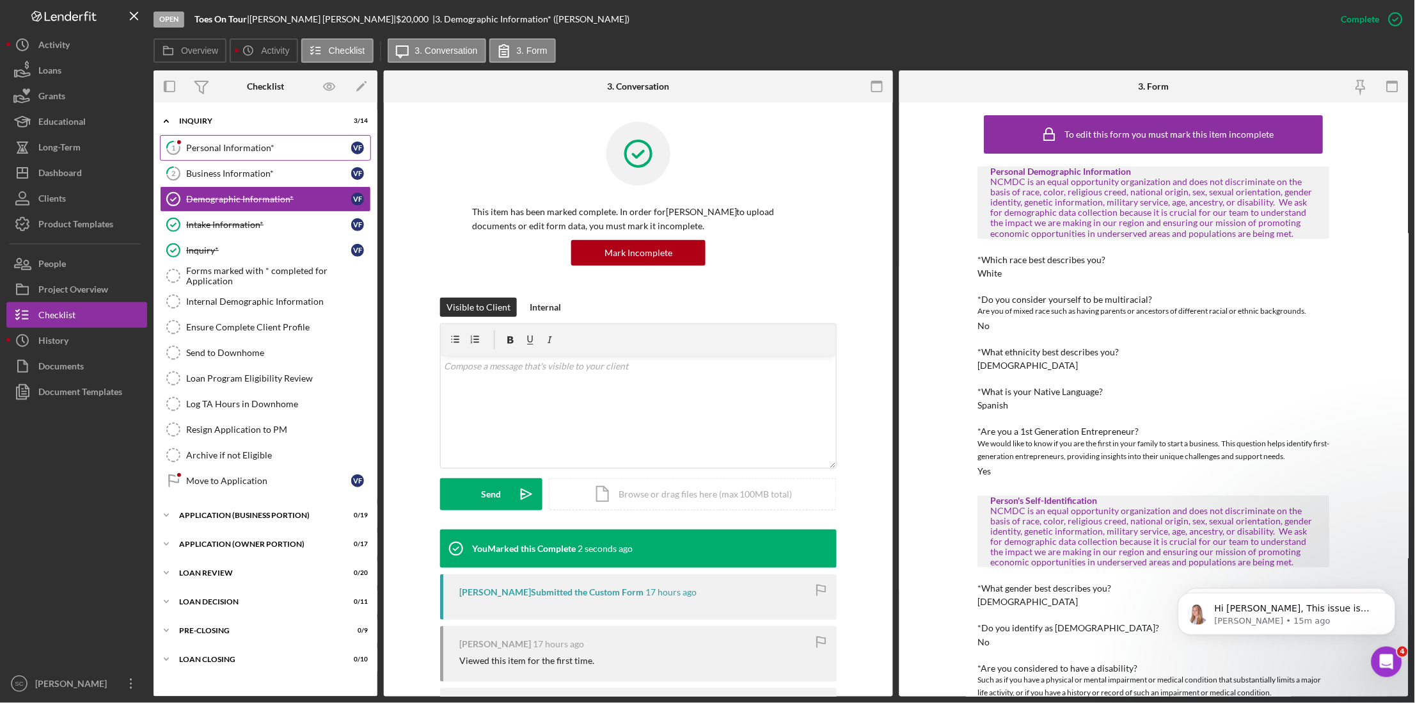
click at [248, 156] on link "1 Personal Information* V F" at bounding box center [265, 148] width 211 height 26
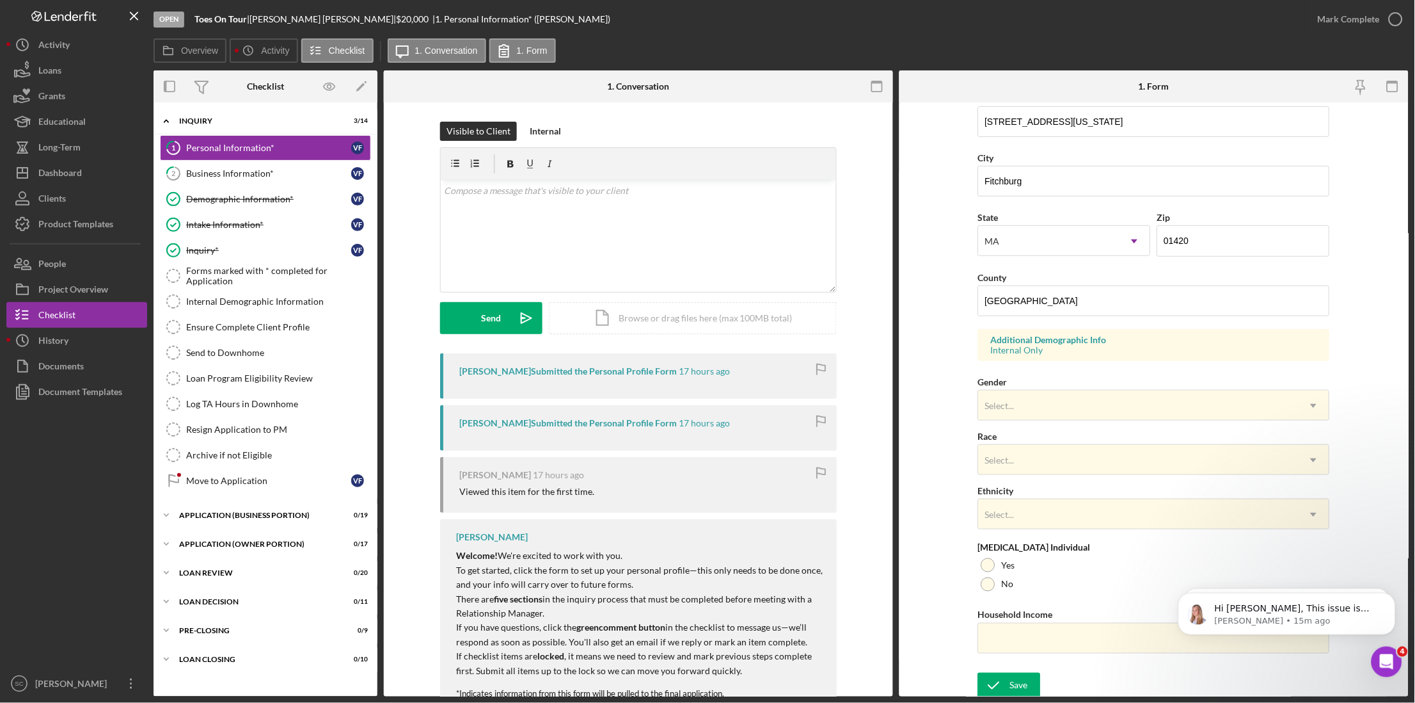
scroll to position [261, 0]
click at [1022, 398] on div "Select..." at bounding box center [1139, 401] width 320 height 29
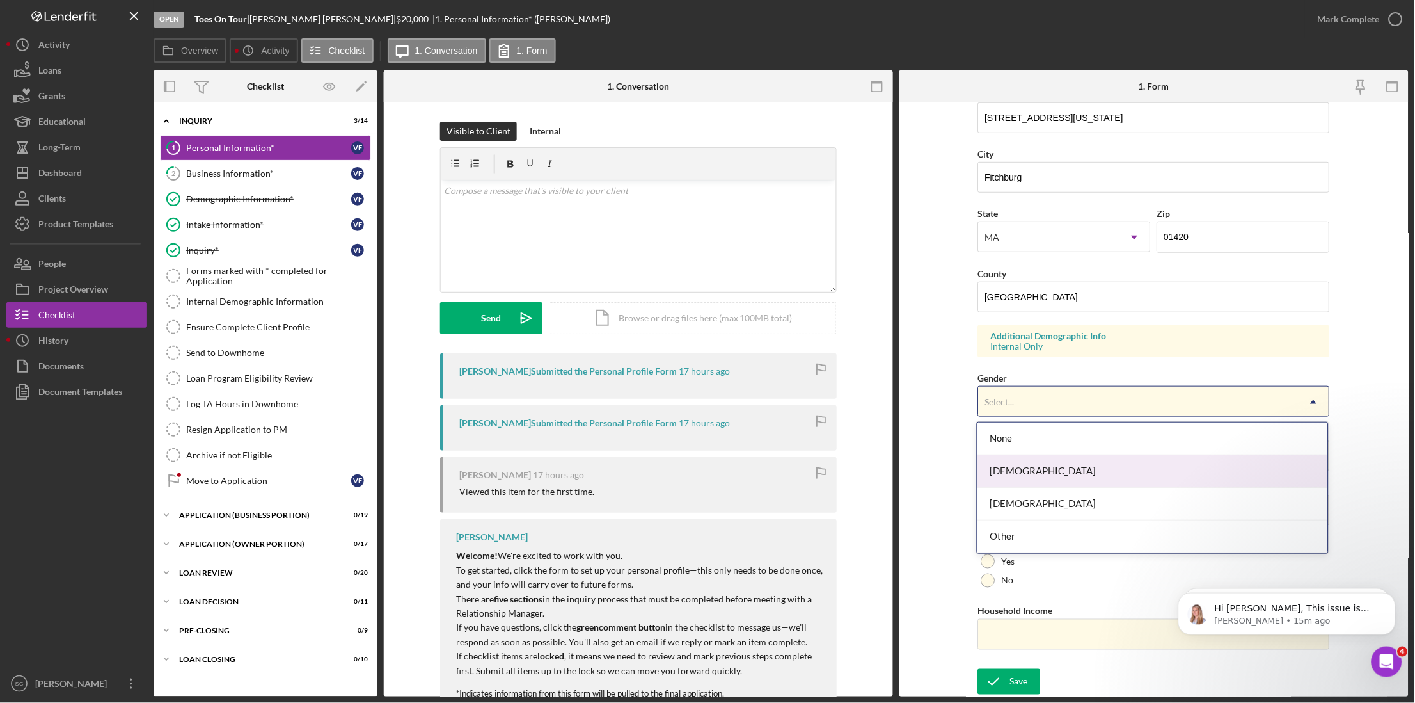
click at [1012, 473] on div "[DEMOGRAPHIC_DATA]" at bounding box center [1153, 471] width 351 height 33
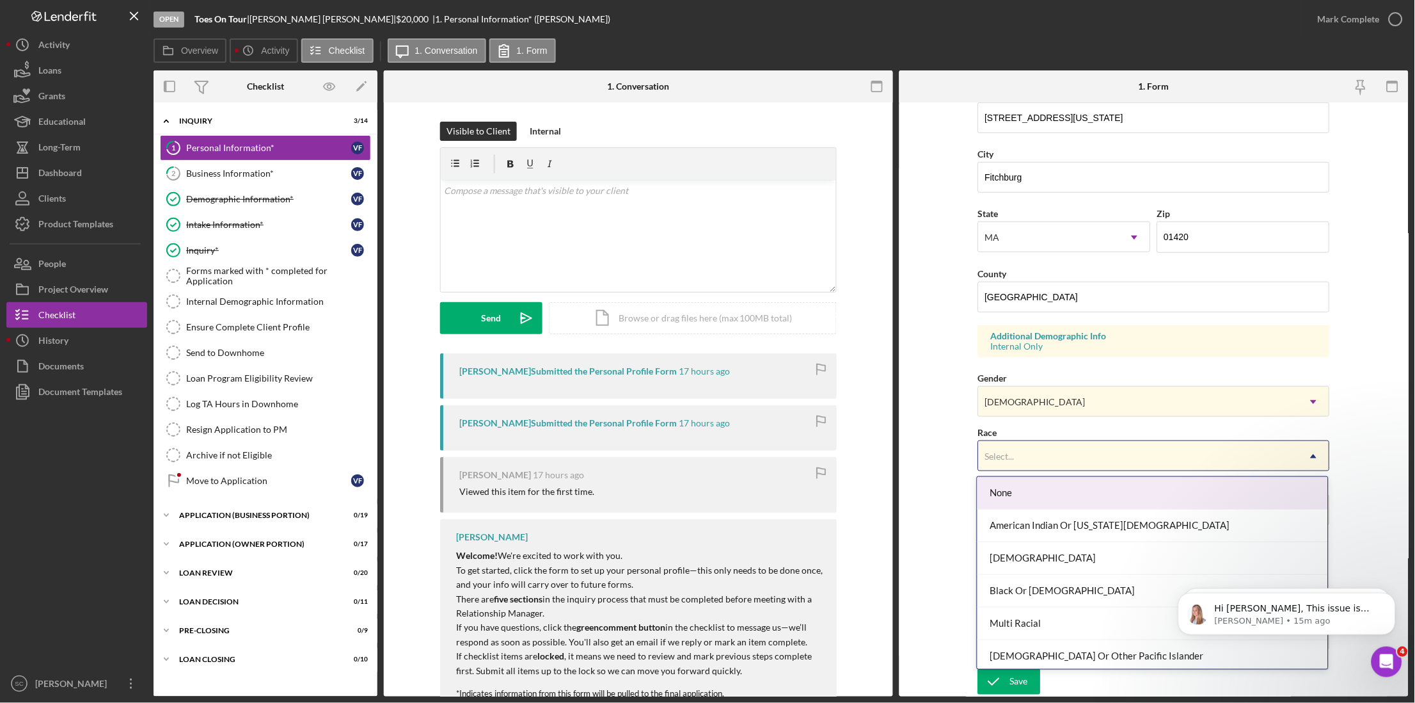
click at [1012, 461] on div "Select..." at bounding box center [1139, 455] width 320 height 29
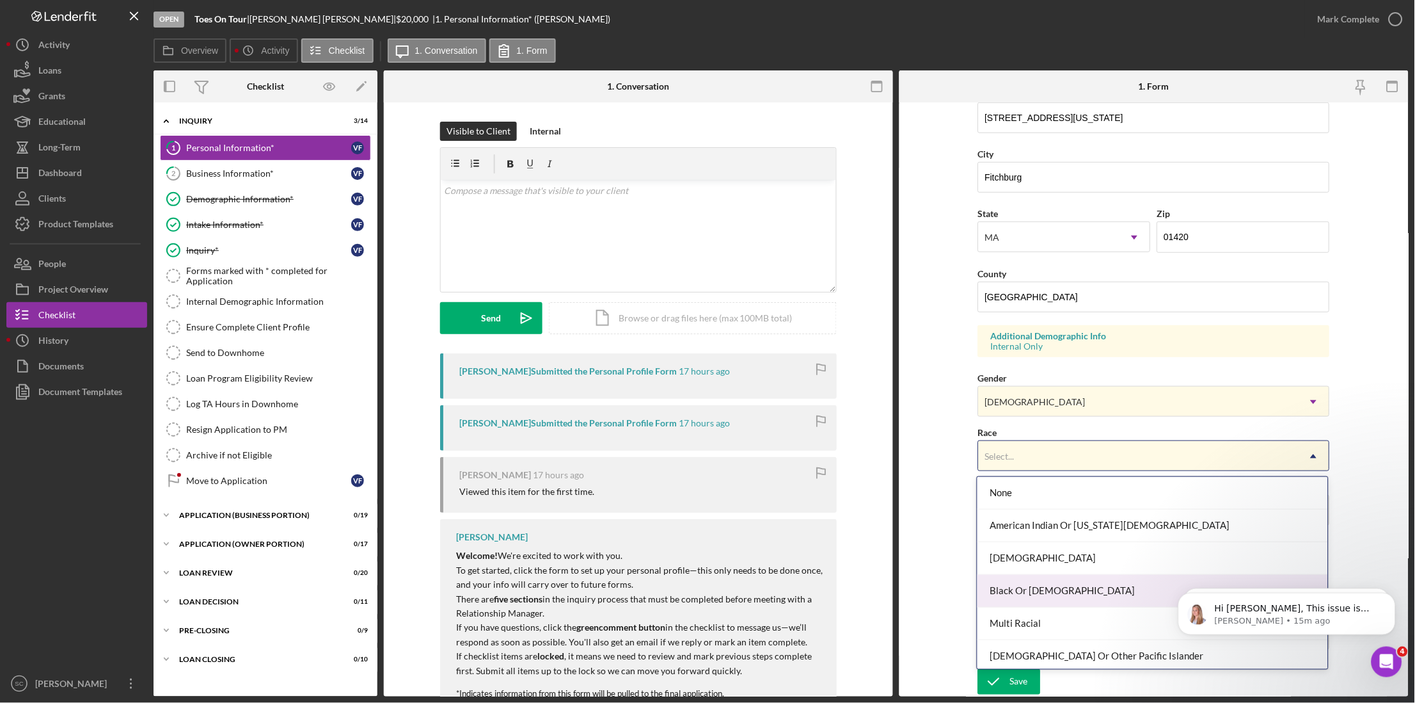
scroll to position [70, 0]
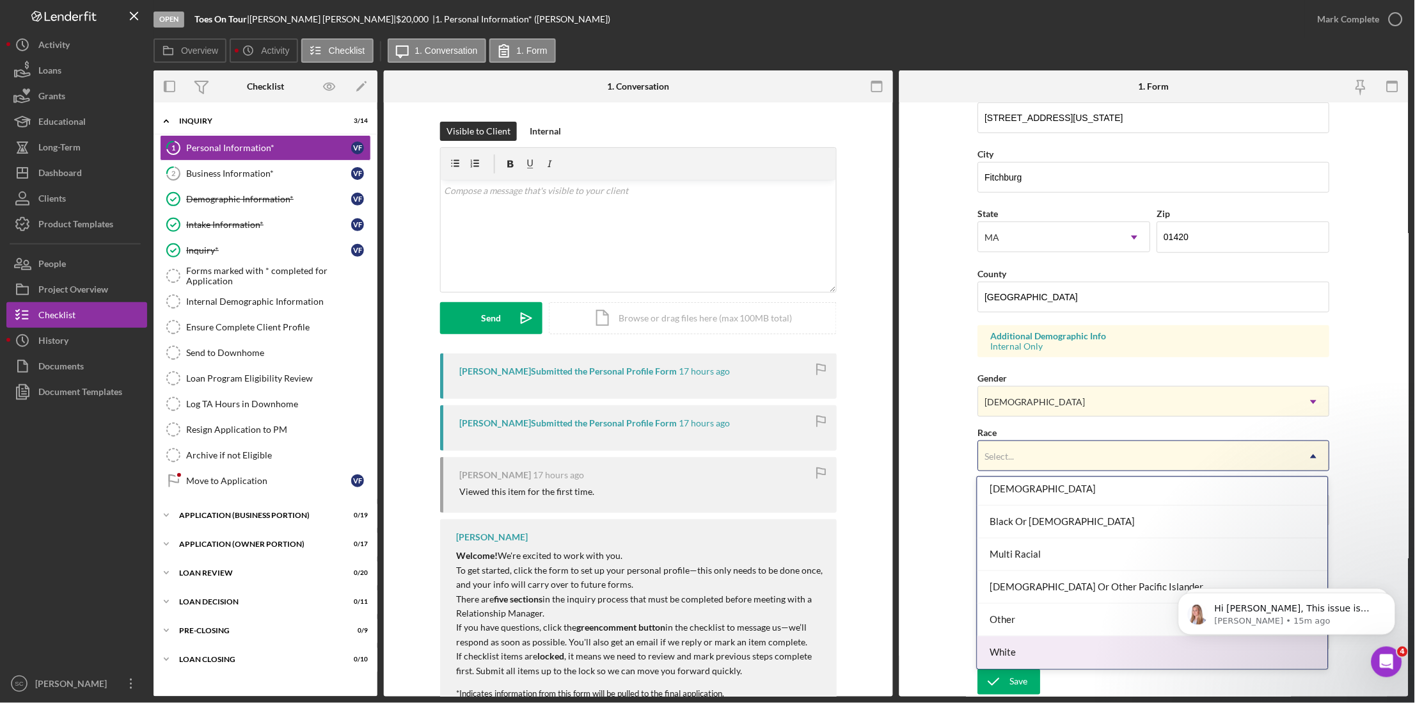
click at [1020, 657] on div "White" at bounding box center [1153, 652] width 351 height 33
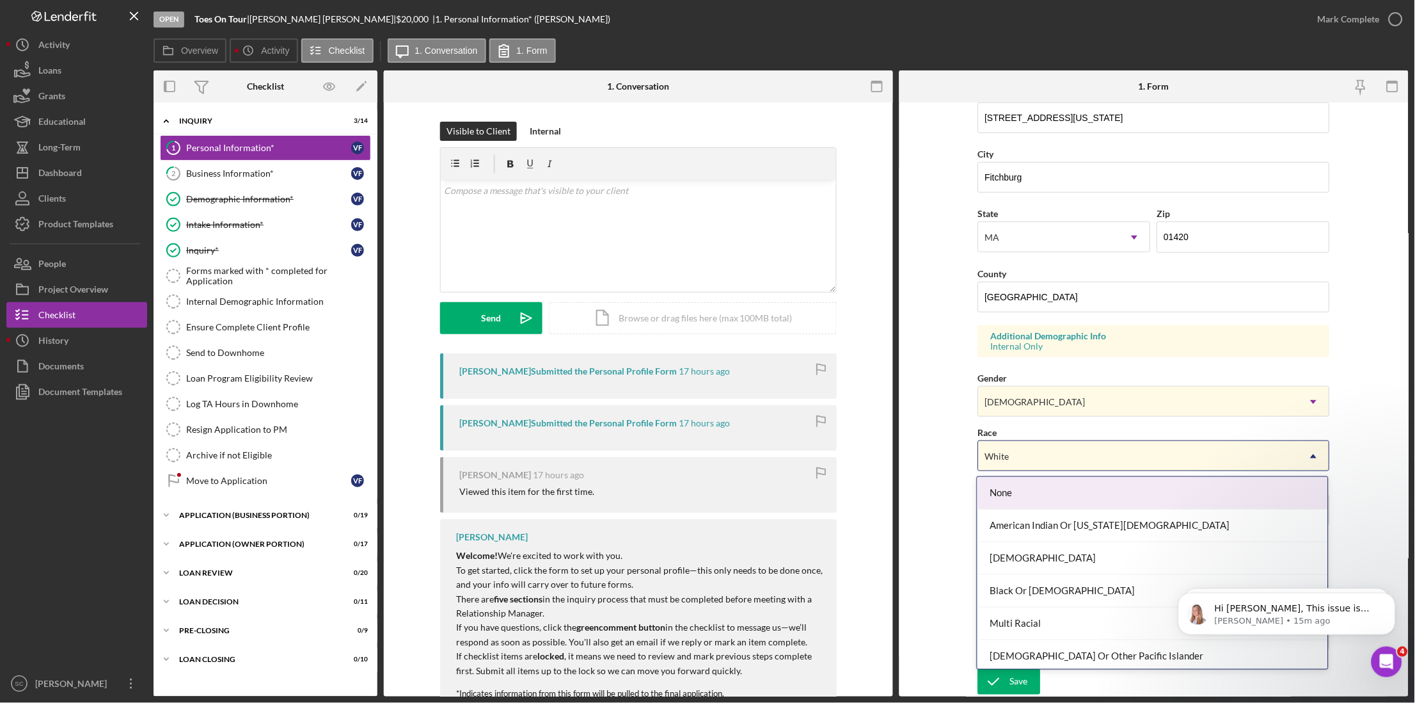
click at [1005, 453] on div "White" at bounding box center [997, 456] width 24 height 10
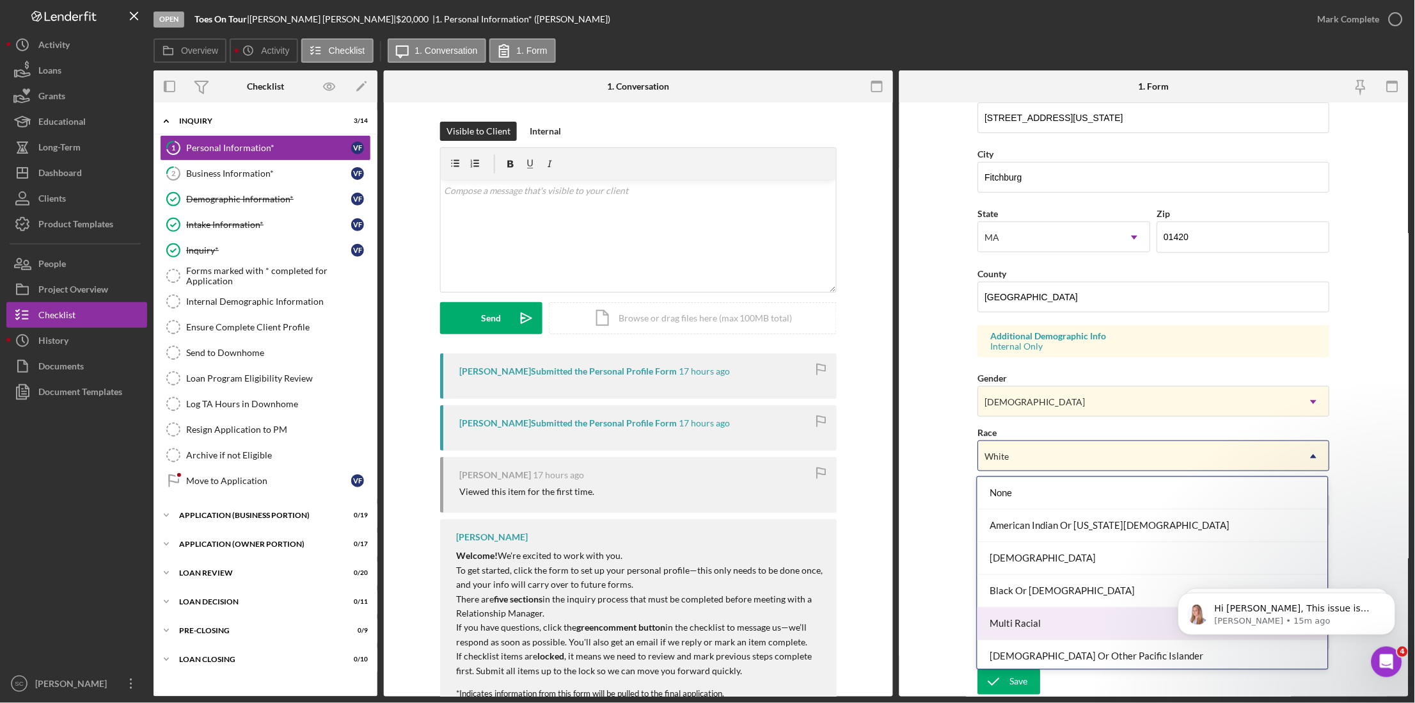
click at [1034, 628] on div "Multi Racial" at bounding box center [1153, 623] width 351 height 33
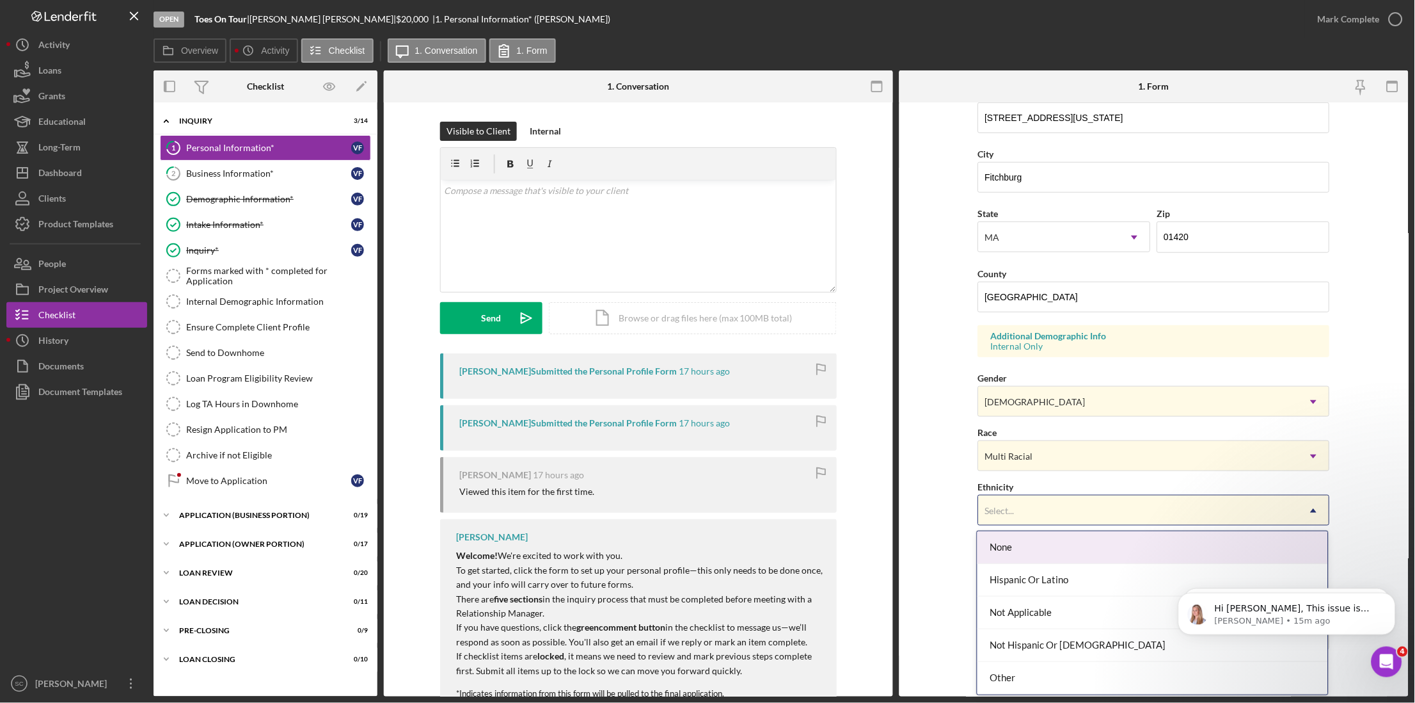
click at [1013, 510] on div "Select..." at bounding box center [999, 510] width 29 height 10
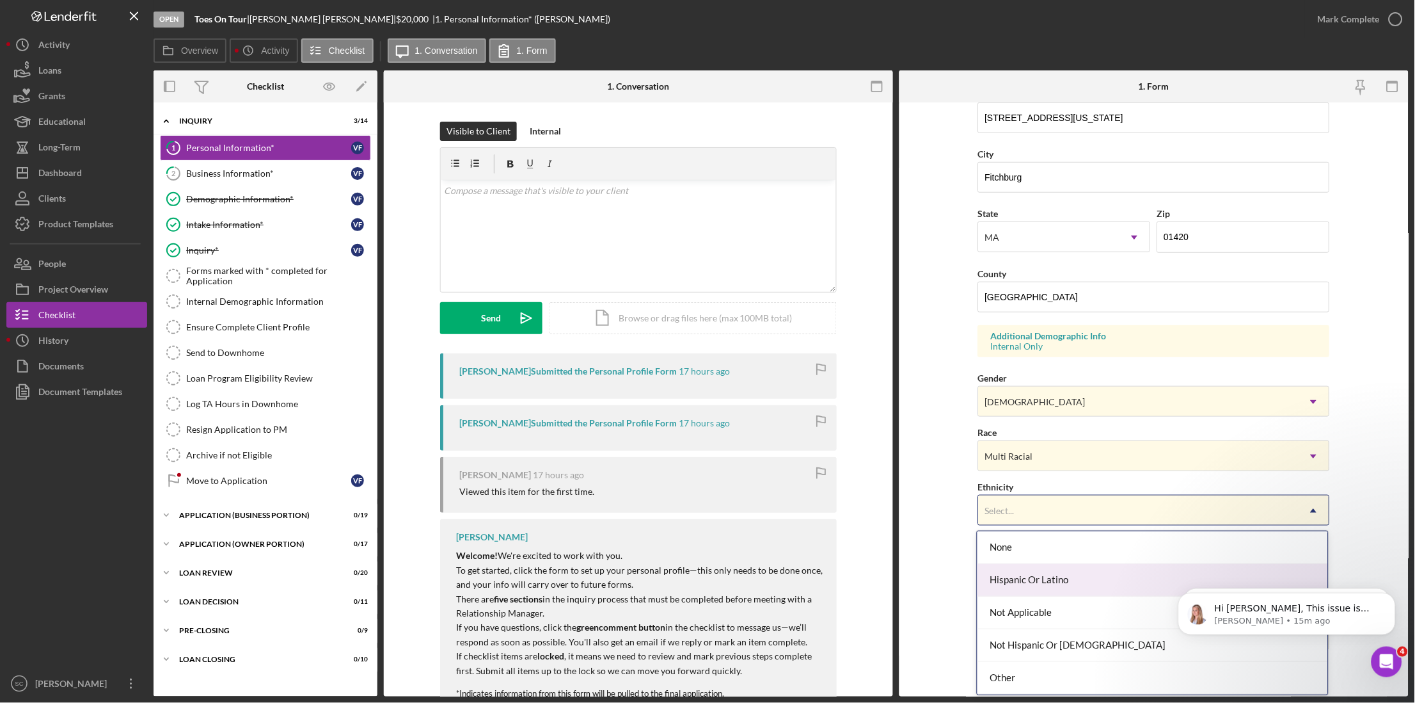
click at [1026, 589] on div "Hispanic Or Latino" at bounding box center [1153, 580] width 351 height 33
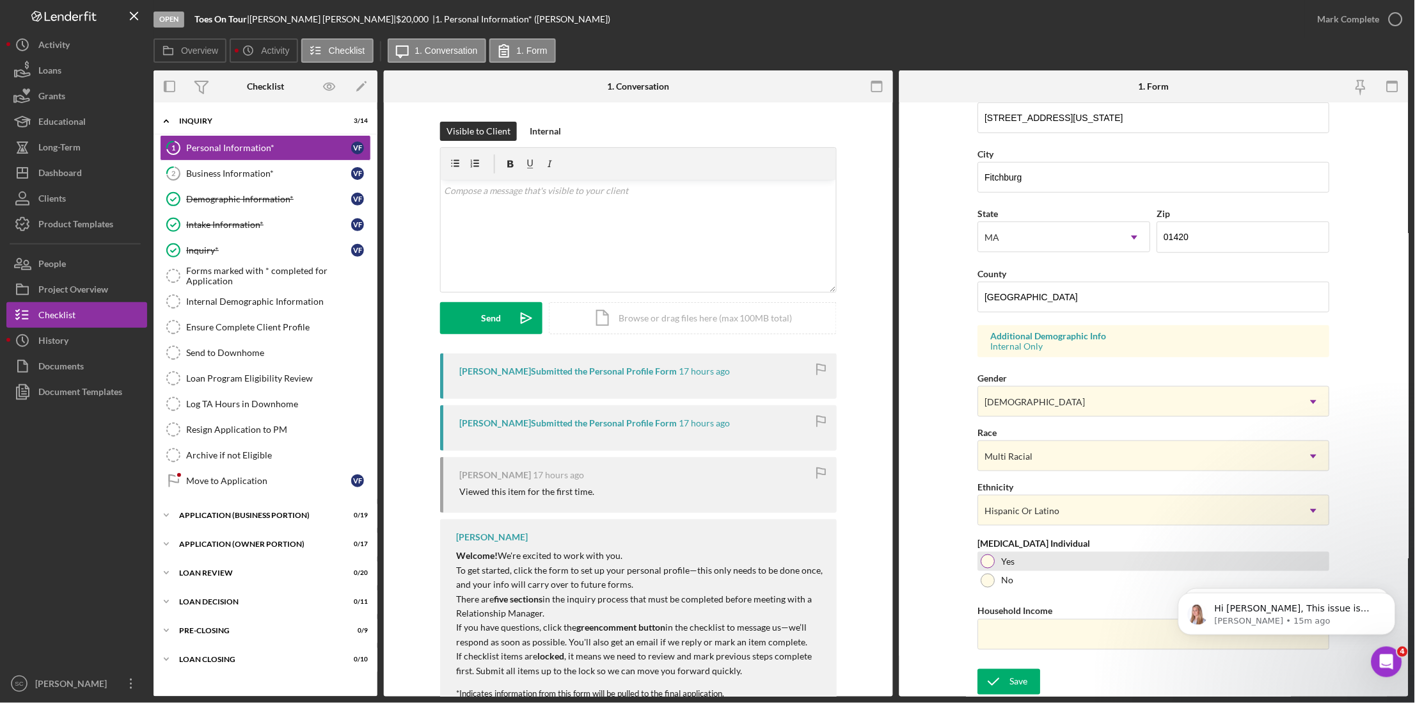
click at [983, 557] on div at bounding box center [988, 561] width 14 height 14
click at [1006, 631] on input "Household Income" at bounding box center [1154, 634] width 352 height 31
type input "$19,000"
click at [1002, 688] on icon "submit" at bounding box center [994, 681] width 32 height 32
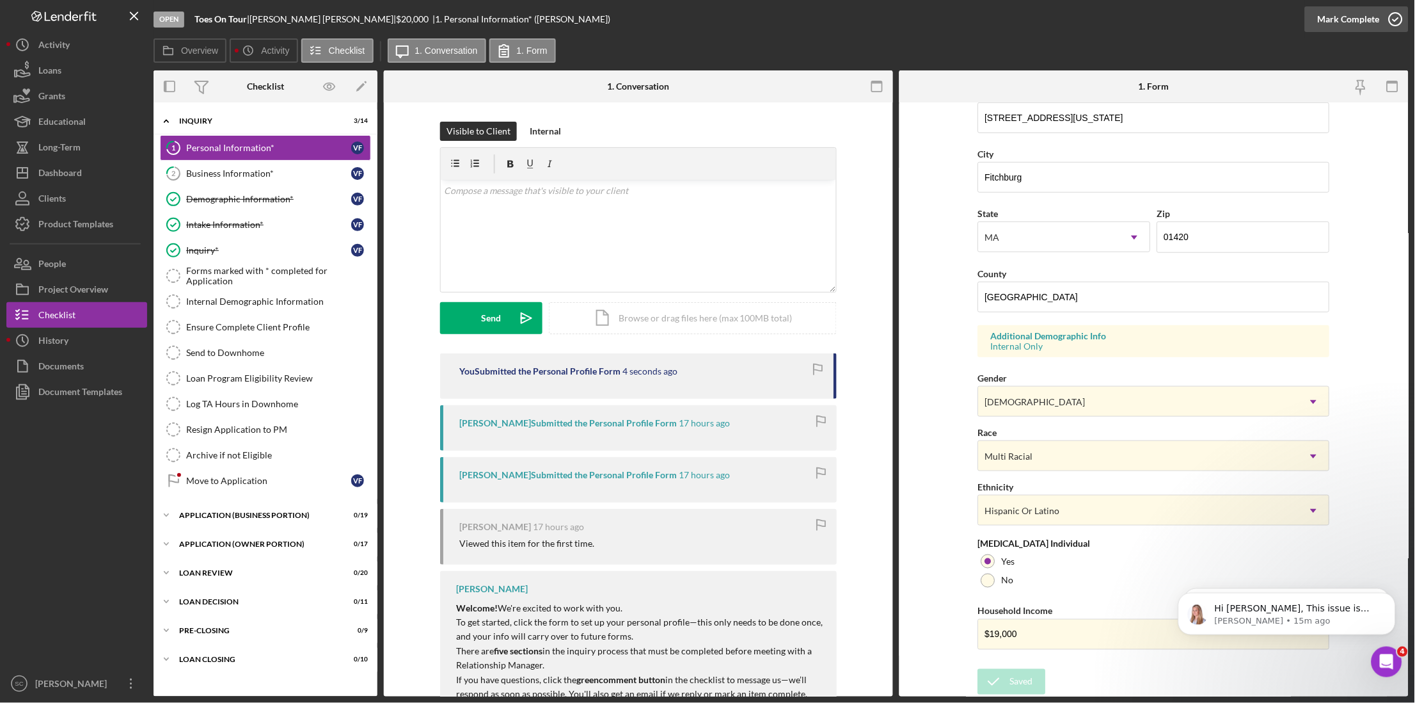
click at [1349, 13] on div "Mark Complete" at bounding box center [1349, 19] width 62 height 26
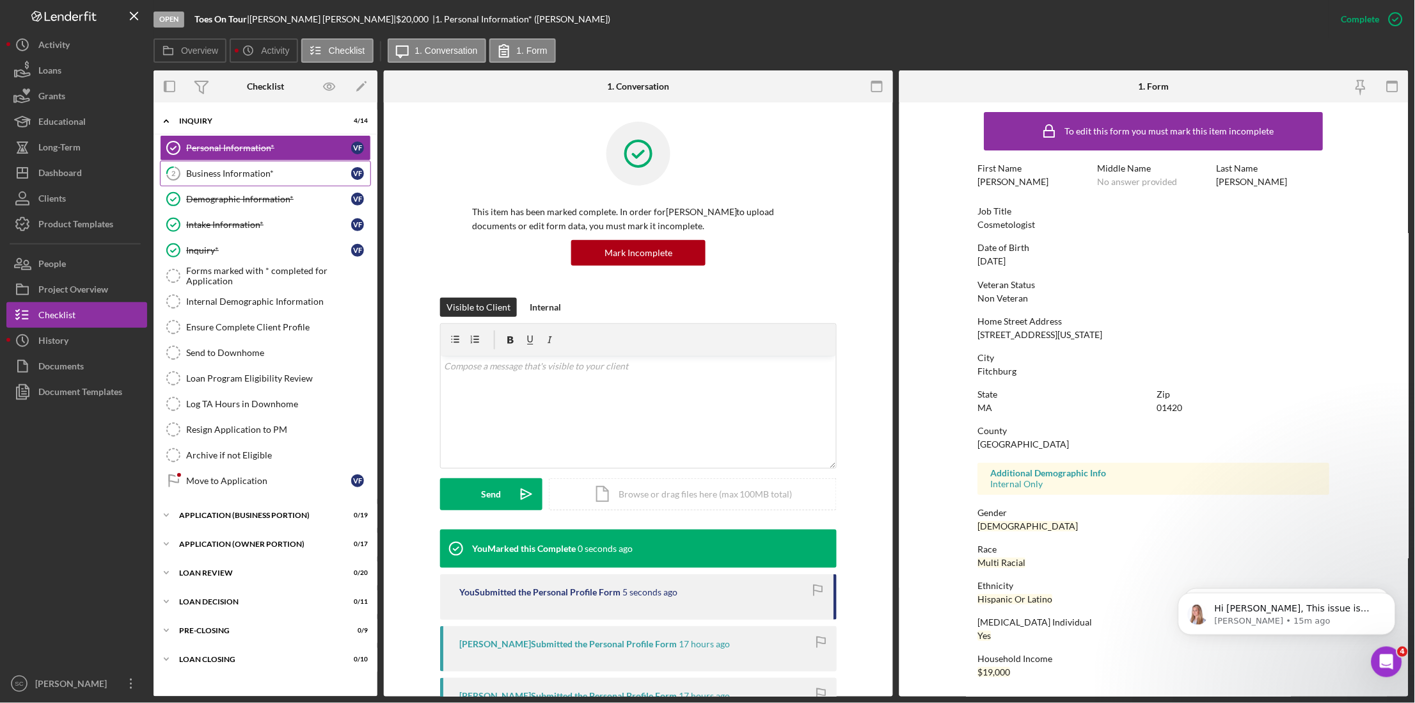
scroll to position [3, 0]
click at [224, 267] on link "Forms marked with * completed for Application Forms marked with * completed for…" at bounding box center [265, 276] width 211 height 26
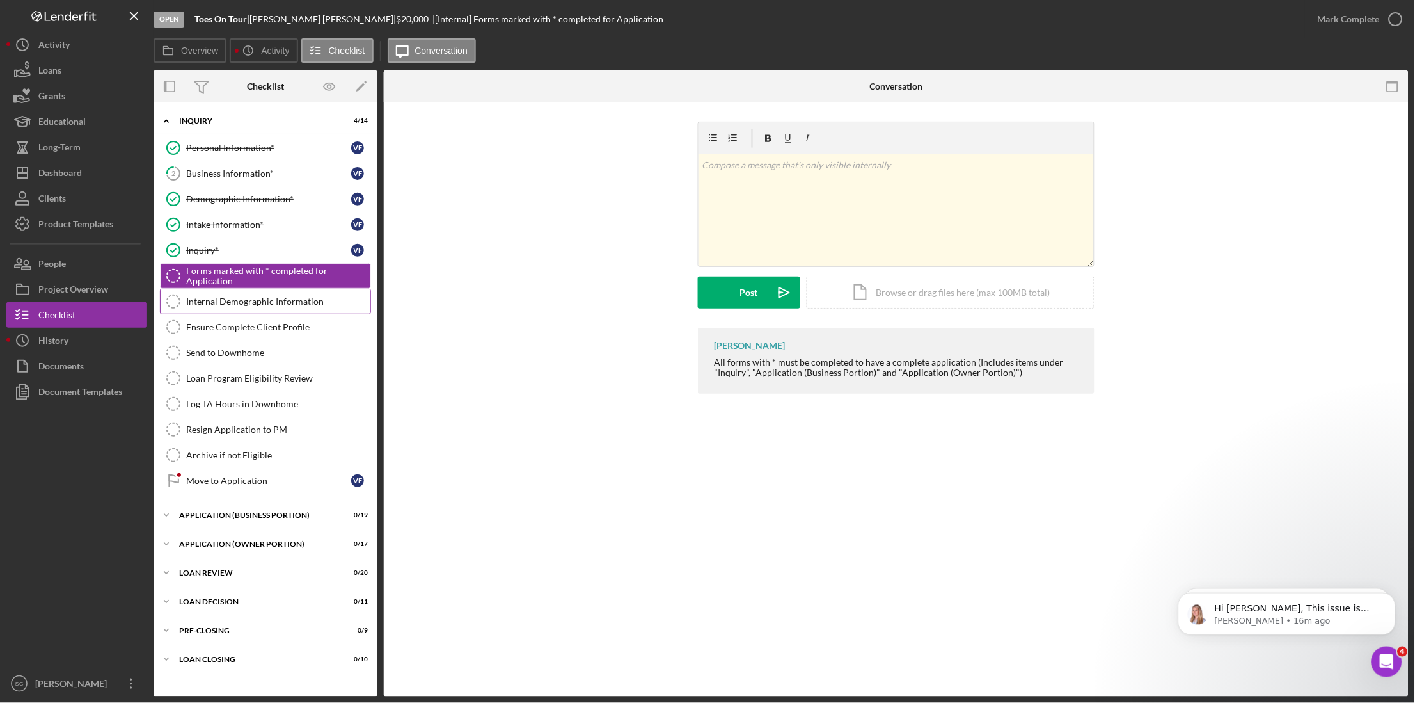
click at [271, 302] on div "Internal Demographic Information" at bounding box center [278, 301] width 184 height 10
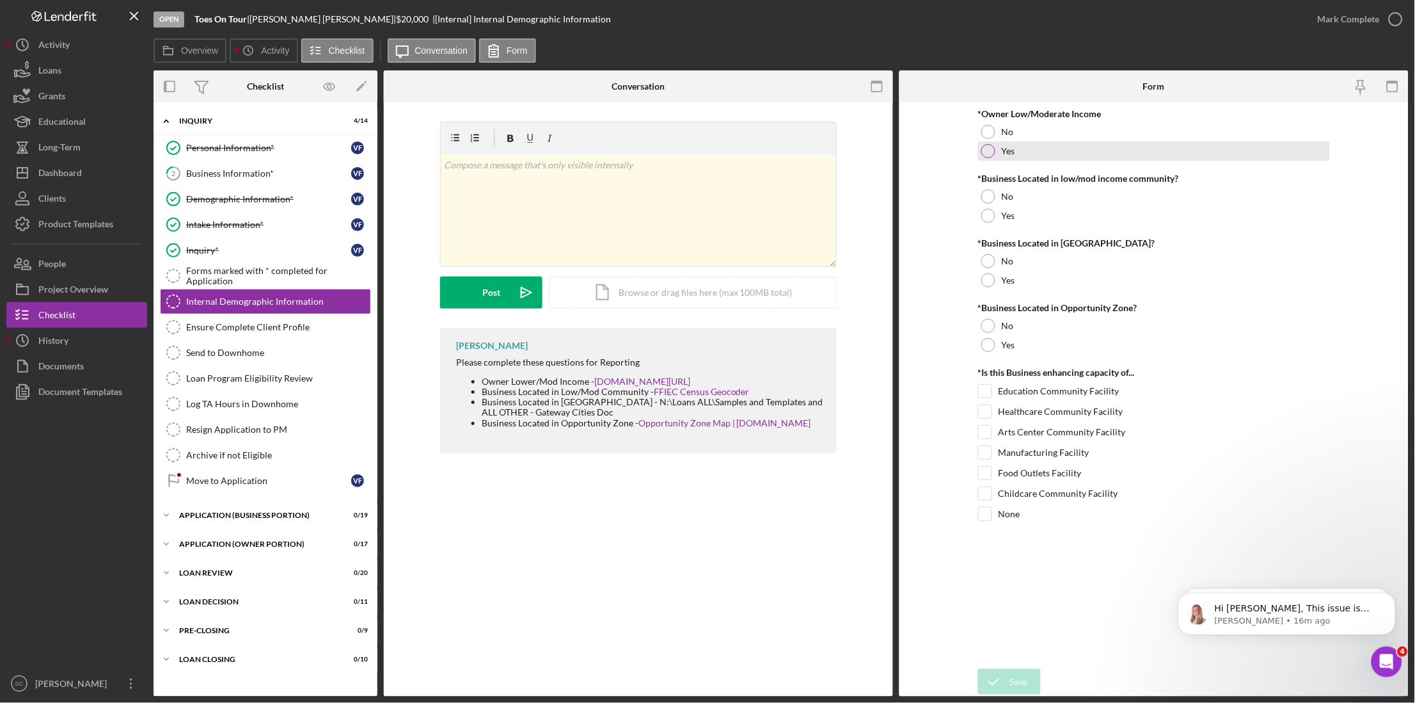
click at [981, 153] on div at bounding box center [988, 151] width 14 height 14
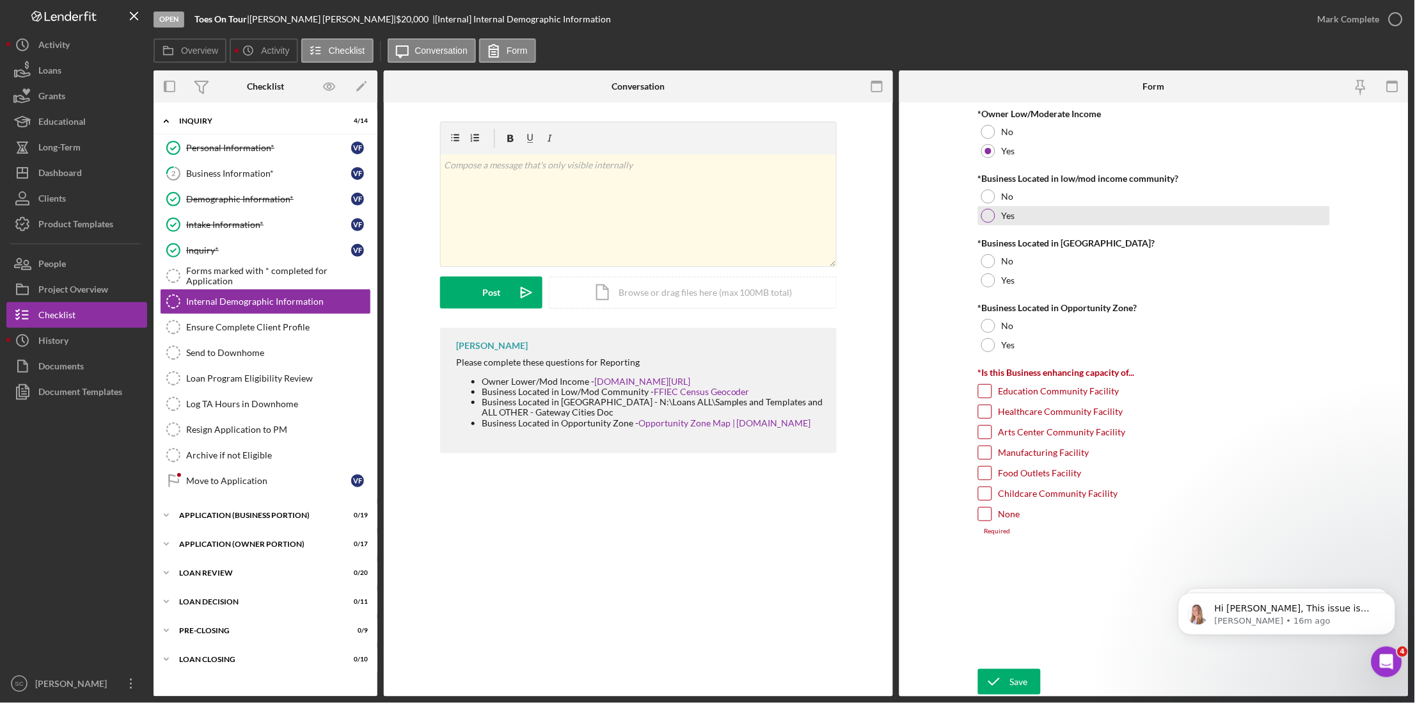
click at [987, 213] on div at bounding box center [988, 216] width 14 height 14
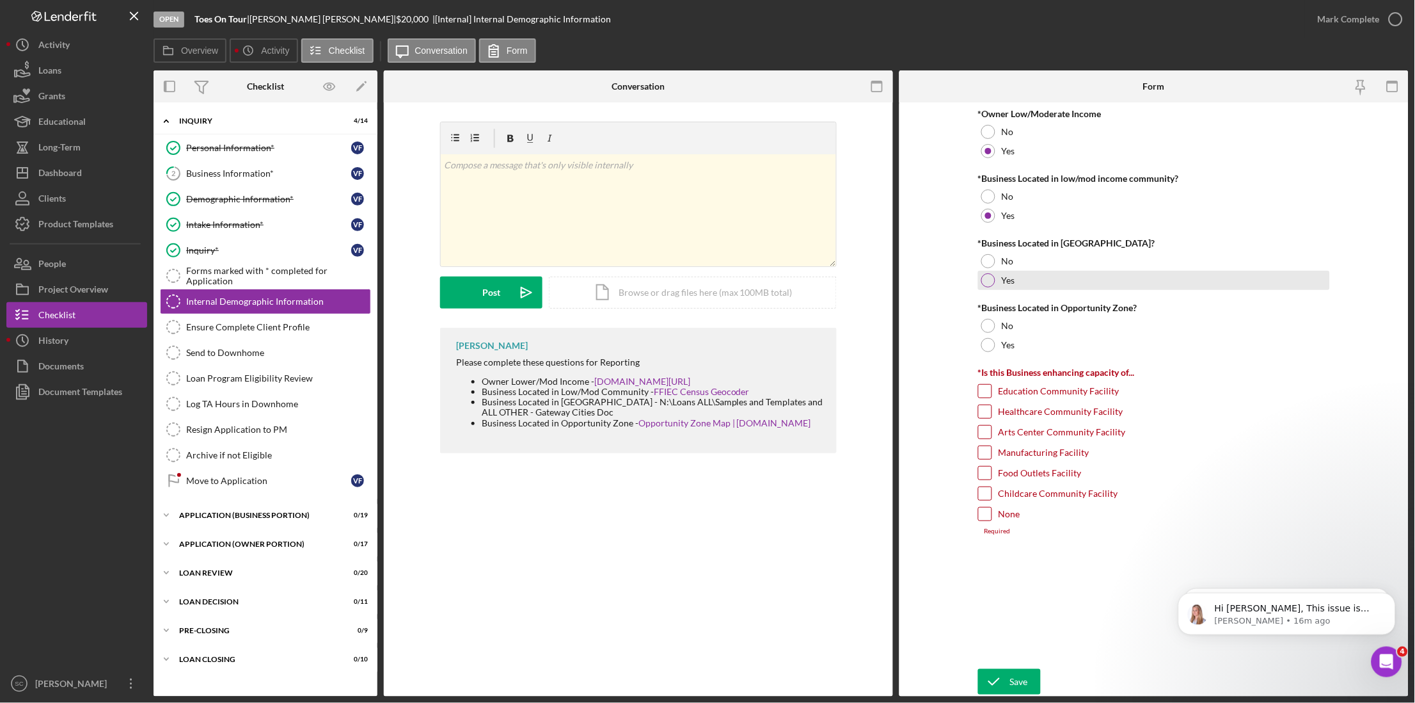
click at [989, 278] on div at bounding box center [988, 280] width 14 height 14
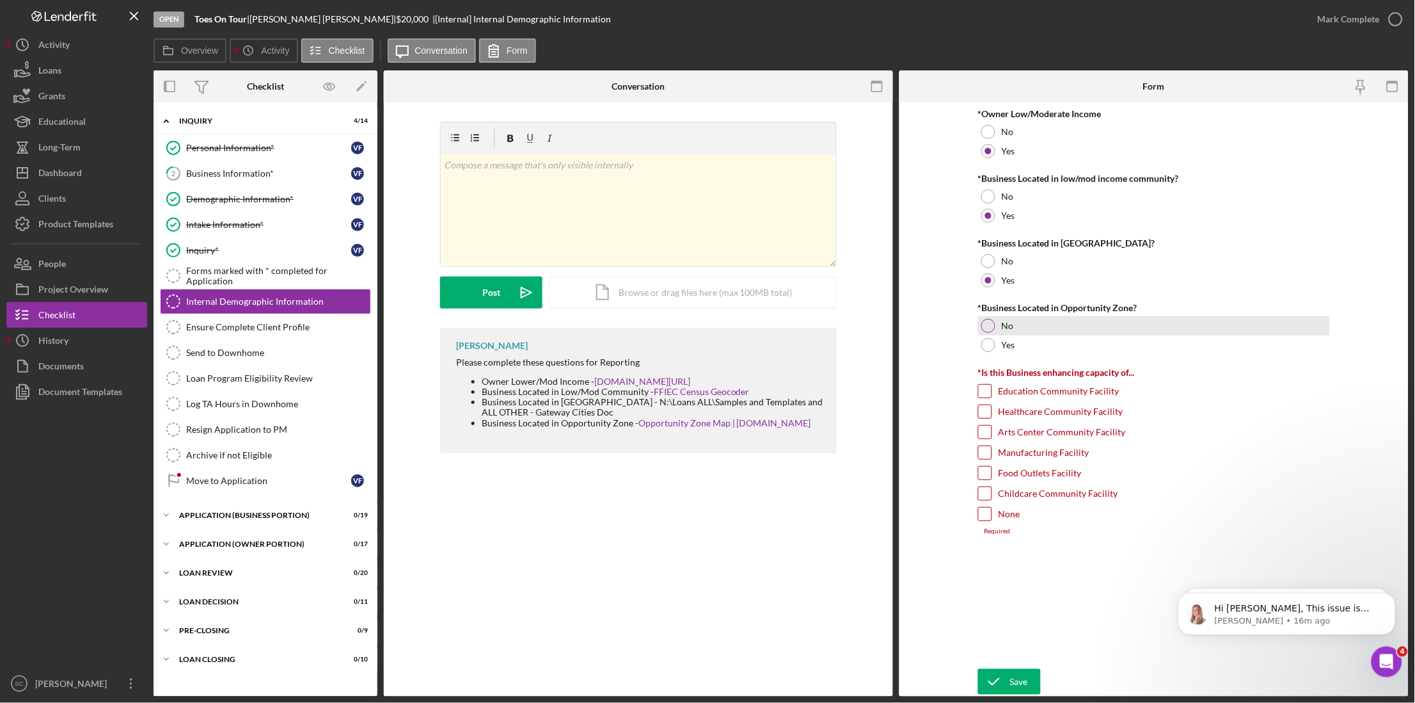
click at [987, 327] on div at bounding box center [988, 326] width 14 height 14
click at [983, 520] on input "None" at bounding box center [985, 513] width 13 height 13
checkbox input "true"
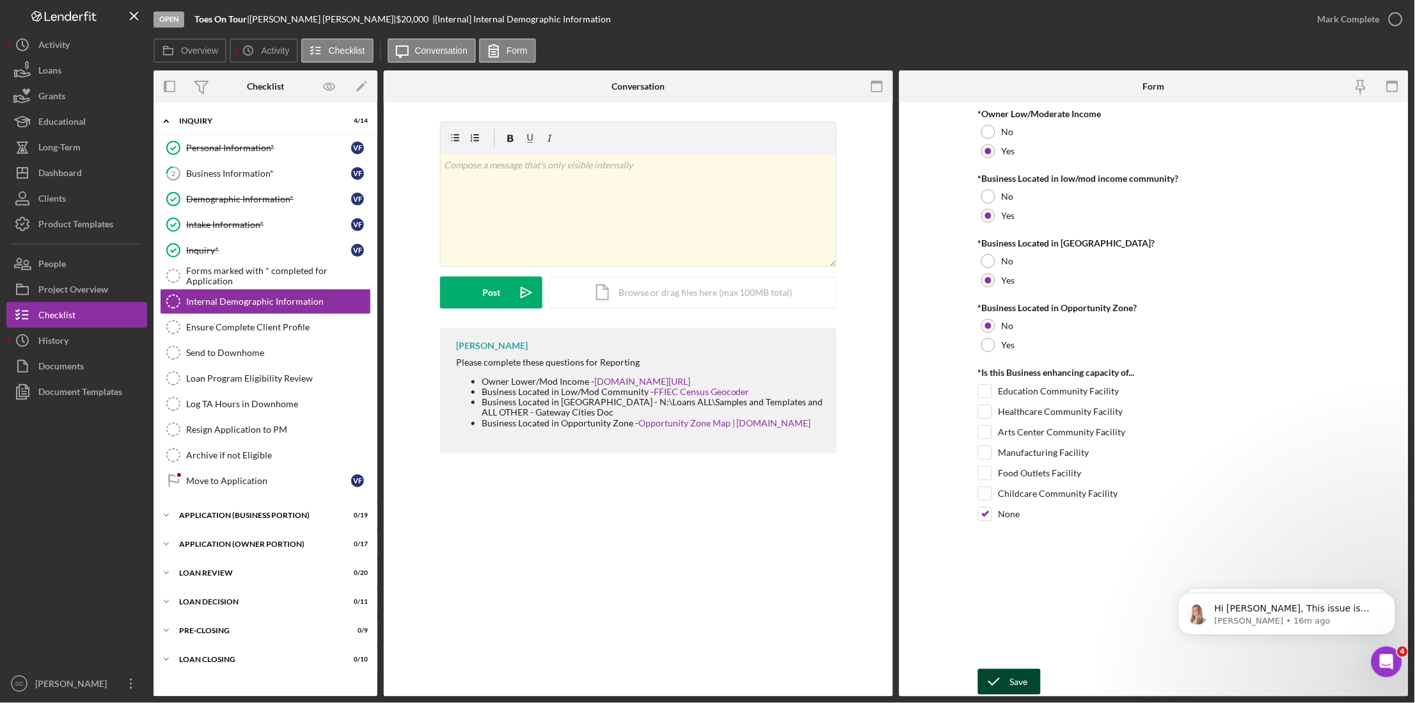
click at [1004, 681] on icon "submit" at bounding box center [994, 681] width 32 height 32
